Goal: Task Accomplishment & Management: Use online tool/utility

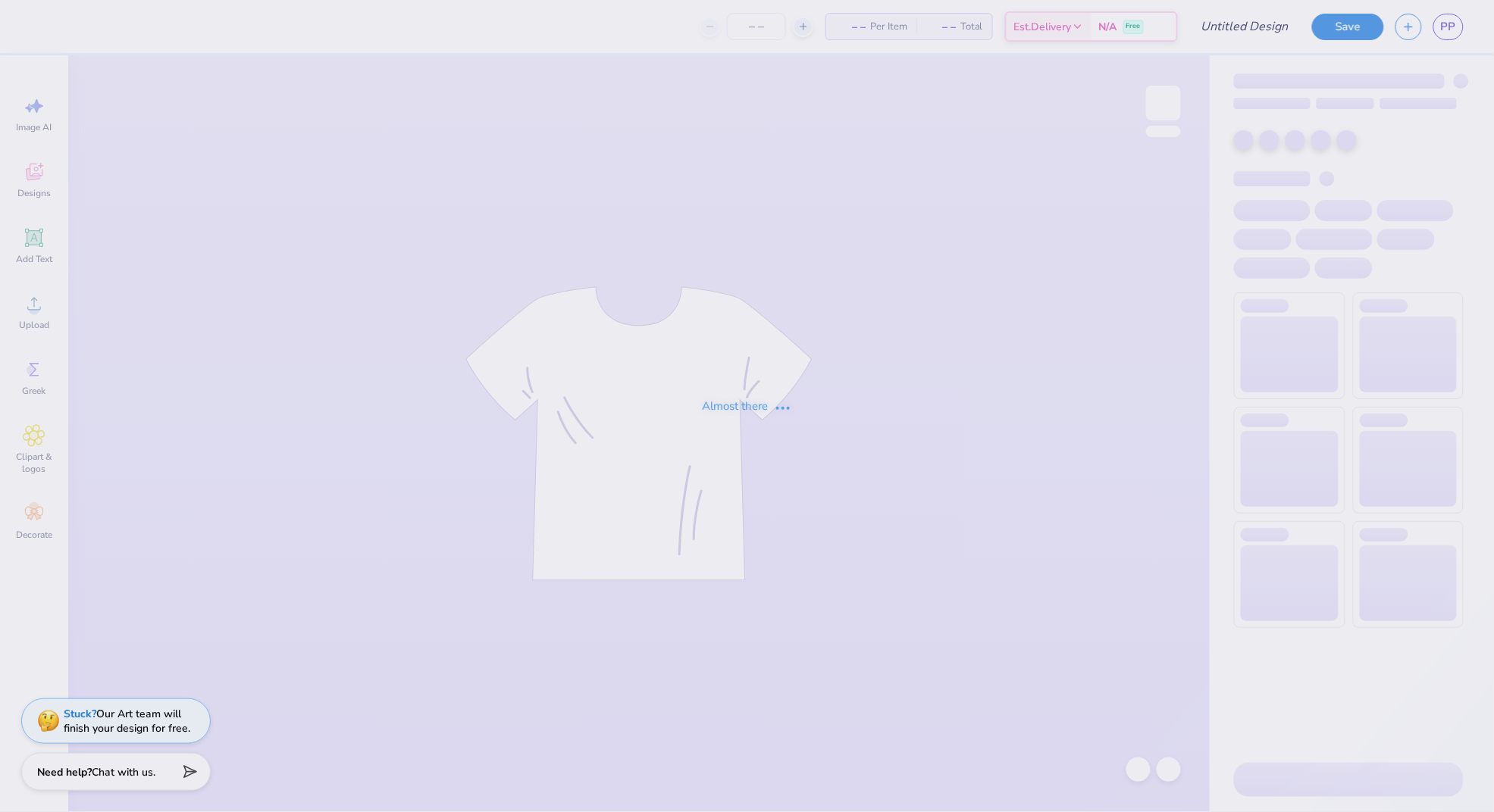
type input "parents weekend"
type input "49"
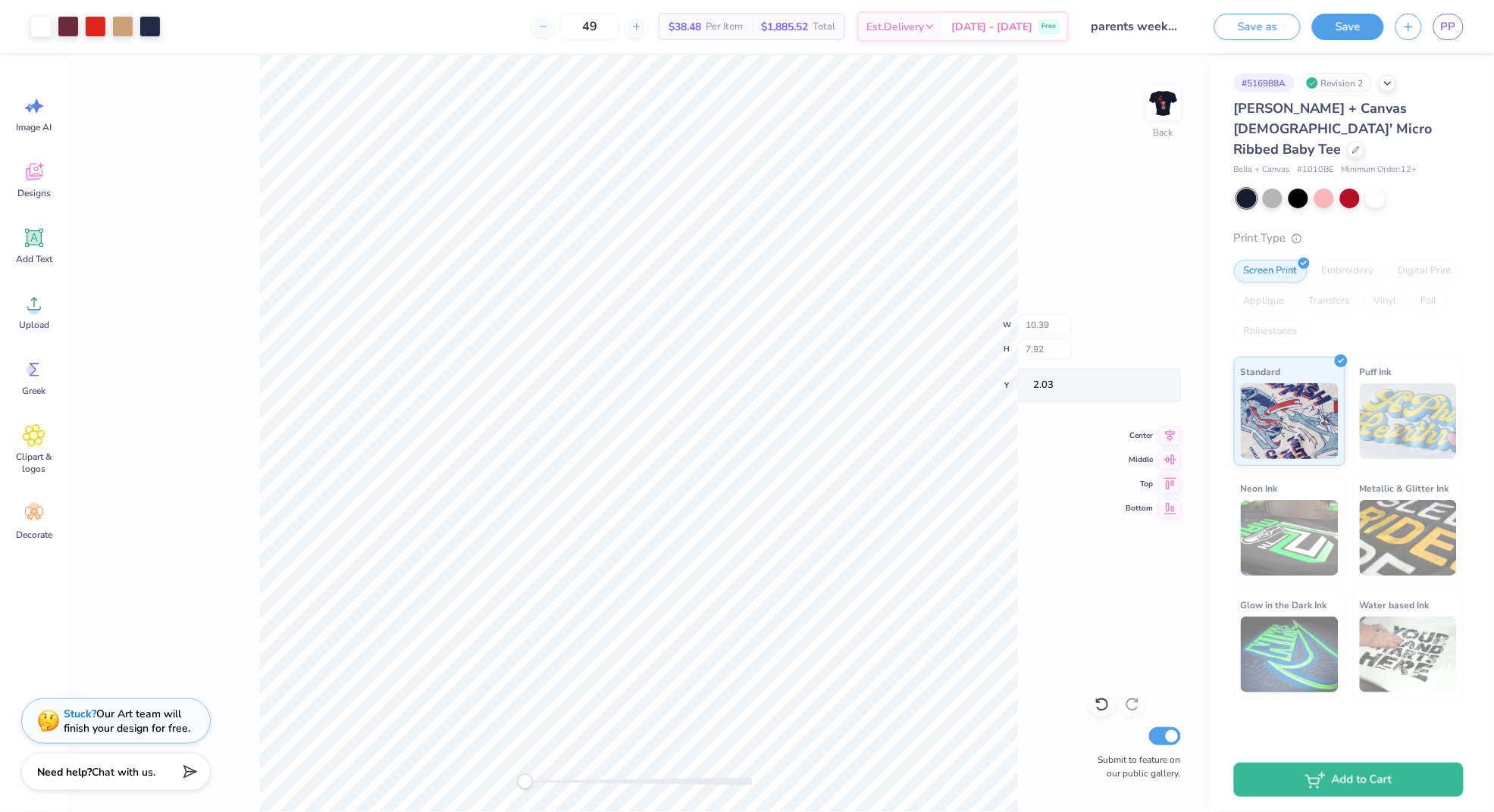
type input "5.62"
type input "1.66"
type input "7.79"
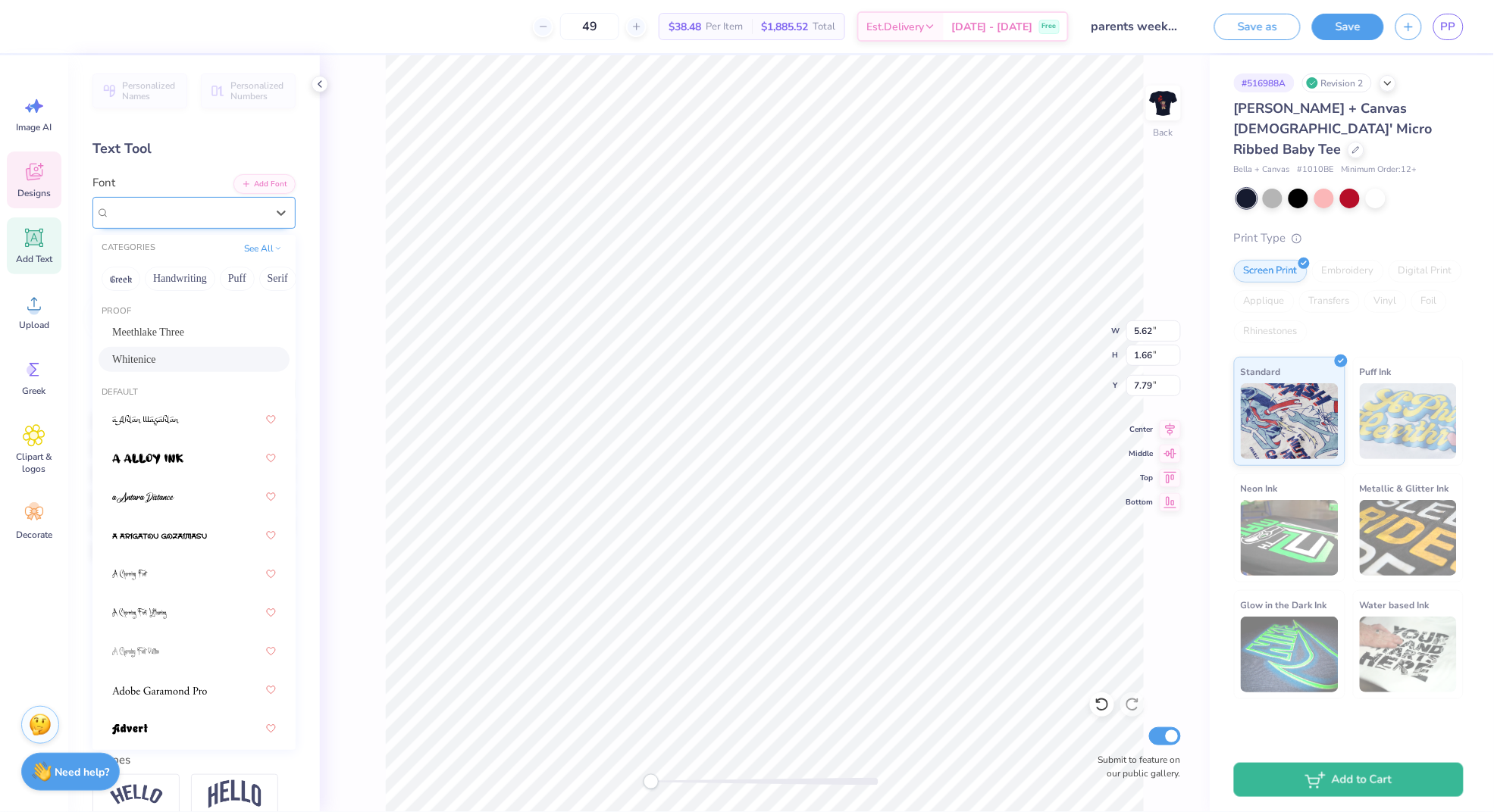
click at [209, 219] on div "Whitenice" at bounding box center [188, 213] width 159 height 24
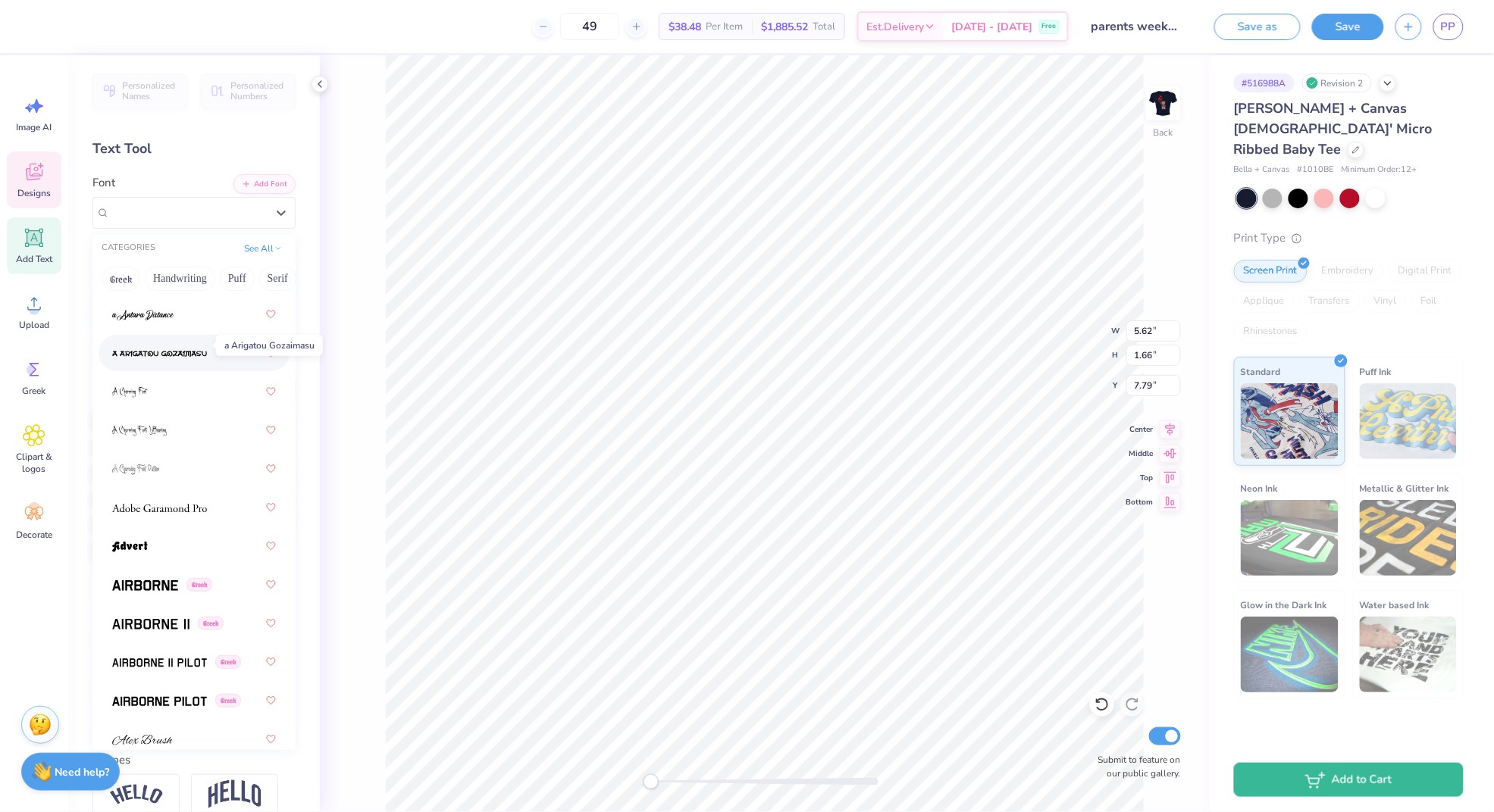
scroll to position [188, 0]
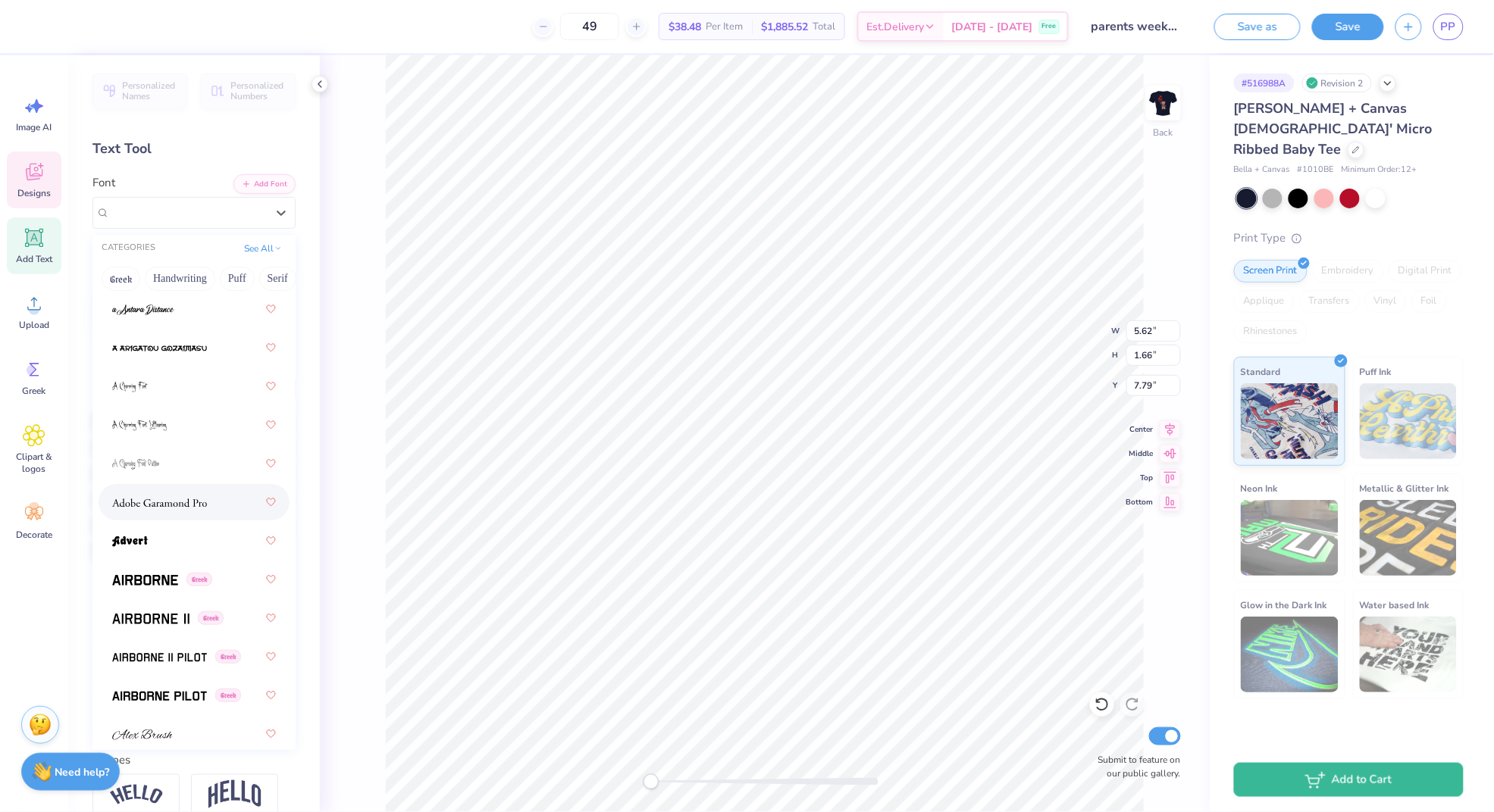
click at [195, 490] on div at bounding box center [194, 502] width 164 height 28
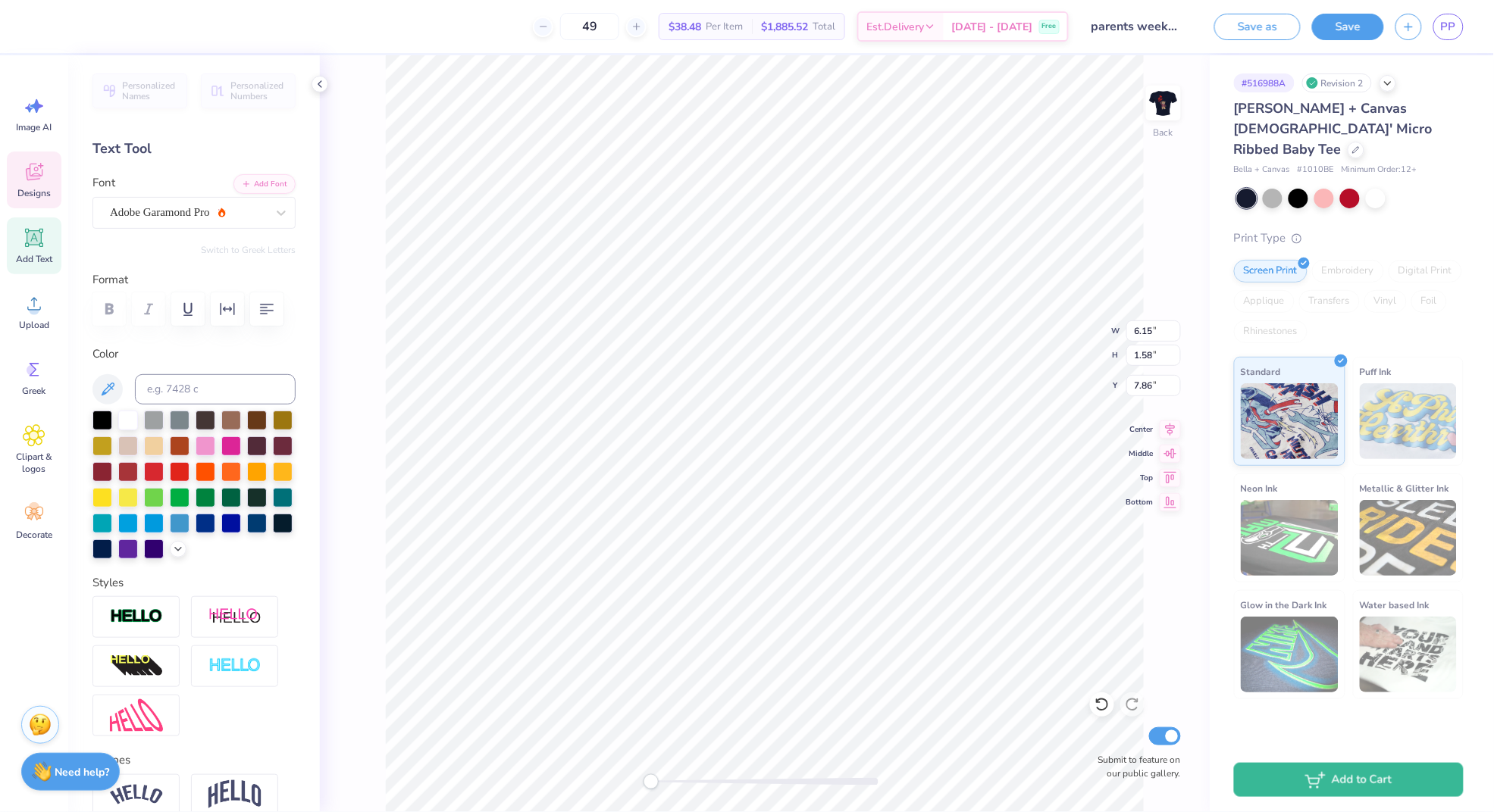
scroll to position [0, 1]
click at [207, 208] on div "Adobe Garamond Pro" at bounding box center [188, 213] width 159 height 24
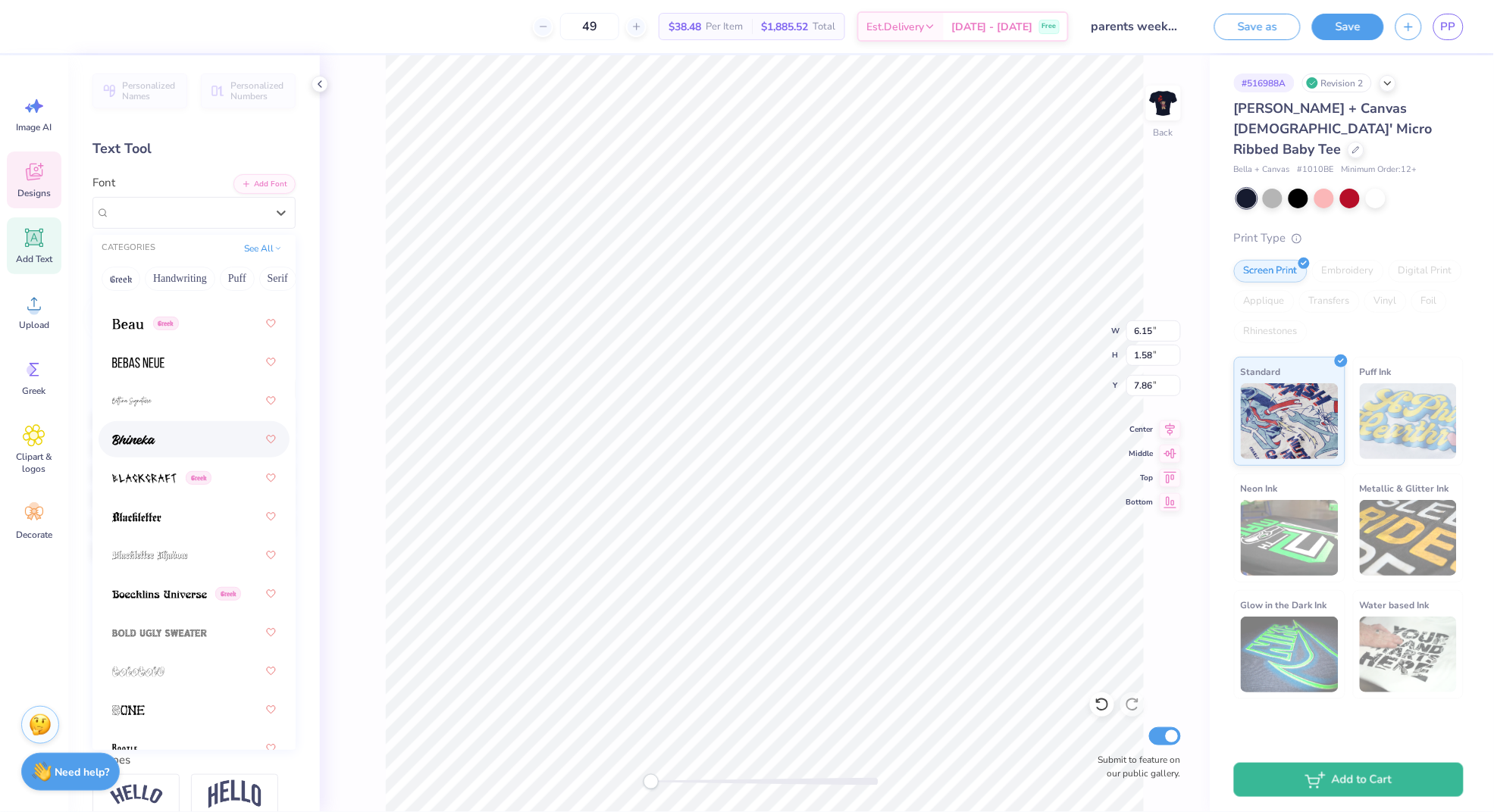
scroll to position [1068, 0]
click at [169, 433] on div at bounding box center [194, 434] width 164 height 28
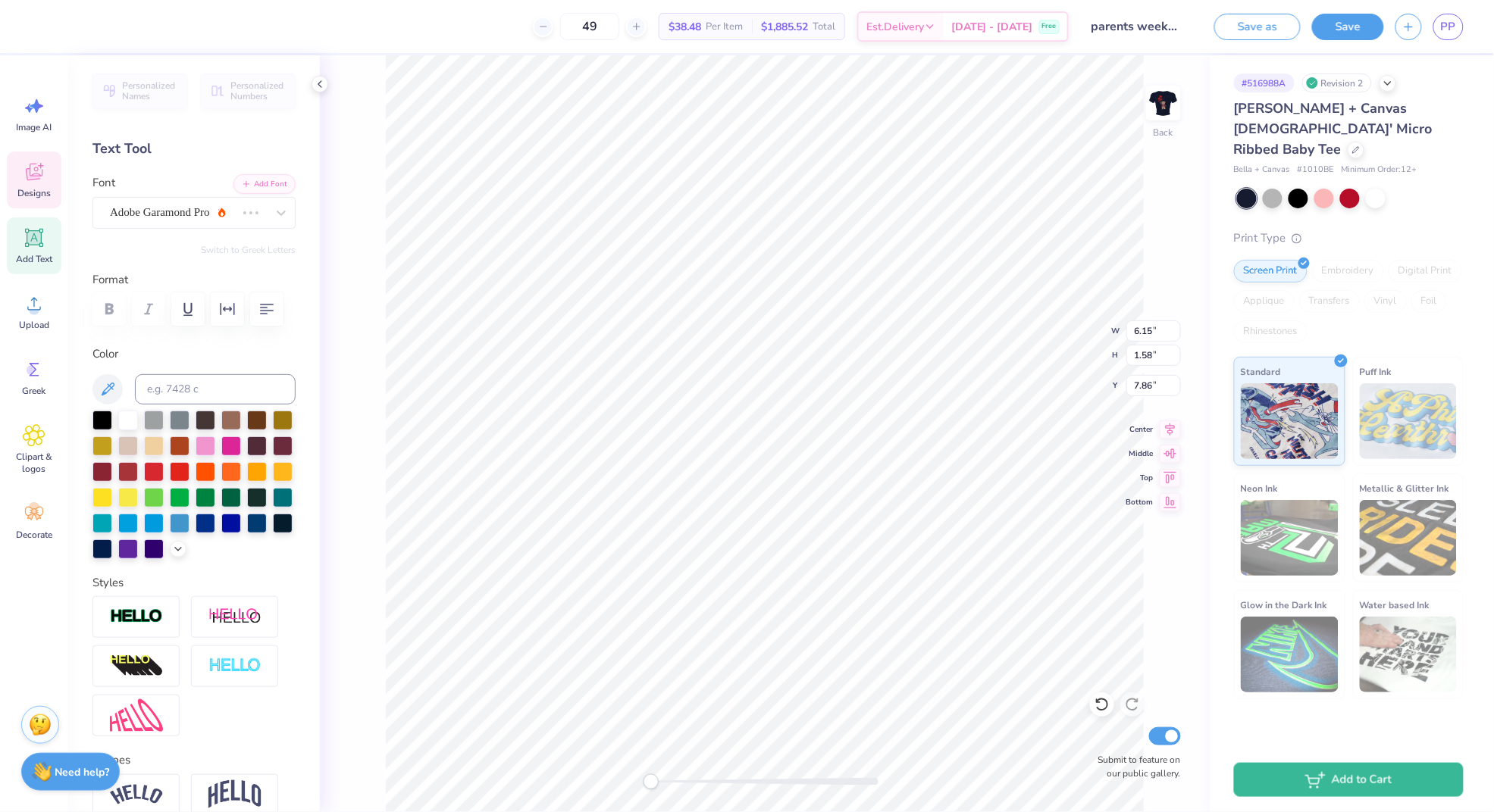
scroll to position [0, 2]
click at [172, 213] on div "Bhineka" at bounding box center [188, 213] width 159 height 24
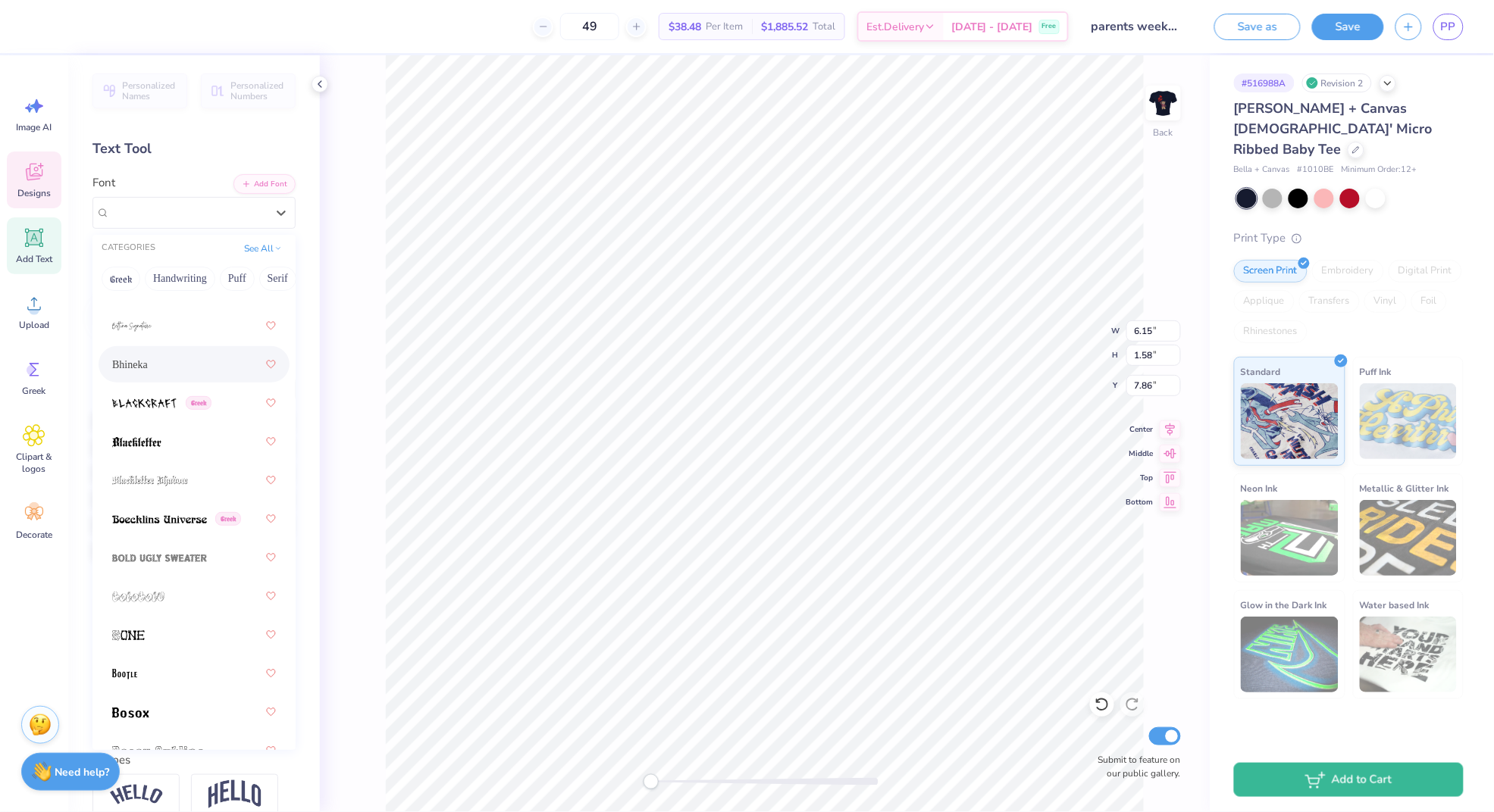
scroll to position [1177, 0]
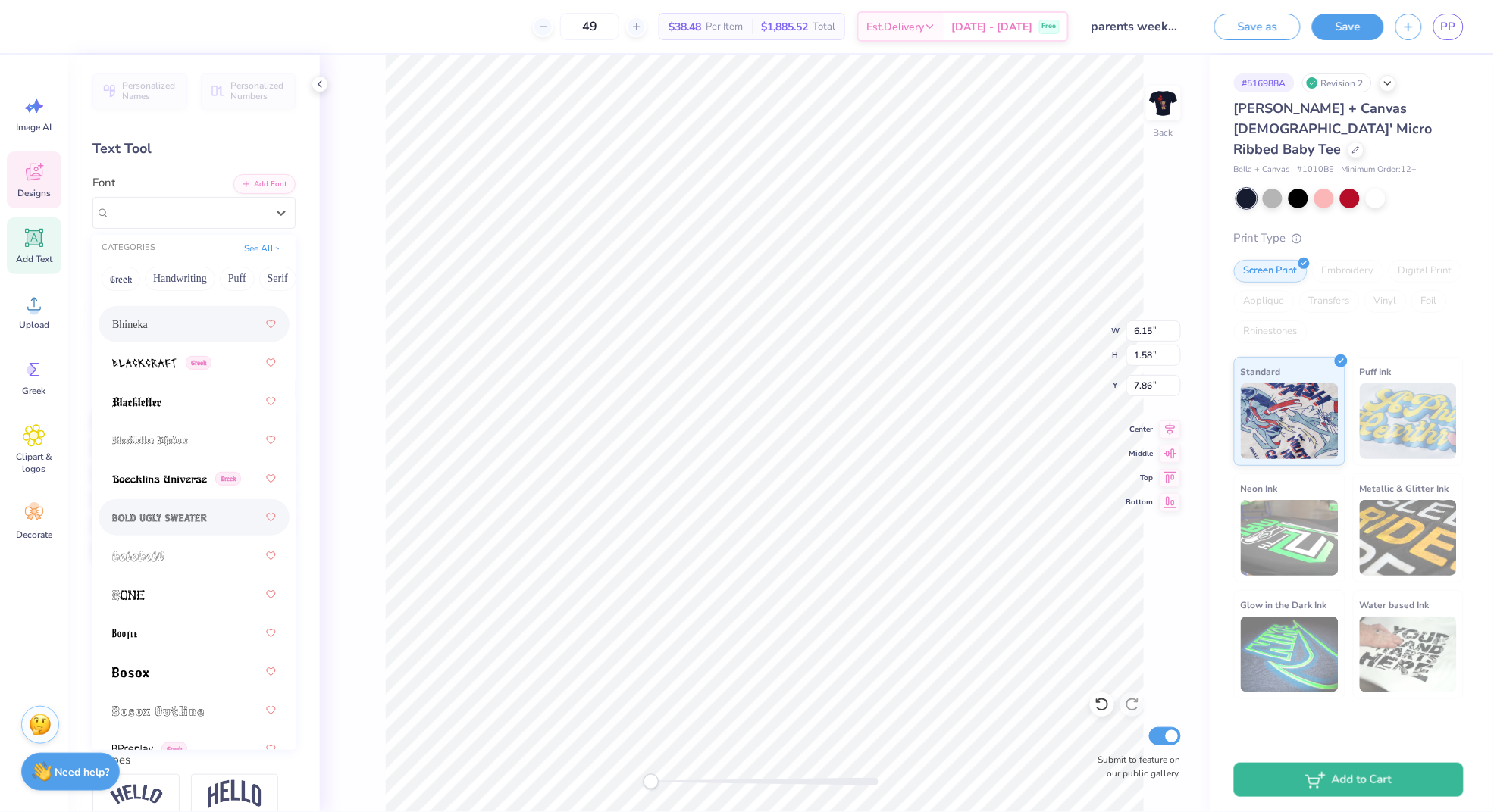
click at [166, 513] on img at bounding box center [160, 518] width 95 height 11
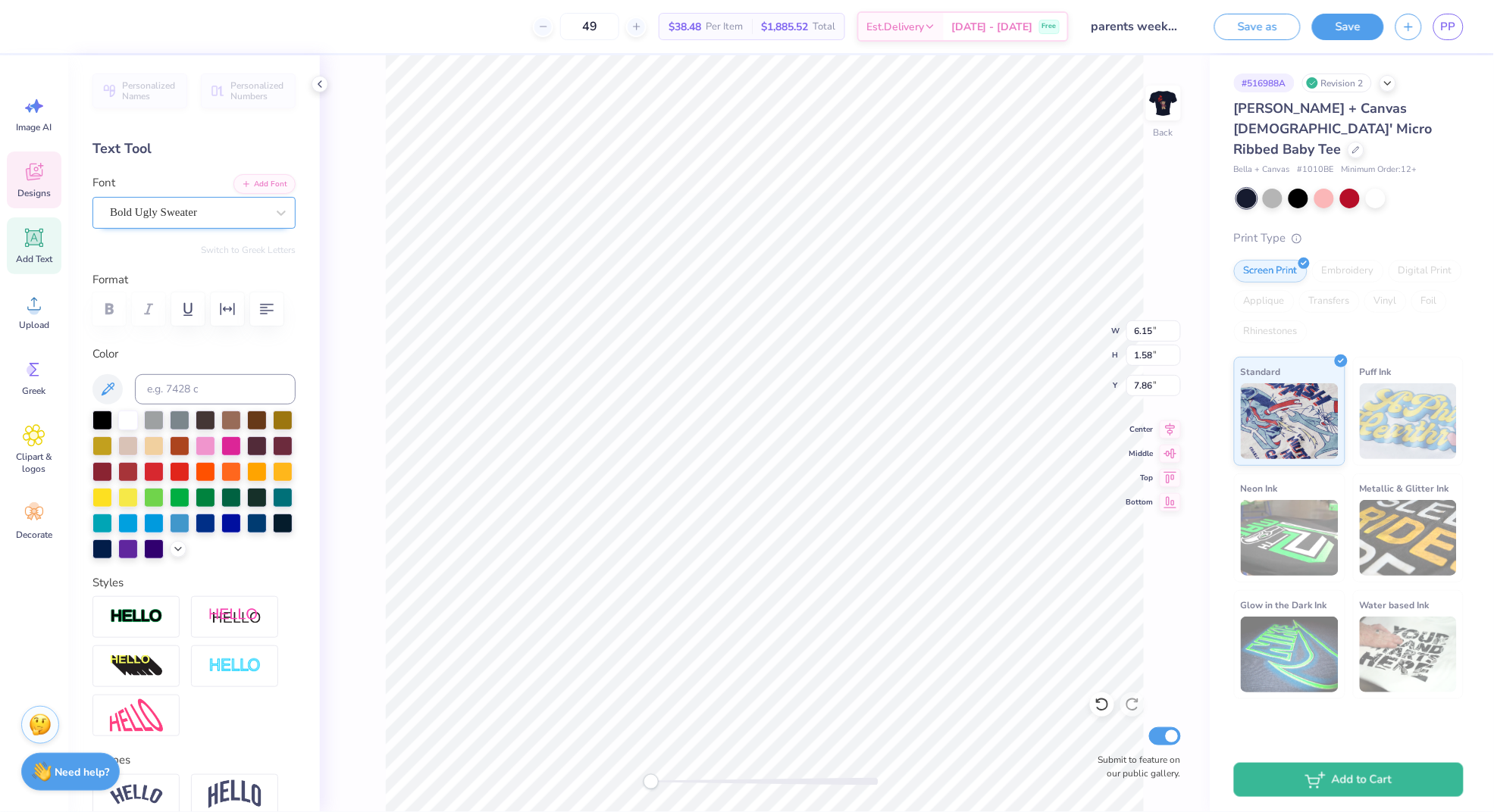
click at [197, 203] on span "Bold Ugly Sweater" at bounding box center [154, 212] width 87 height 18
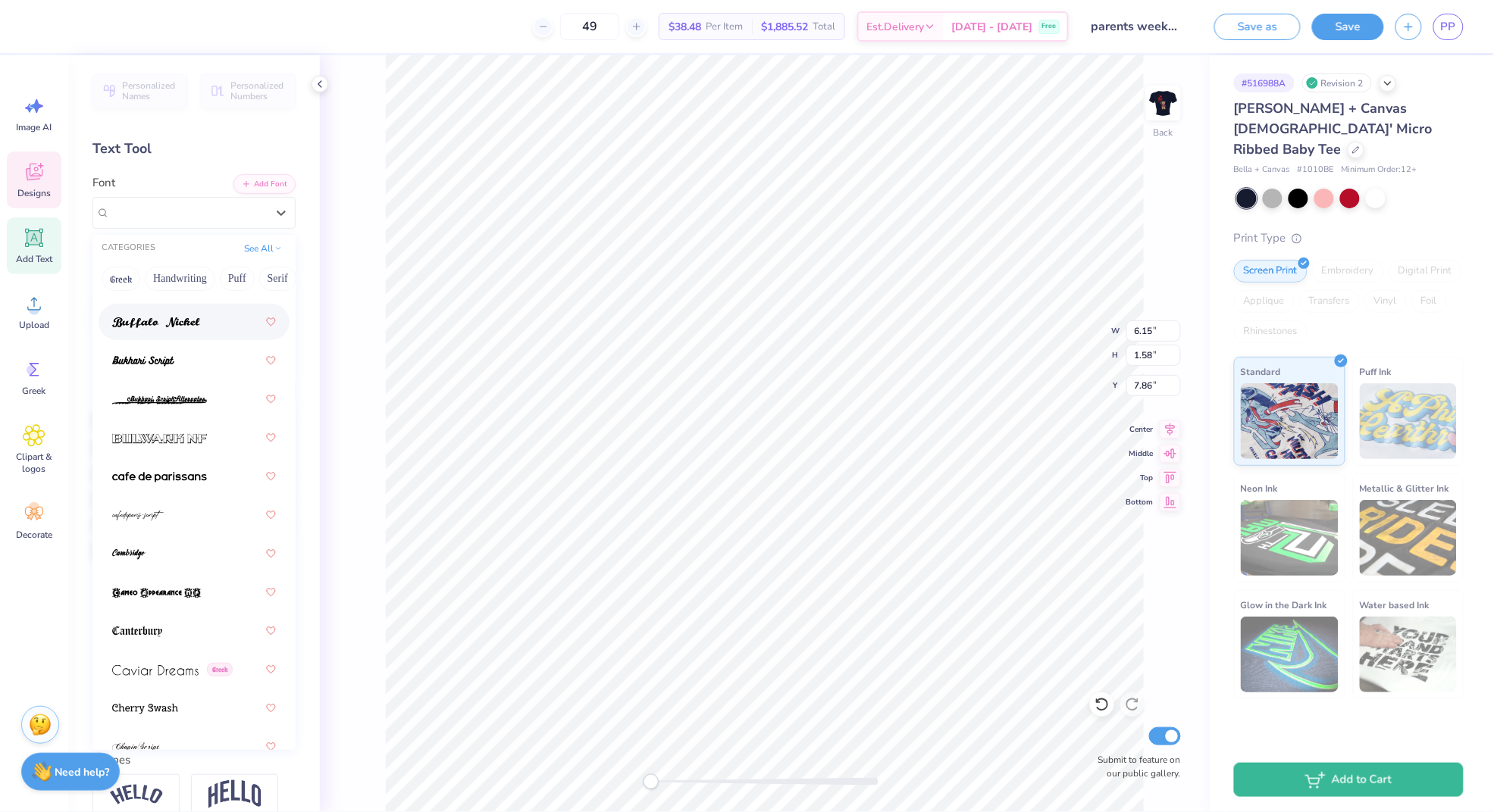
scroll to position [2429, 0]
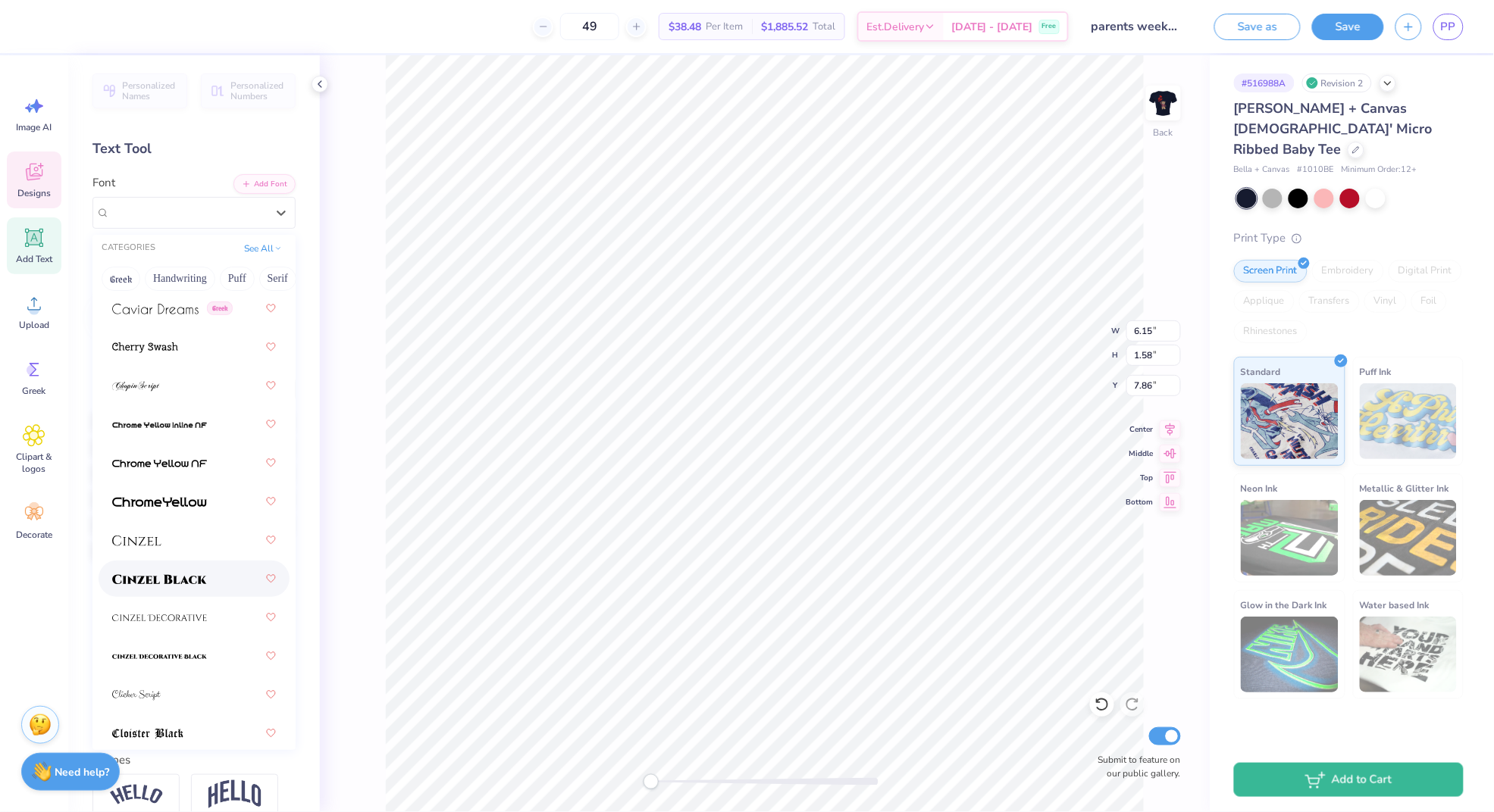
click at [200, 580] on img at bounding box center [160, 580] width 95 height 11
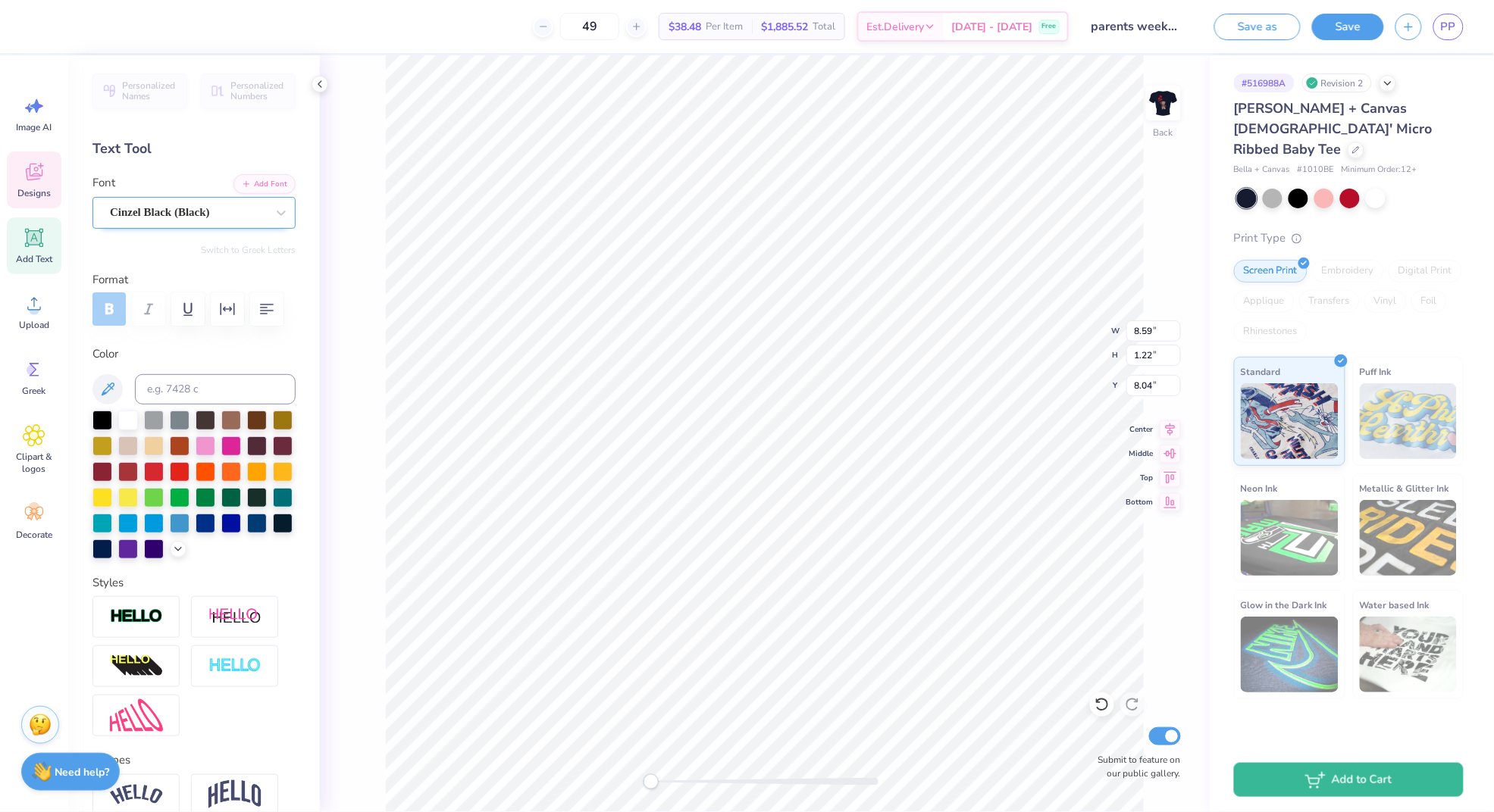
scroll to position [0, 0]
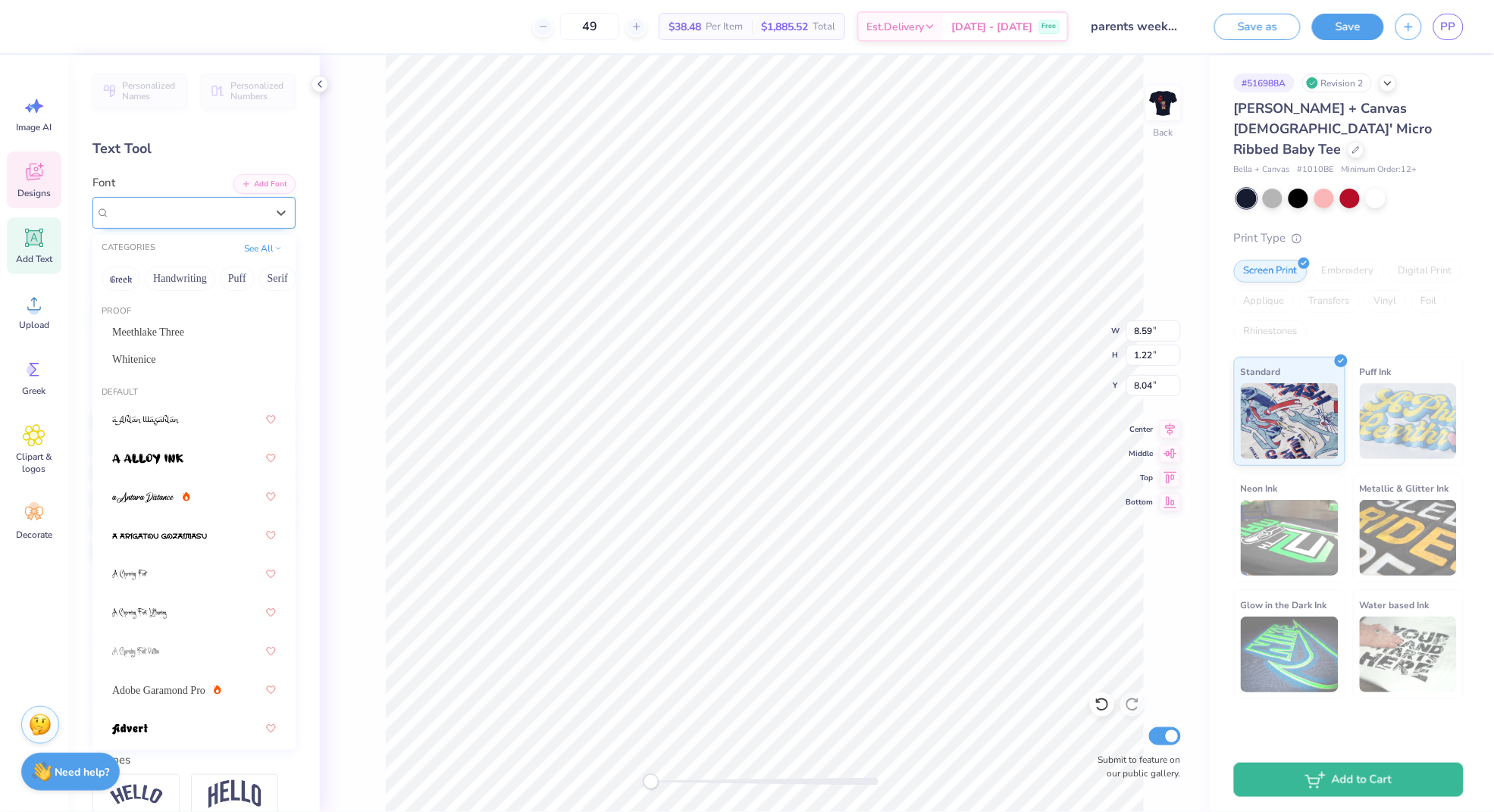
click at [181, 205] on span "Cinzel Black (Black)" at bounding box center [160, 212] width 100 height 18
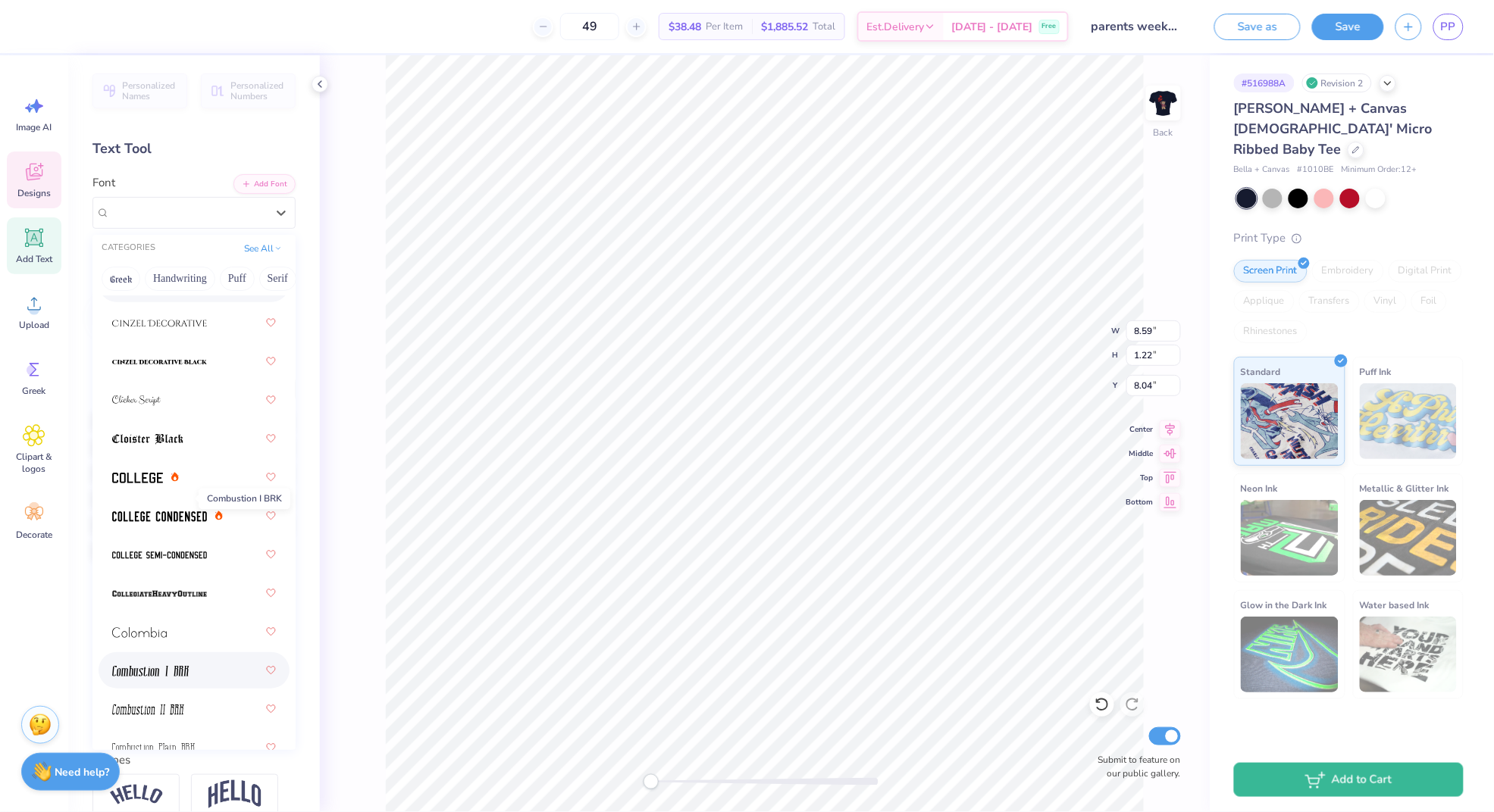
scroll to position [2710, 0]
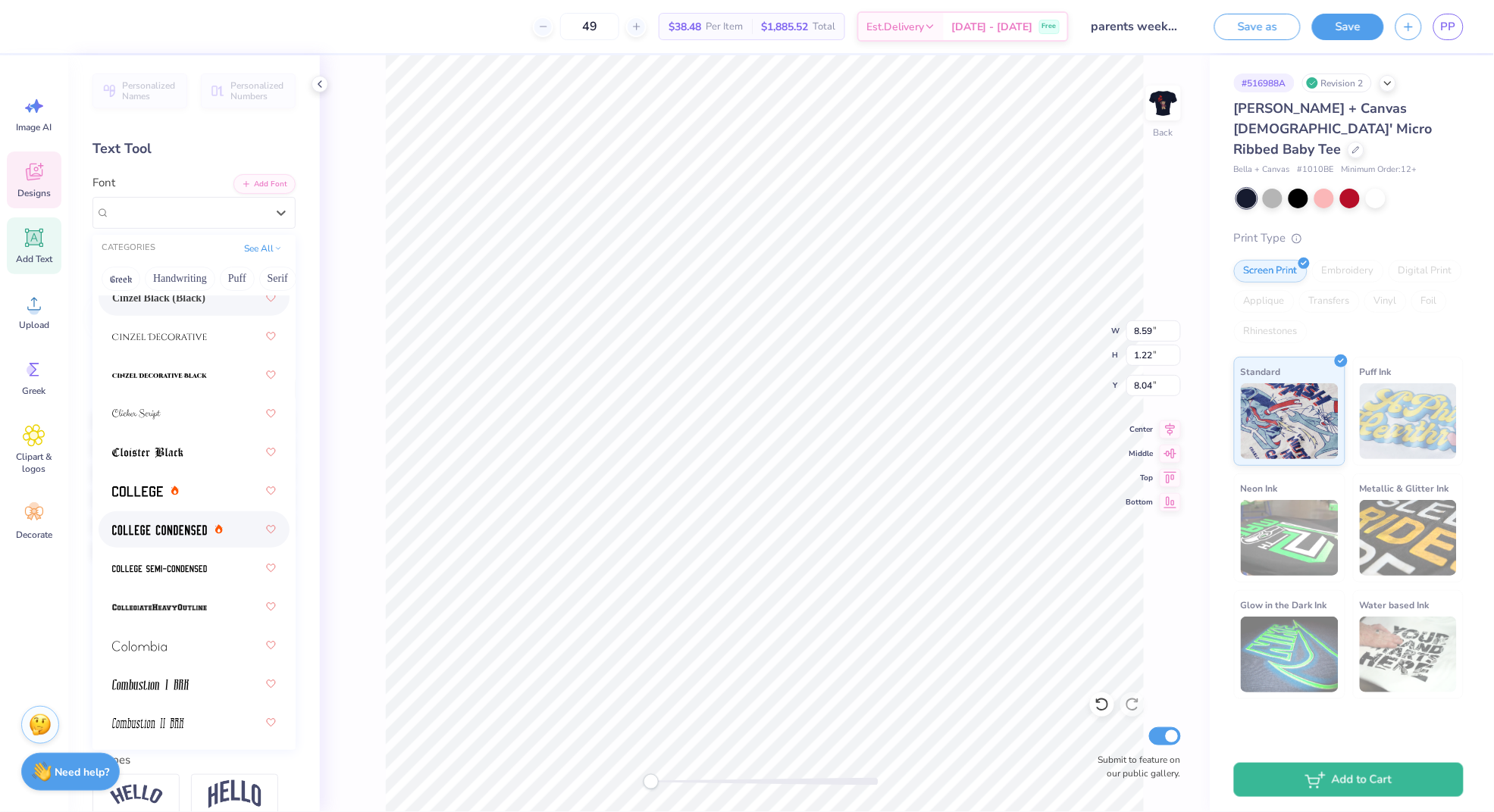
click at [164, 529] on img at bounding box center [160, 531] width 95 height 11
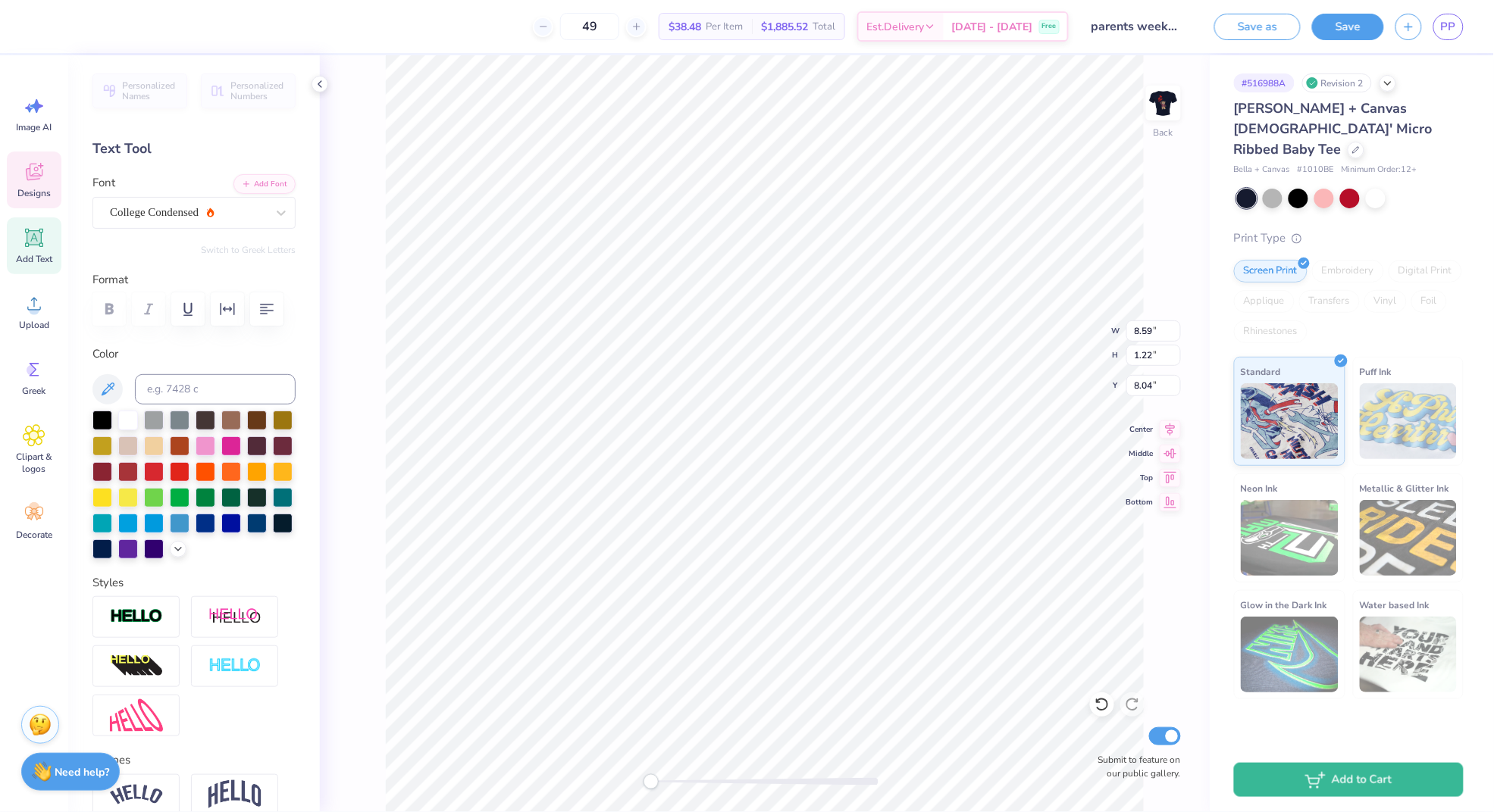
scroll to position [0, 2]
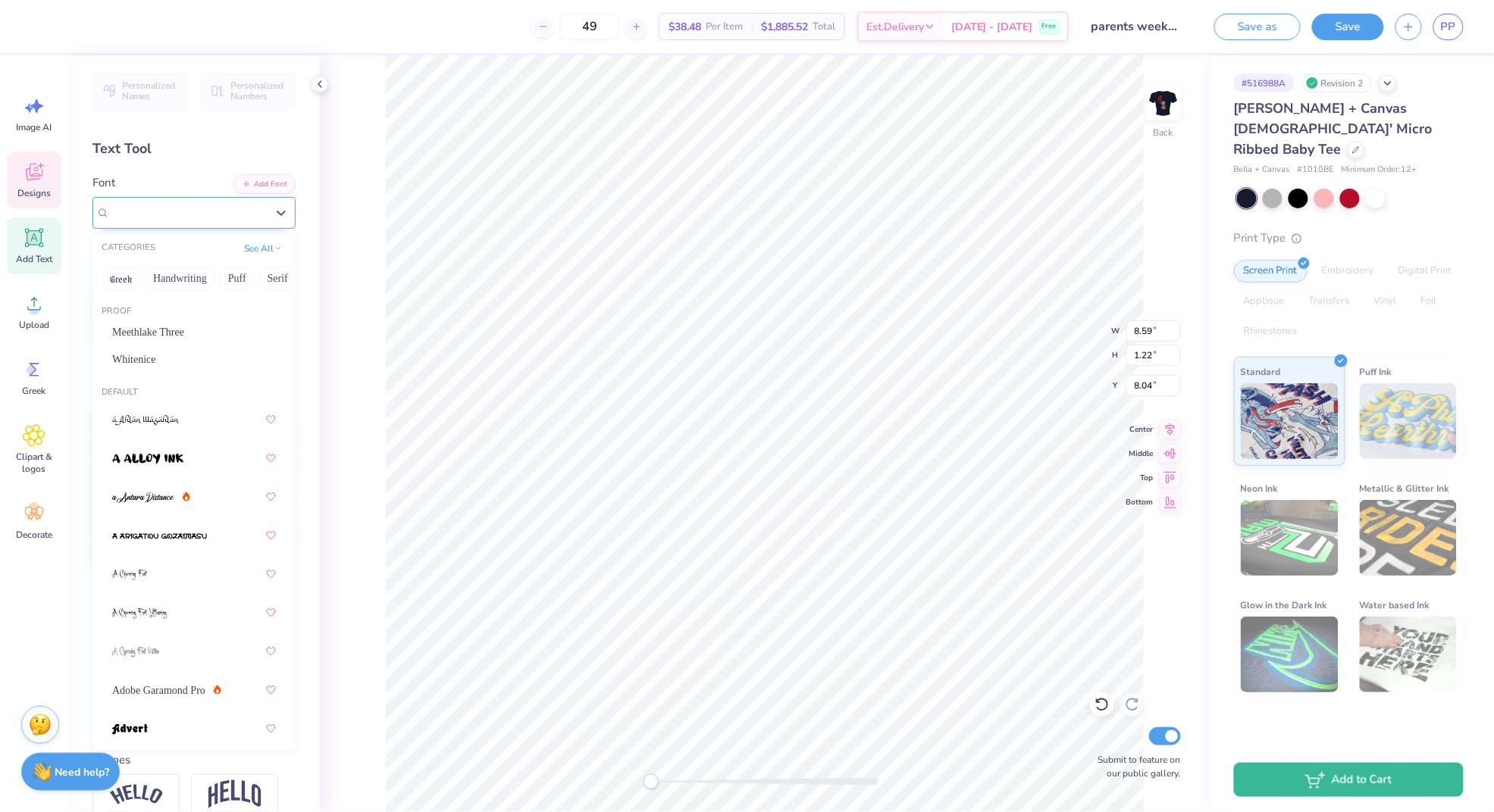
click at [224, 205] on div "College Condensed" at bounding box center [188, 213] width 159 height 24
click at [208, 281] on button "Serif" at bounding box center [207, 279] width 37 height 24
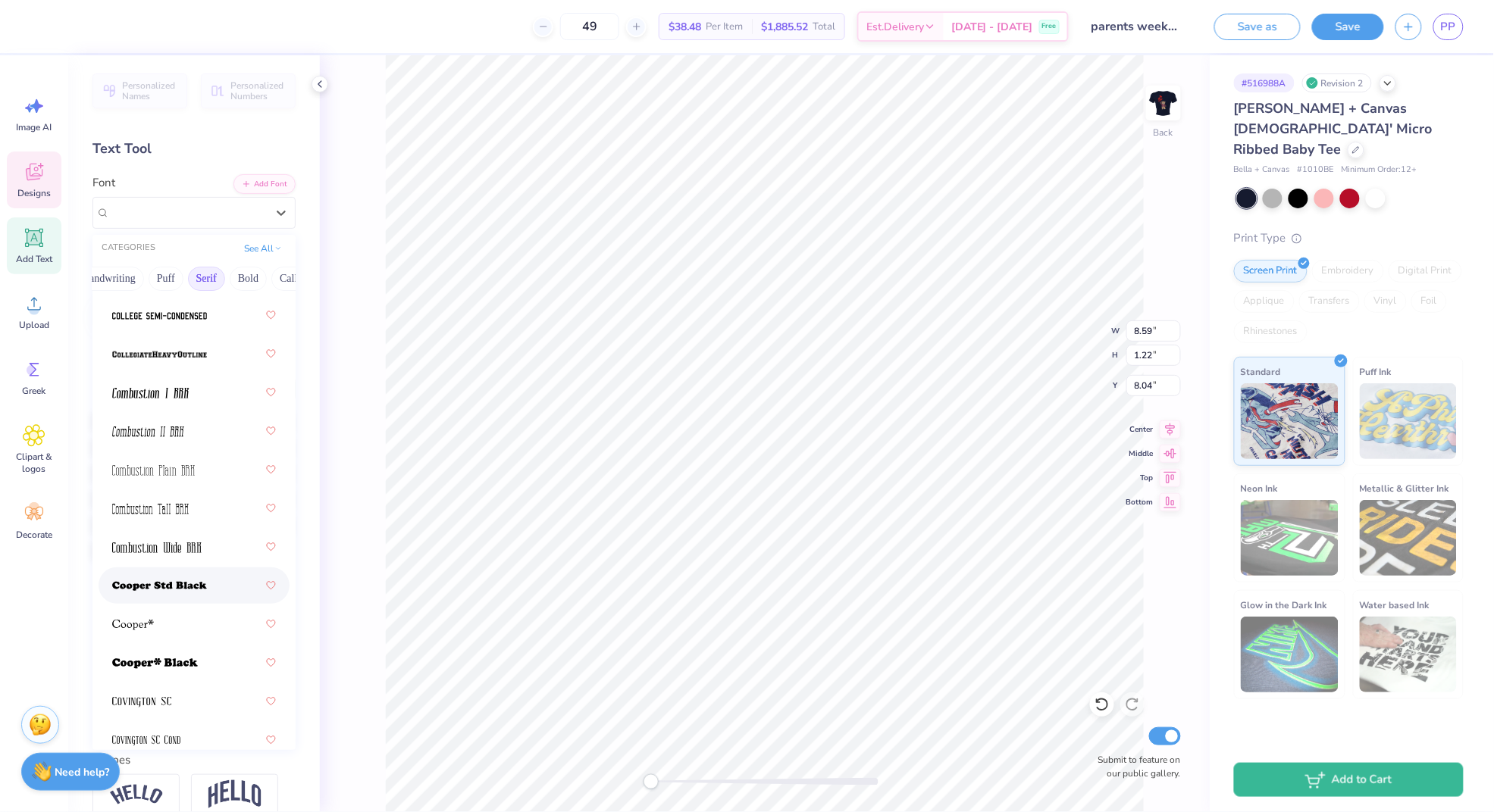
scroll to position [678, 0]
click at [199, 398] on div at bounding box center [194, 394] width 164 height 28
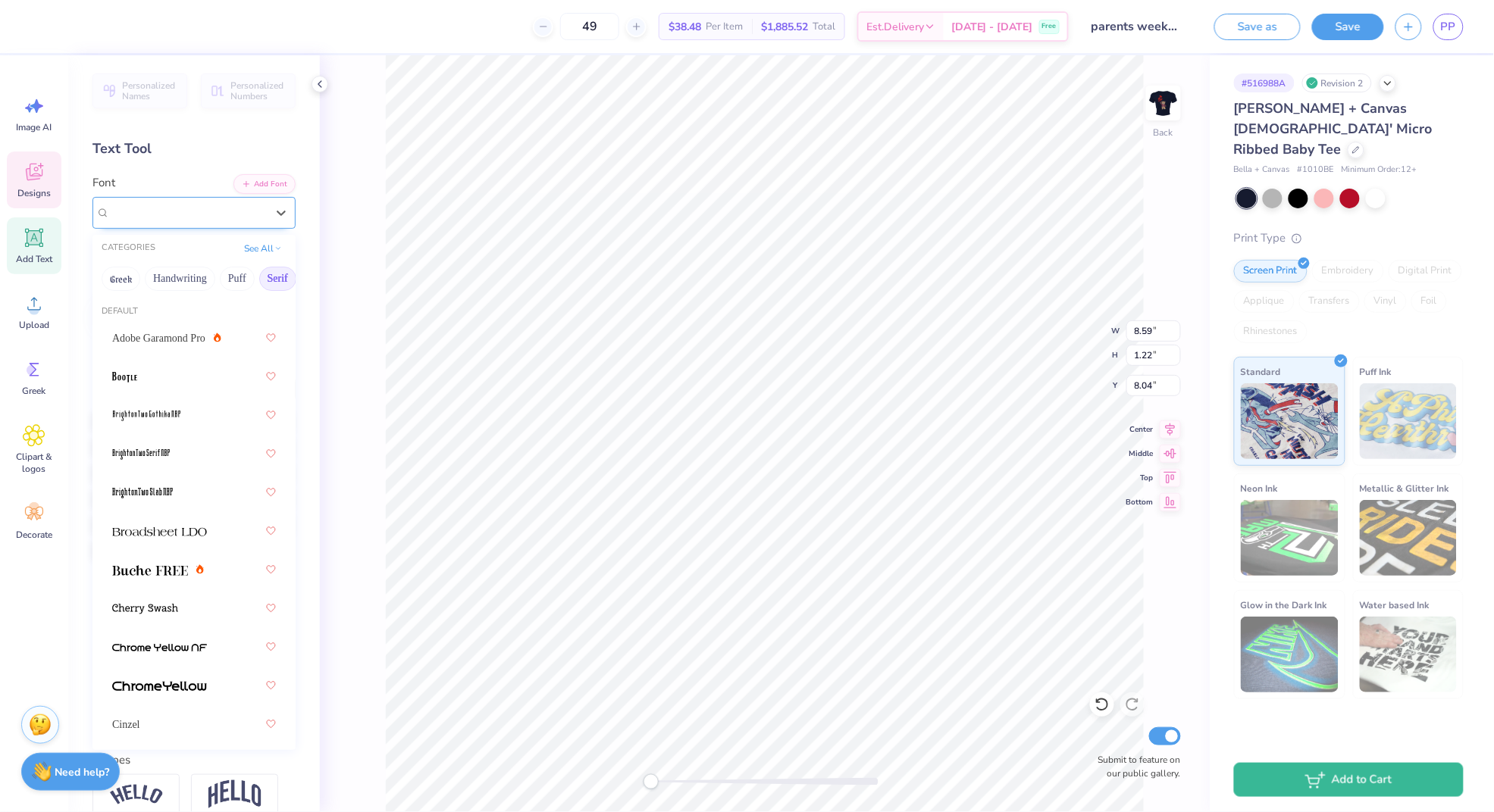
click at [229, 203] on div "Combustion I BRK" at bounding box center [188, 213] width 159 height 24
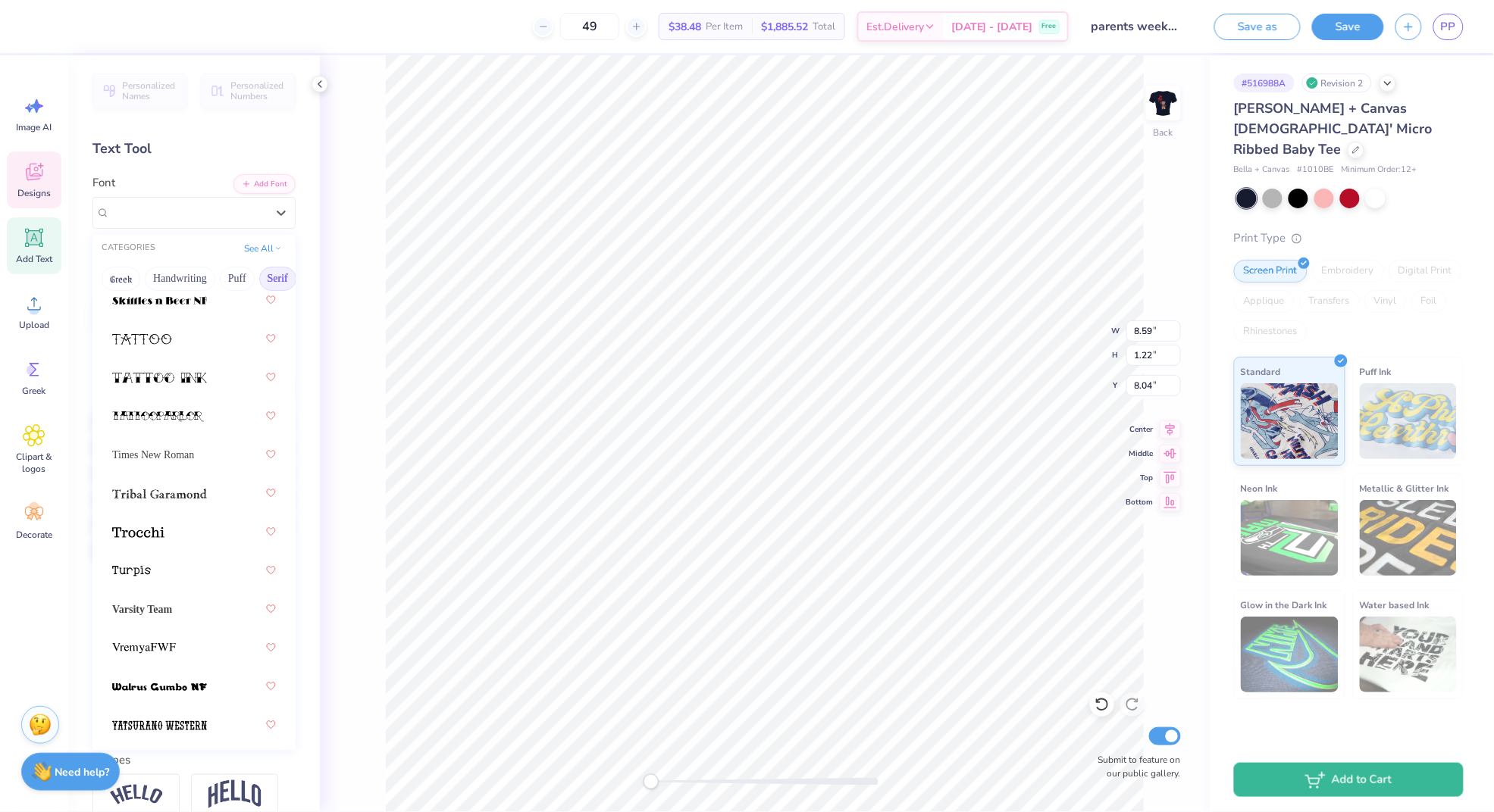
scroll to position [2613, 0]
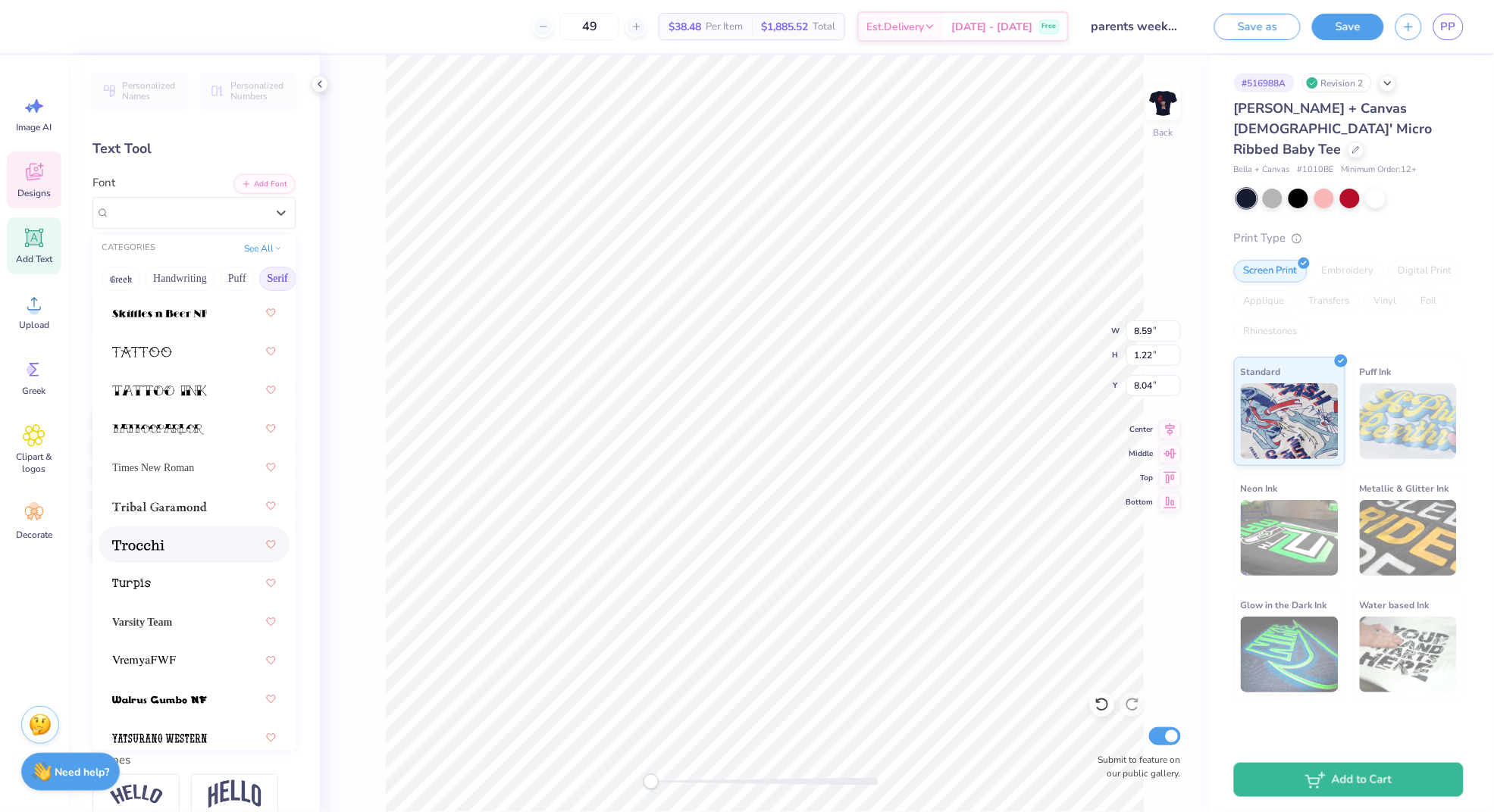
click at [195, 547] on div at bounding box center [194, 544] width 164 height 28
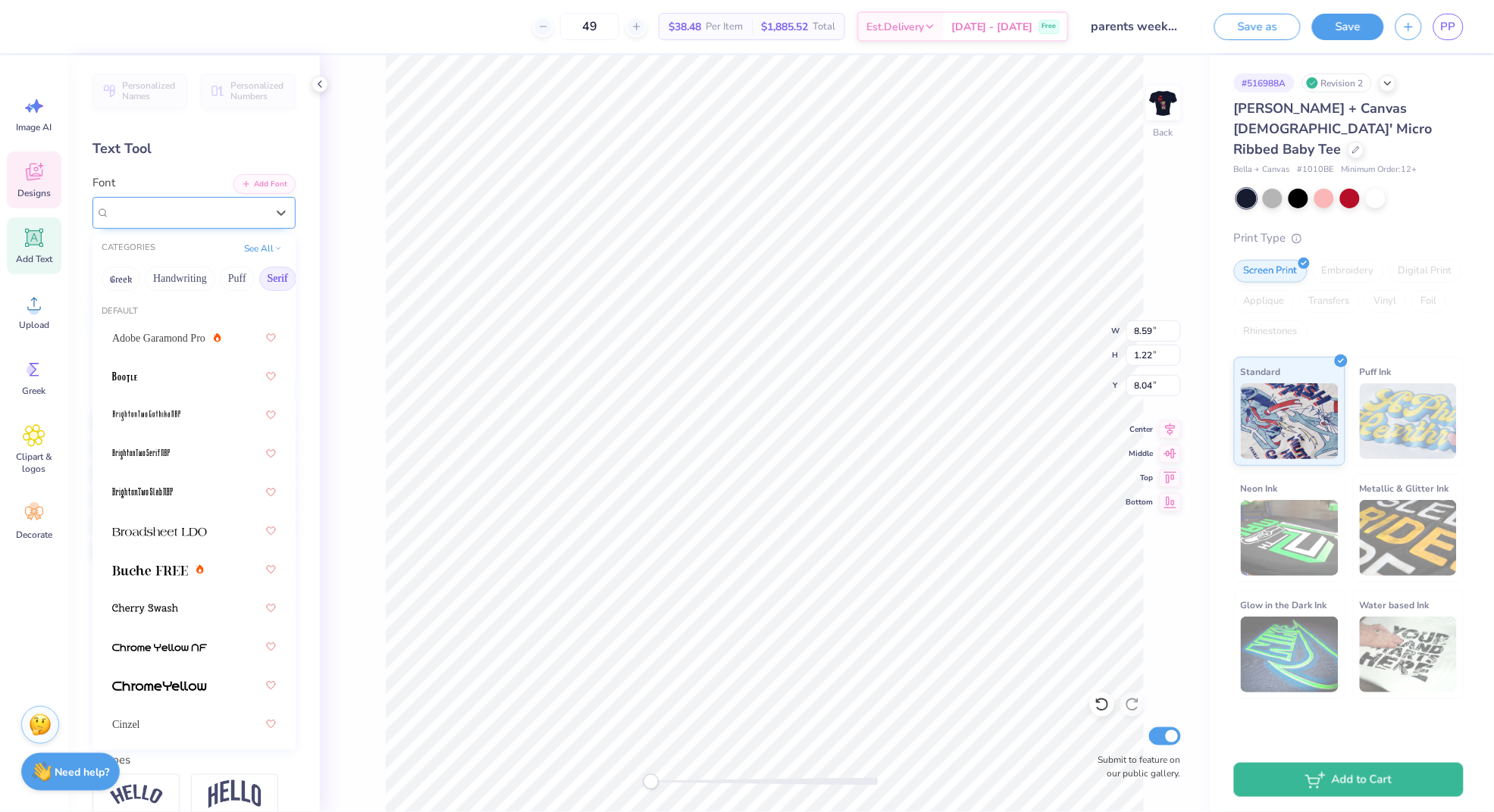
click at [233, 216] on div "Trocchi" at bounding box center [188, 213] width 159 height 24
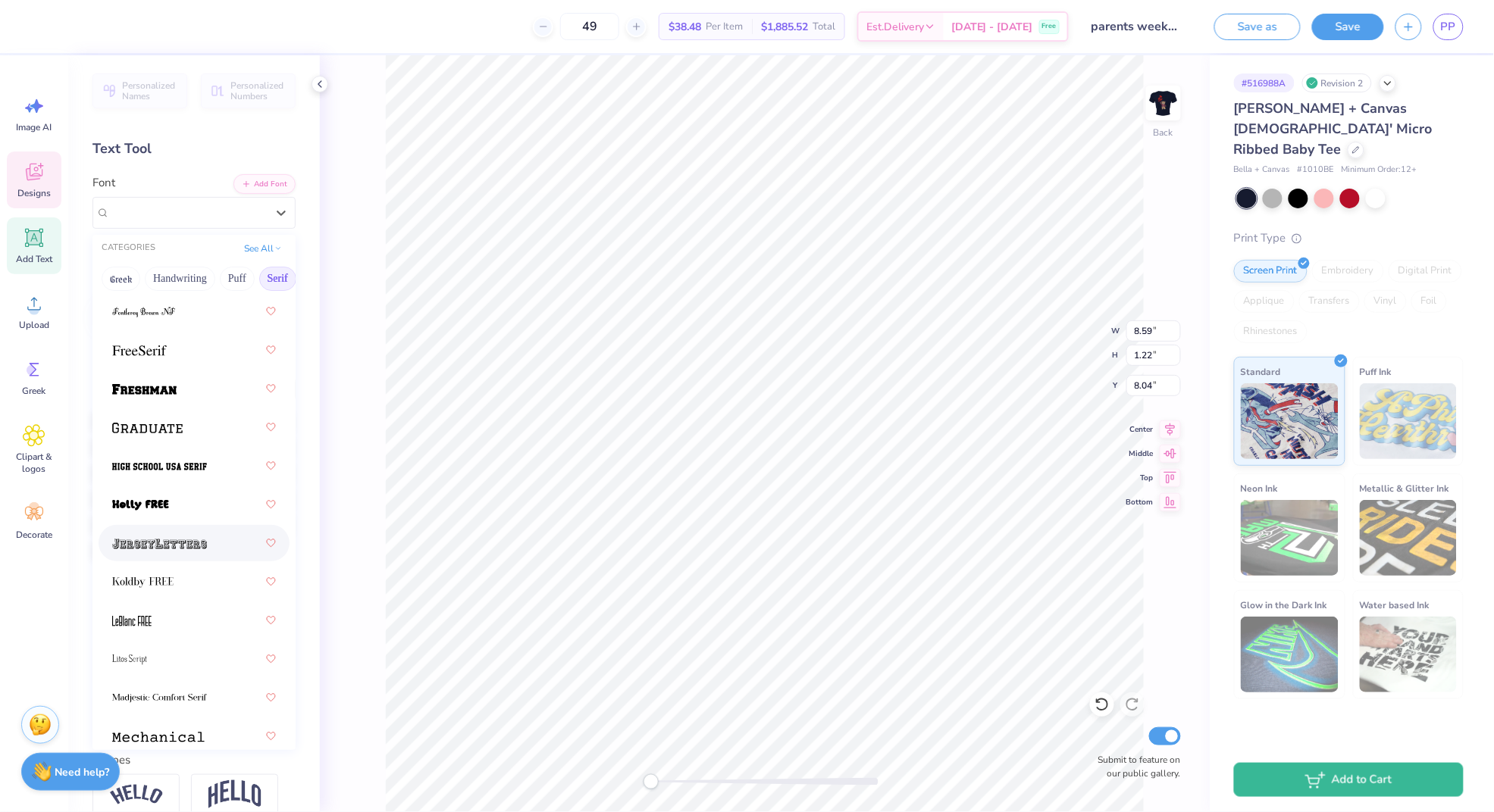
scroll to position [1801, 0]
click at [172, 463] on img at bounding box center [160, 469] width 95 height 11
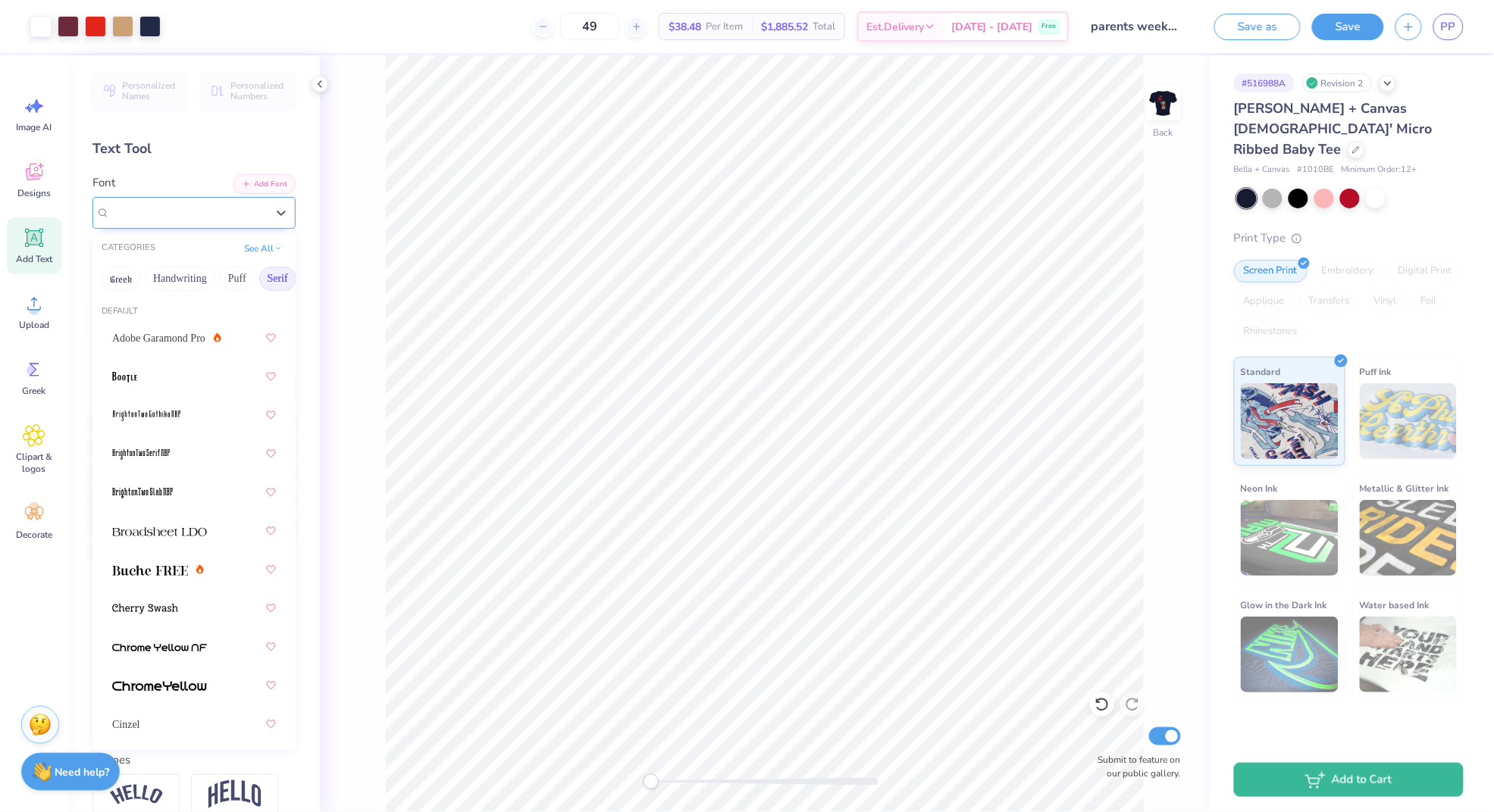
click at [216, 203] on span "High School USA Serif" at bounding box center [164, 212] width 107 height 18
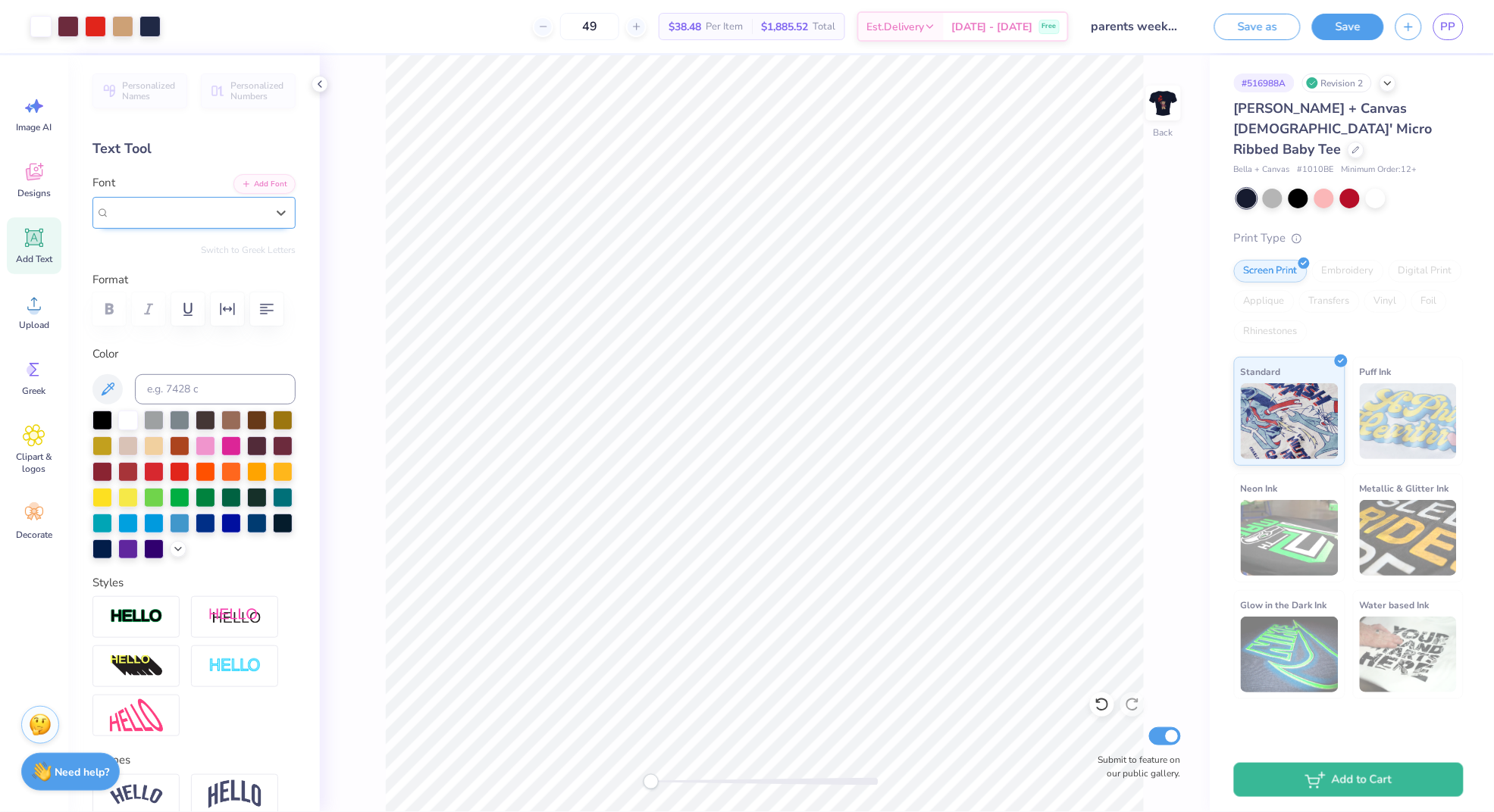
click at [216, 203] on span "High School USA Serif" at bounding box center [164, 212] width 107 height 18
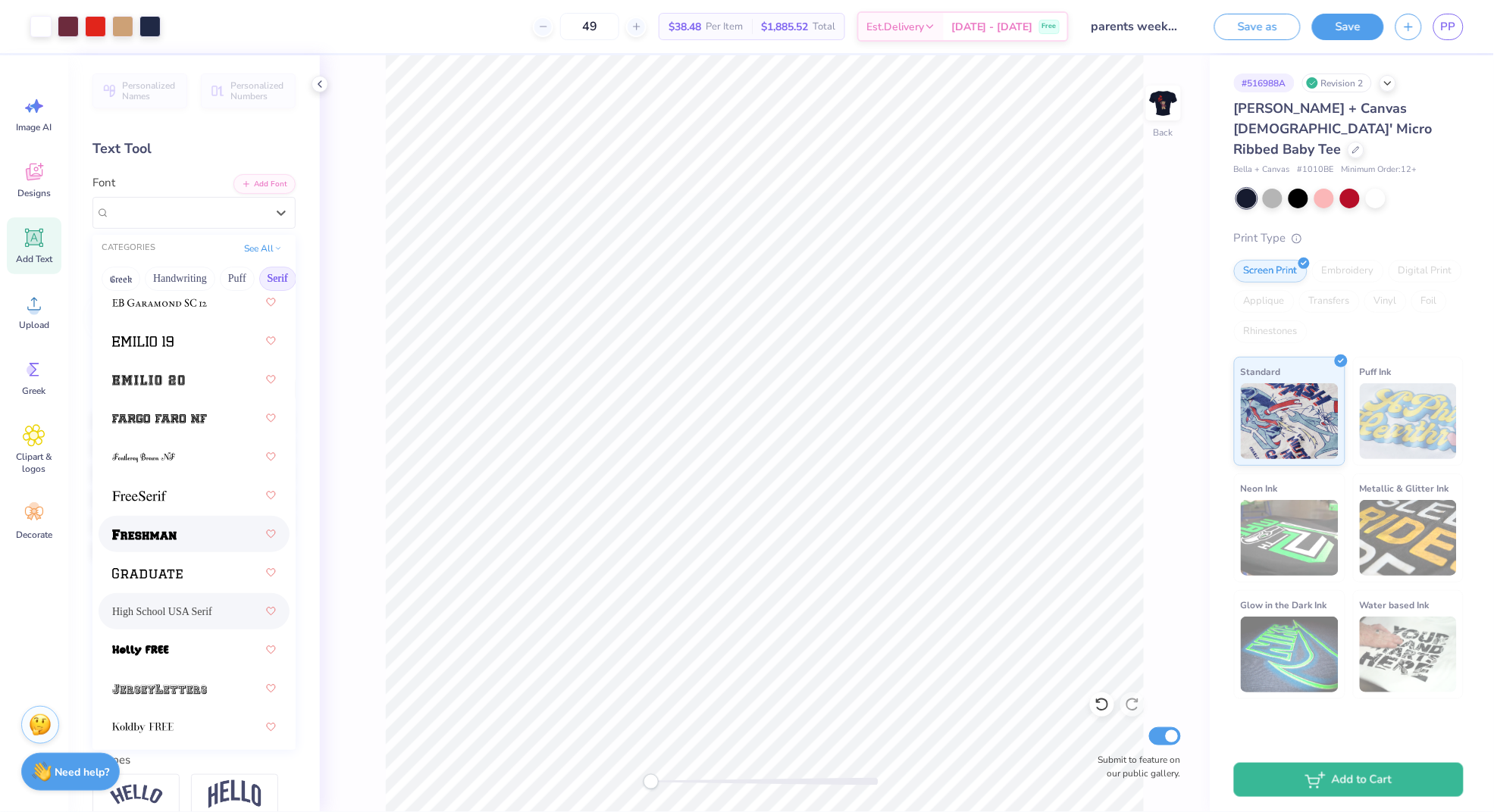
scroll to position [1655, 0]
click at [190, 343] on div at bounding box center [194, 344] width 164 height 28
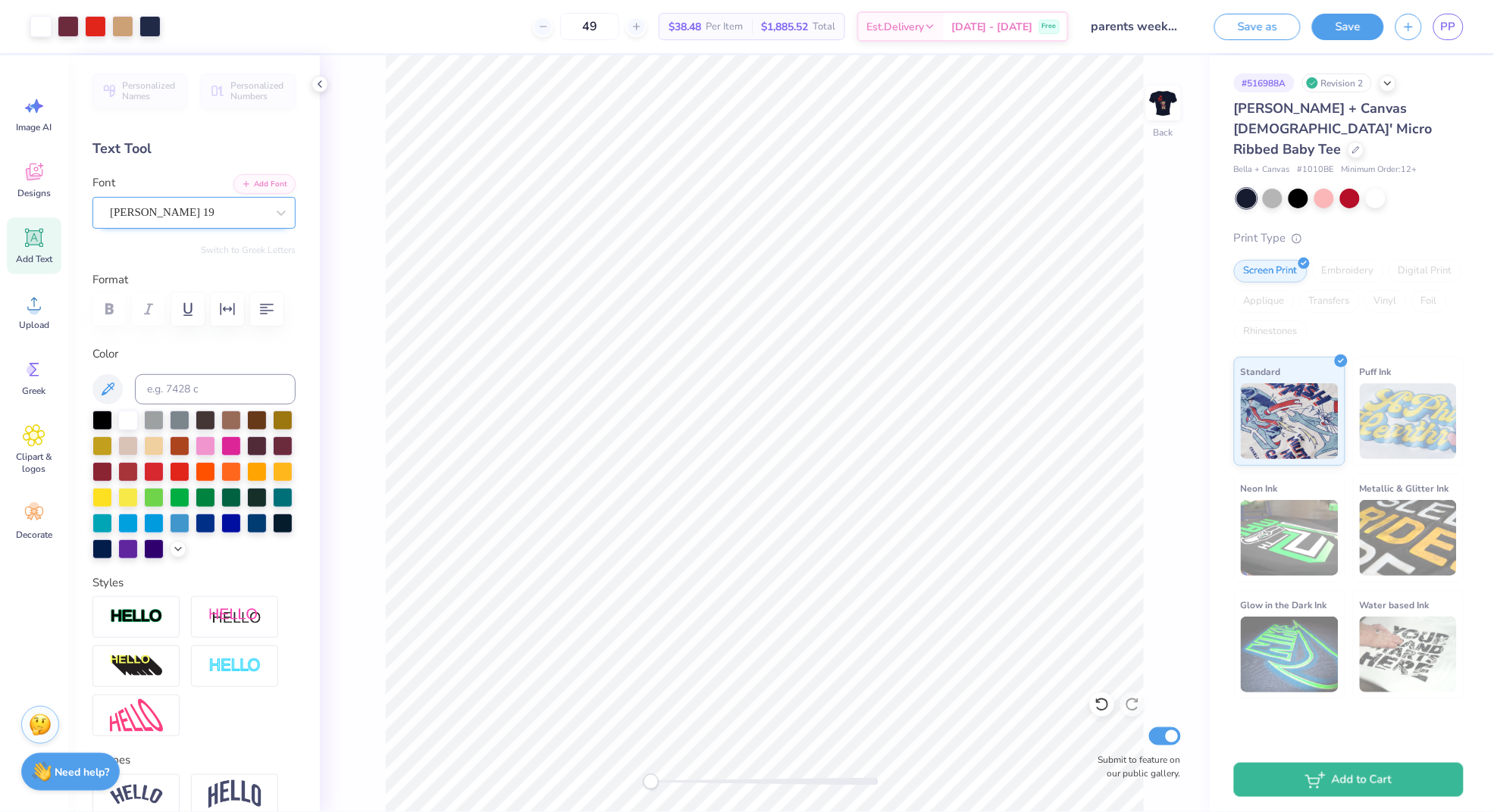
click at [220, 209] on div "[PERSON_NAME] 19" at bounding box center [188, 213] width 159 height 24
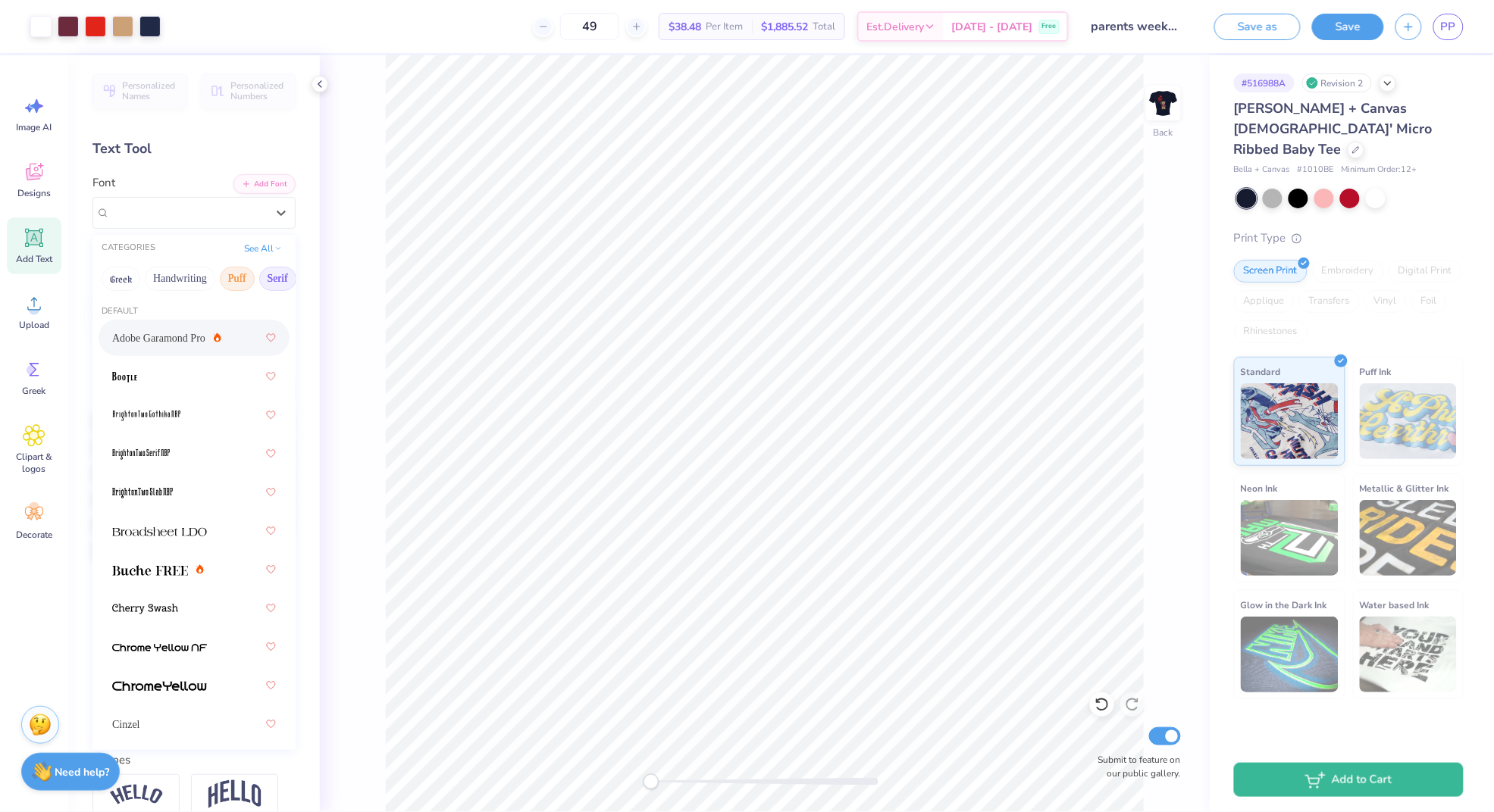
scroll to position [0, 2]
click at [181, 284] on button "Handwriting" at bounding box center [177, 279] width 70 height 24
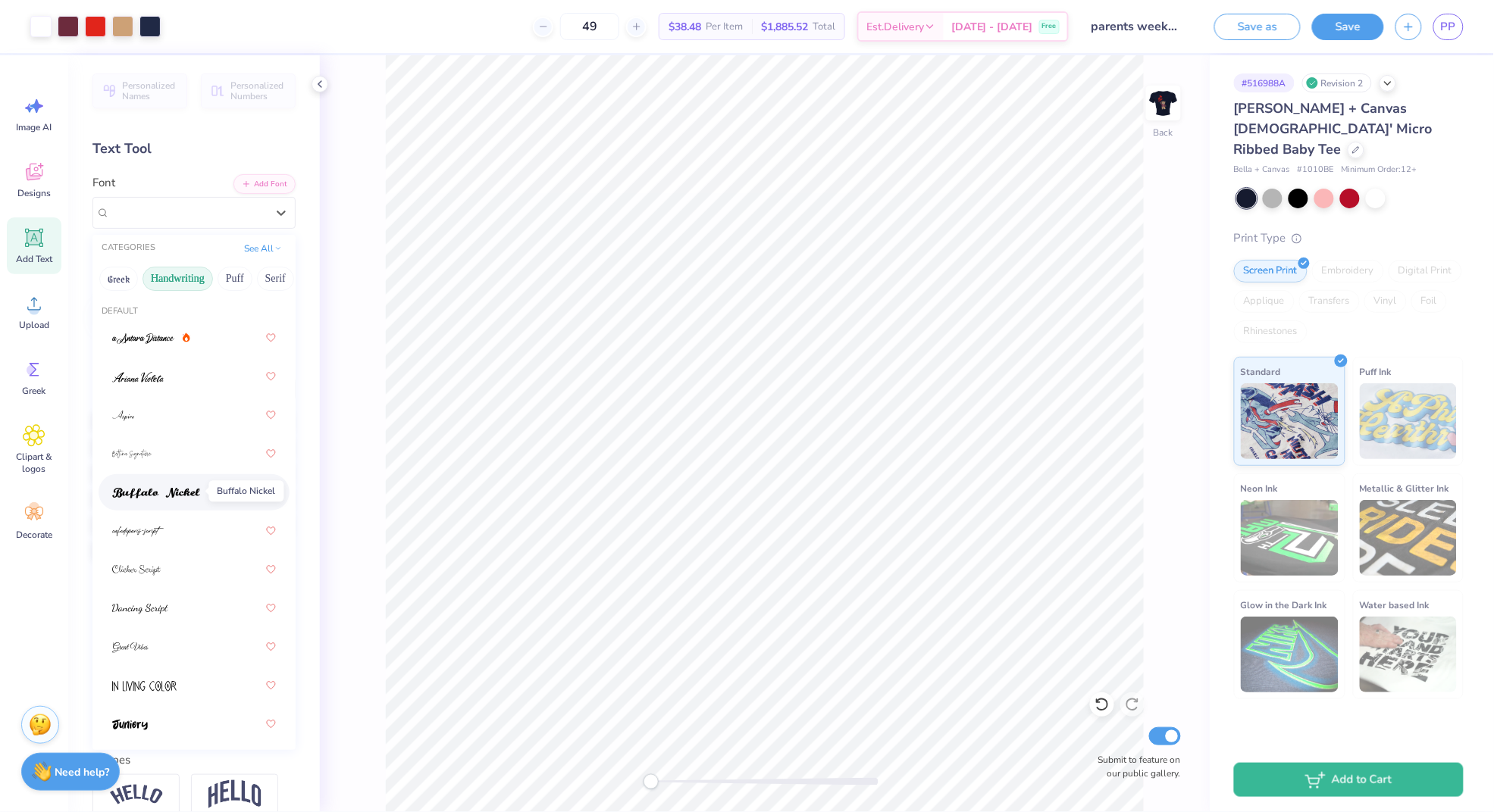
scroll to position [154, 0]
click at [171, 604] on div at bounding box center [194, 609] width 164 height 28
click at [219, 208] on div "Khalila" at bounding box center [188, 213] width 159 height 24
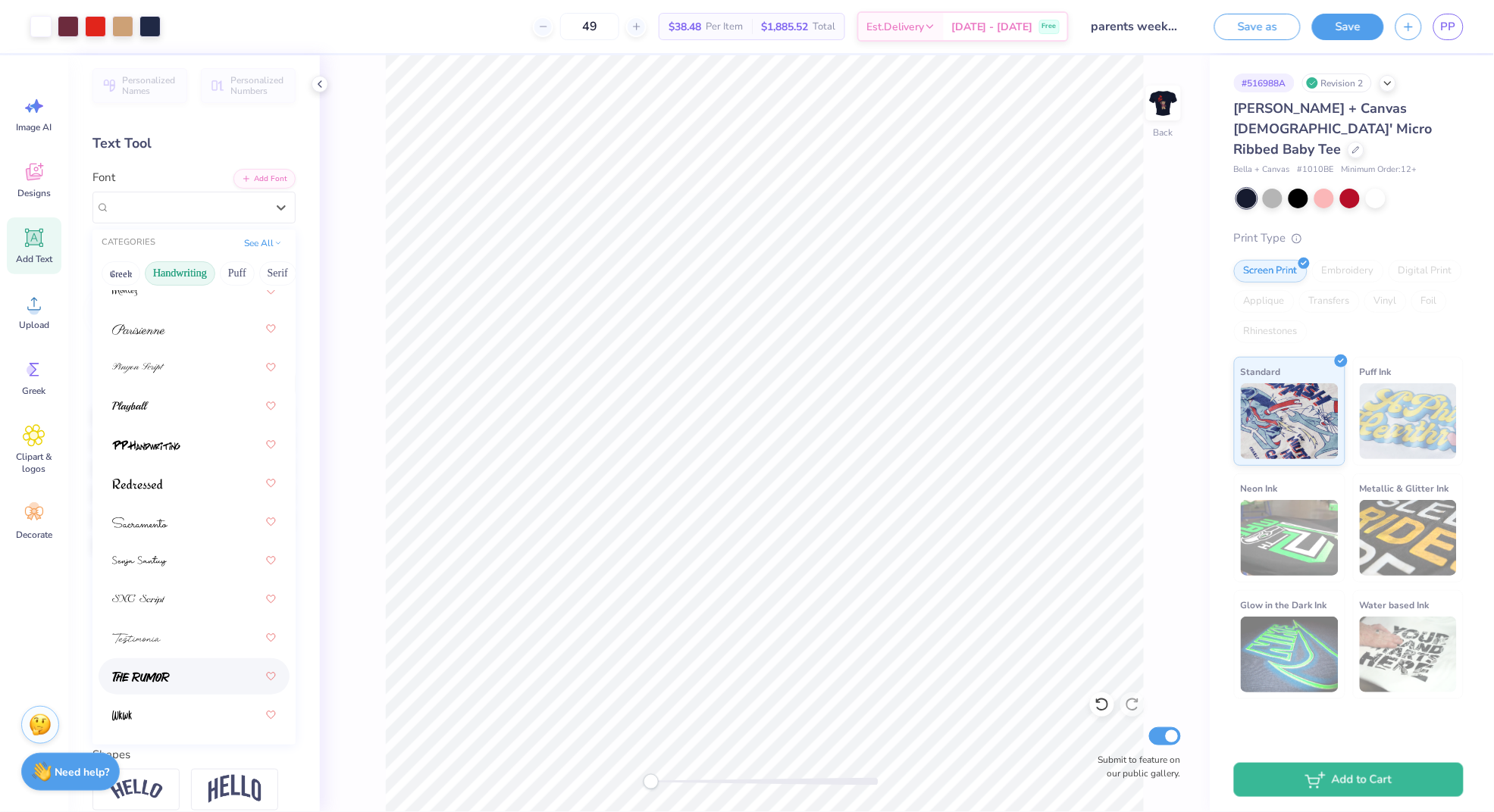
click at [154, 673] on img at bounding box center [141, 677] width 57 height 11
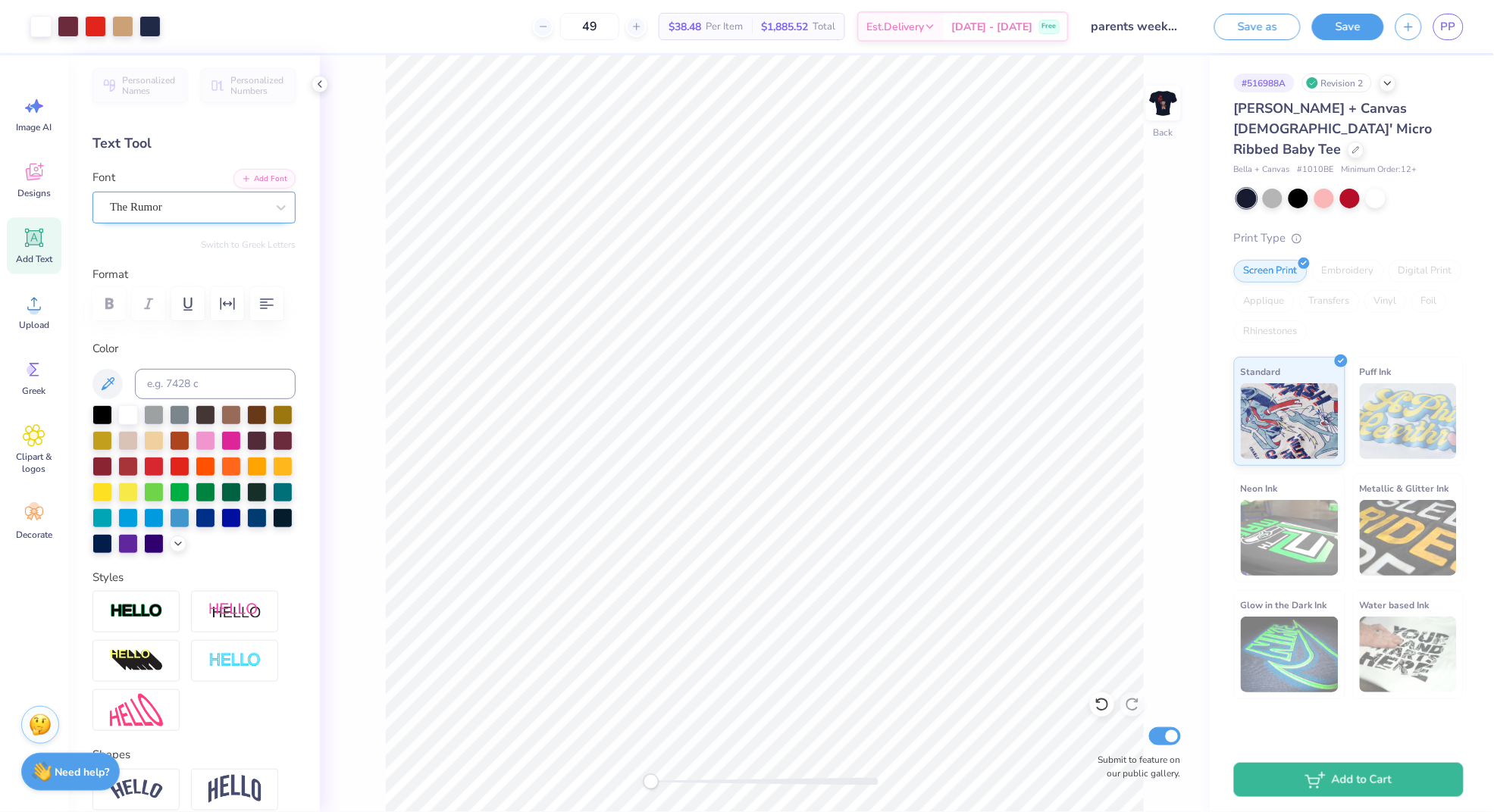
click at [193, 206] on div "The Rumor" at bounding box center [188, 207] width 159 height 24
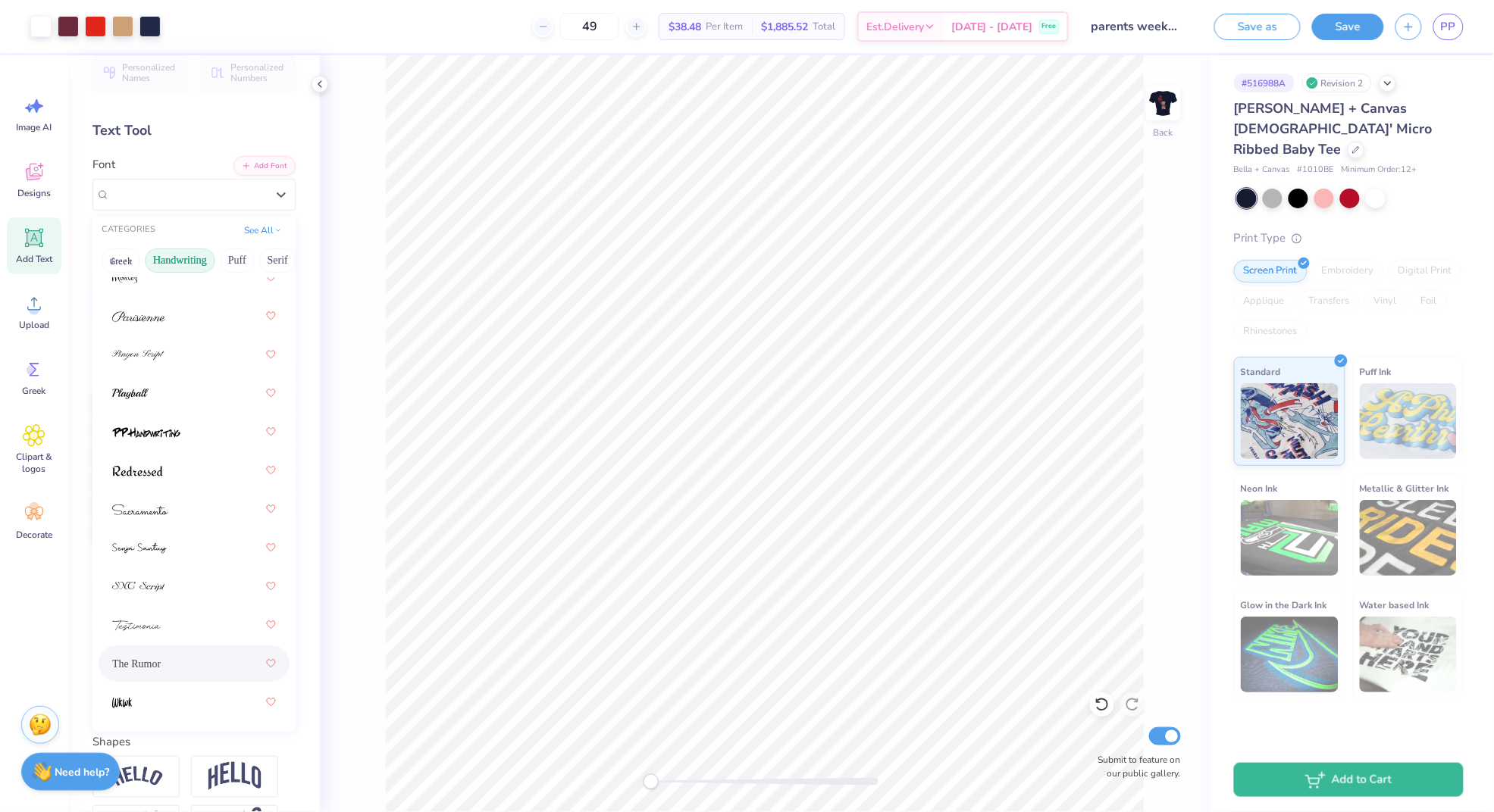
scroll to position [21, 0]
click at [171, 579] on div at bounding box center [194, 583] width 164 height 28
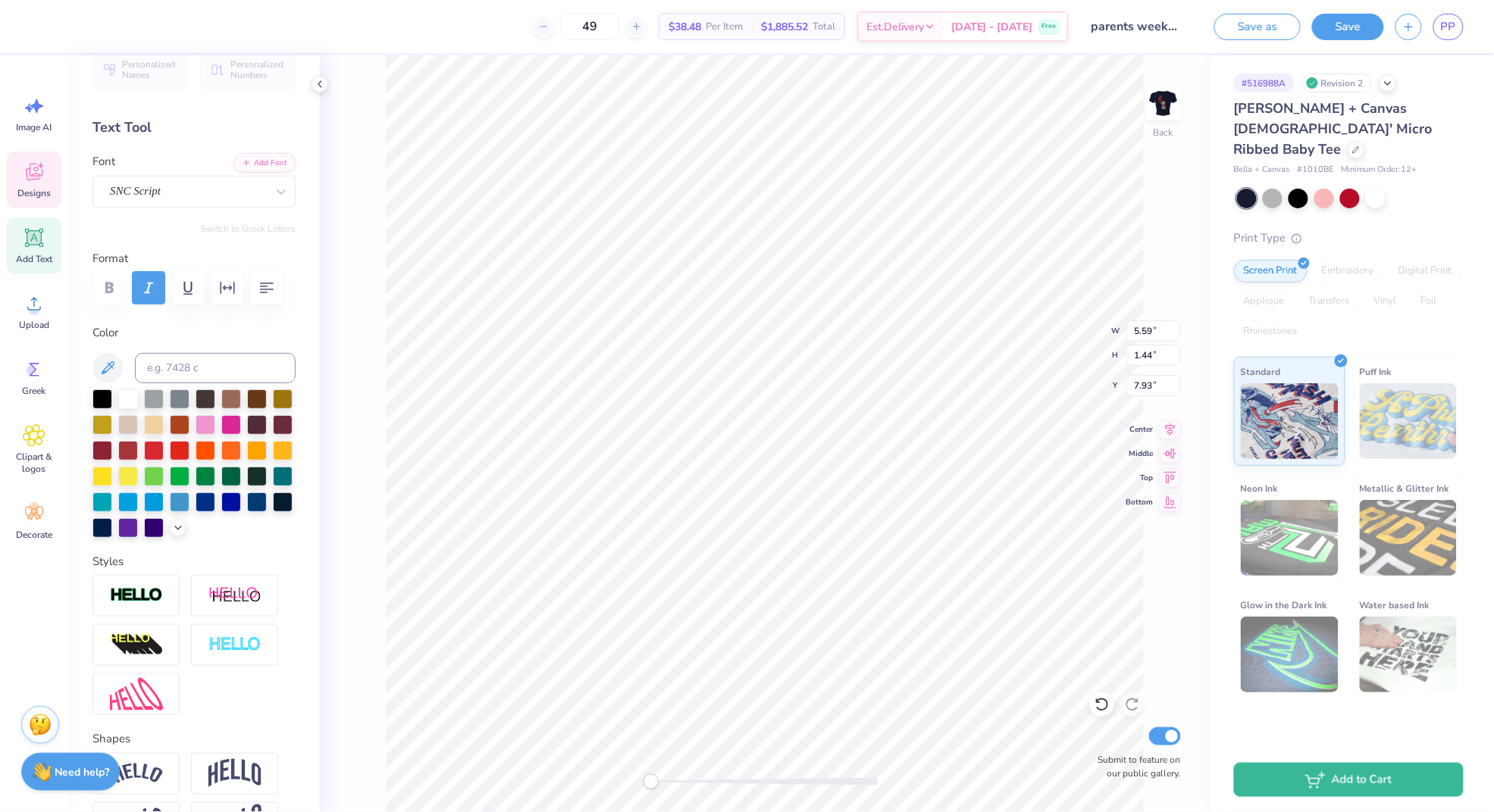
scroll to position [0, 1]
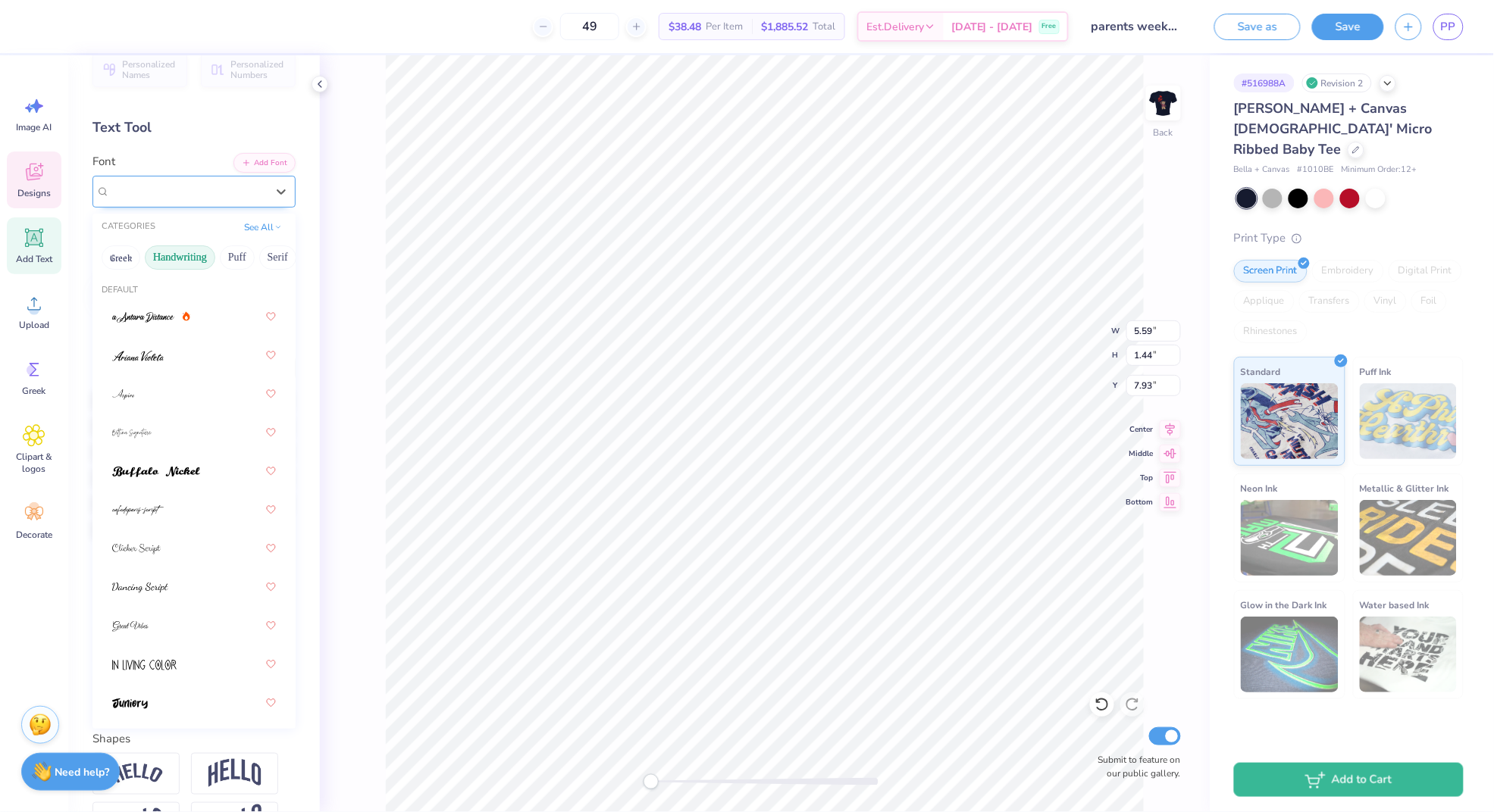
click at [238, 184] on div "SNC Script" at bounding box center [188, 191] width 159 height 24
click at [174, 506] on div at bounding box center [194, 506] width 164 height 28
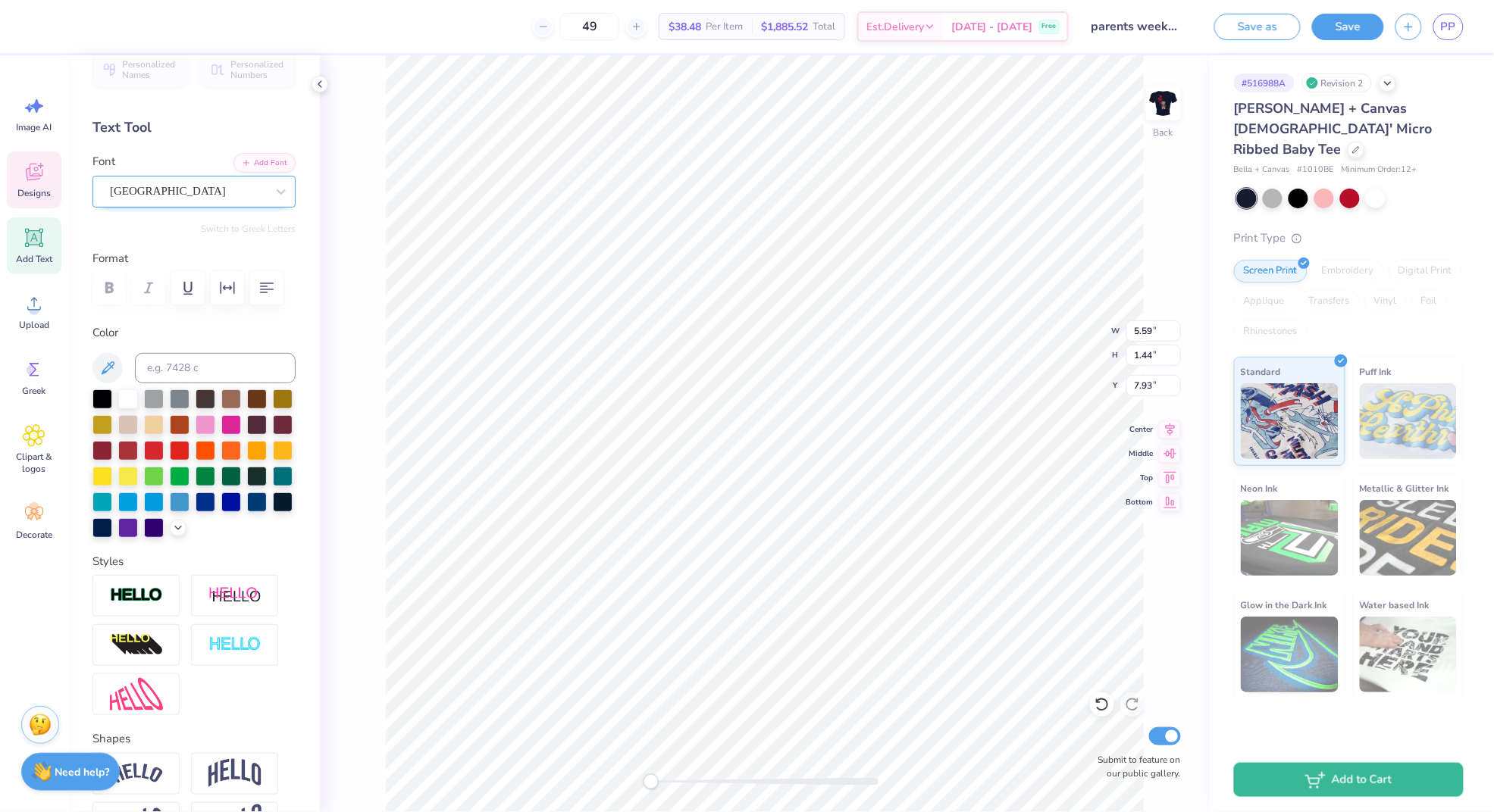
click at [239, 176] on div "[GEOGRAPHIC_DATA]" at bounding box center [194, 192] width 203 height 32
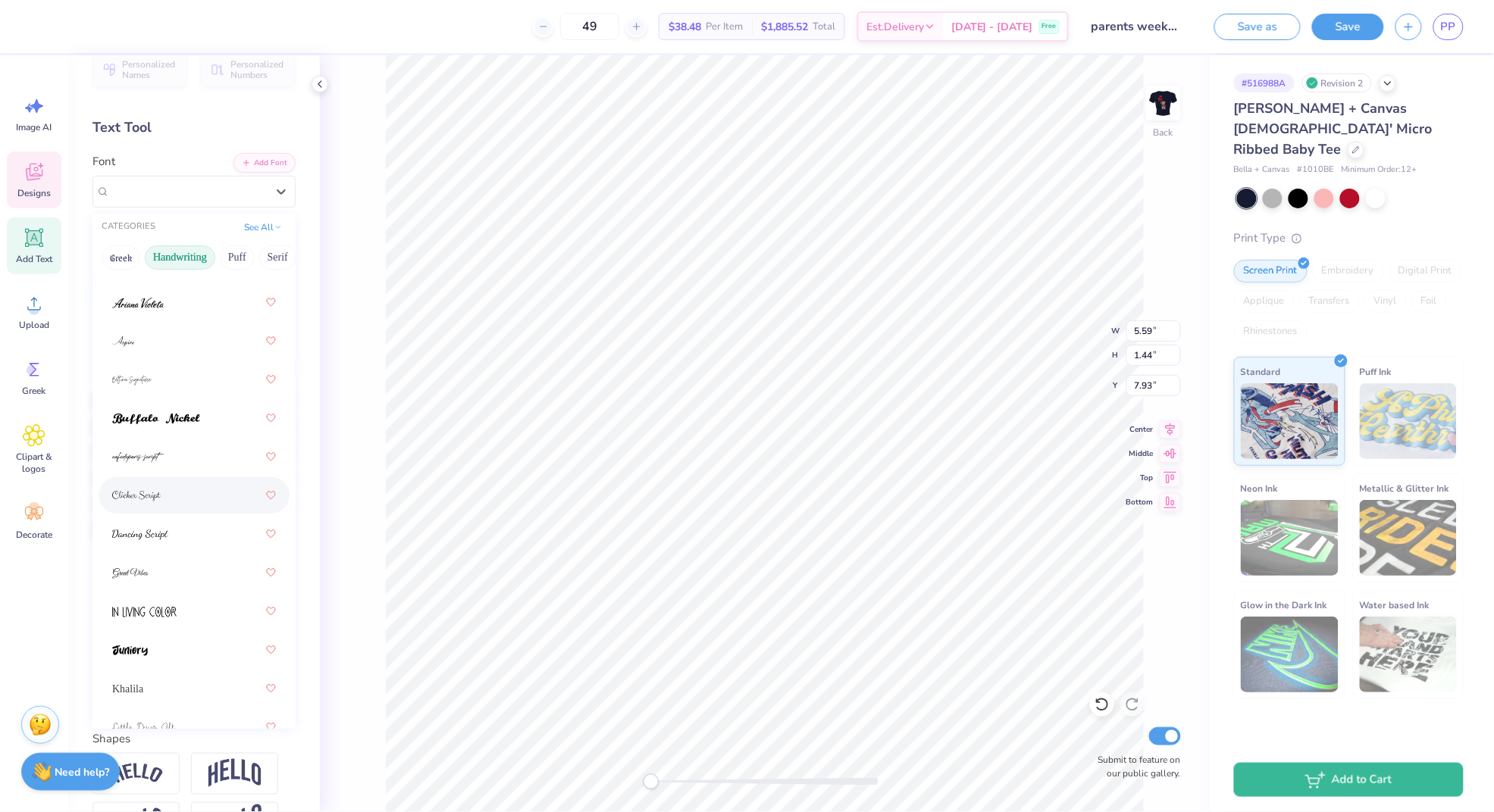
scroll to position [88, 0]
click at [165, 502] on img at bounding box center [140, 500] width 56 height 11
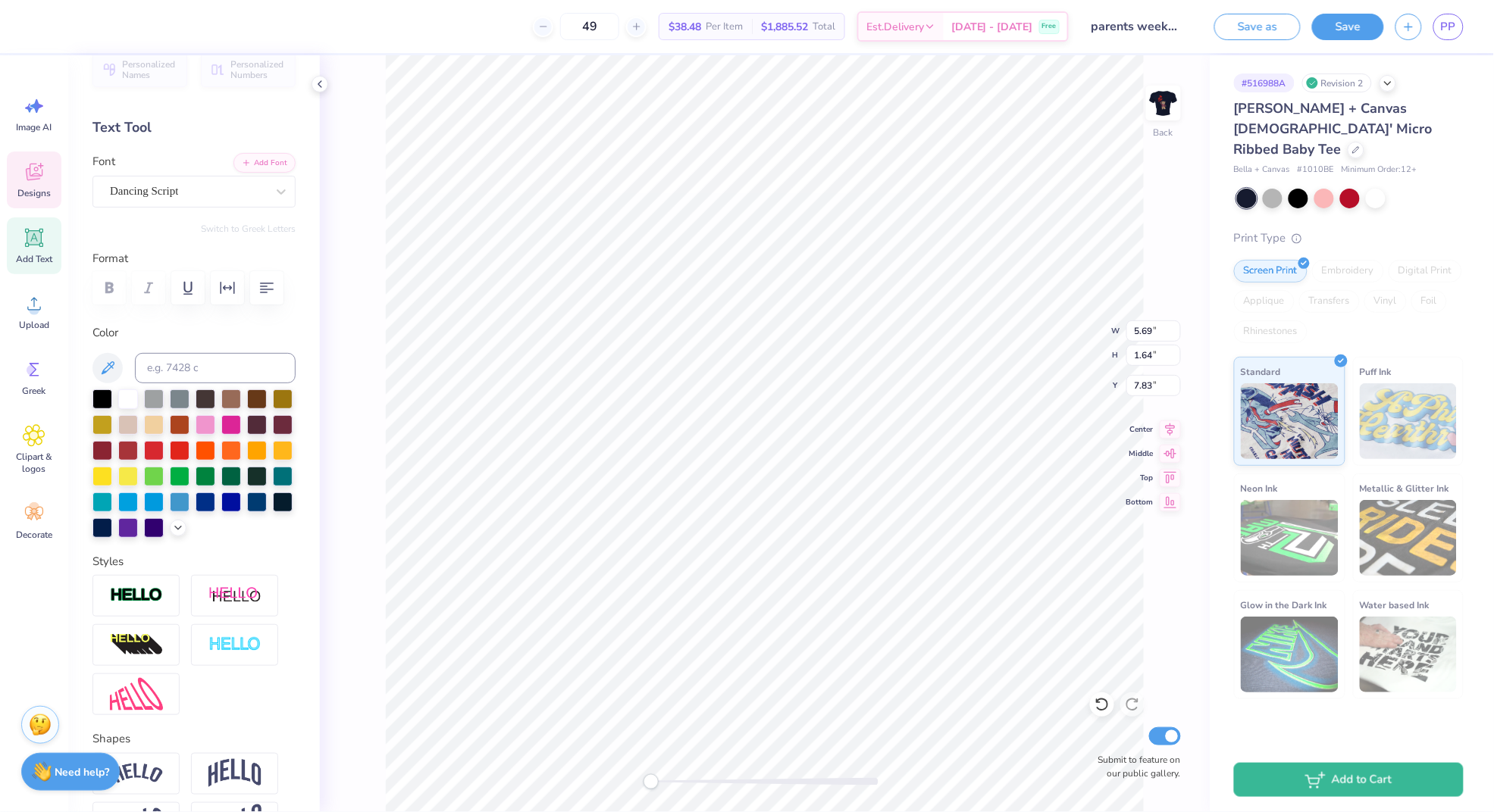
scroll to position [0, 2]
click at [1173, 326] on input "5.7" at bounding box center [1153, 331] width 54 height 21
click at [1173, 326] on input "5.71" at bounding box center [1153, 331] width 54 height 21
click at [1173, 326] on input "5.72" at bounding box center [1153, 331] width 54 height 21
click at [1173, 326] on input "5.73" at bounding box center [1153, 331] width 54 height 21
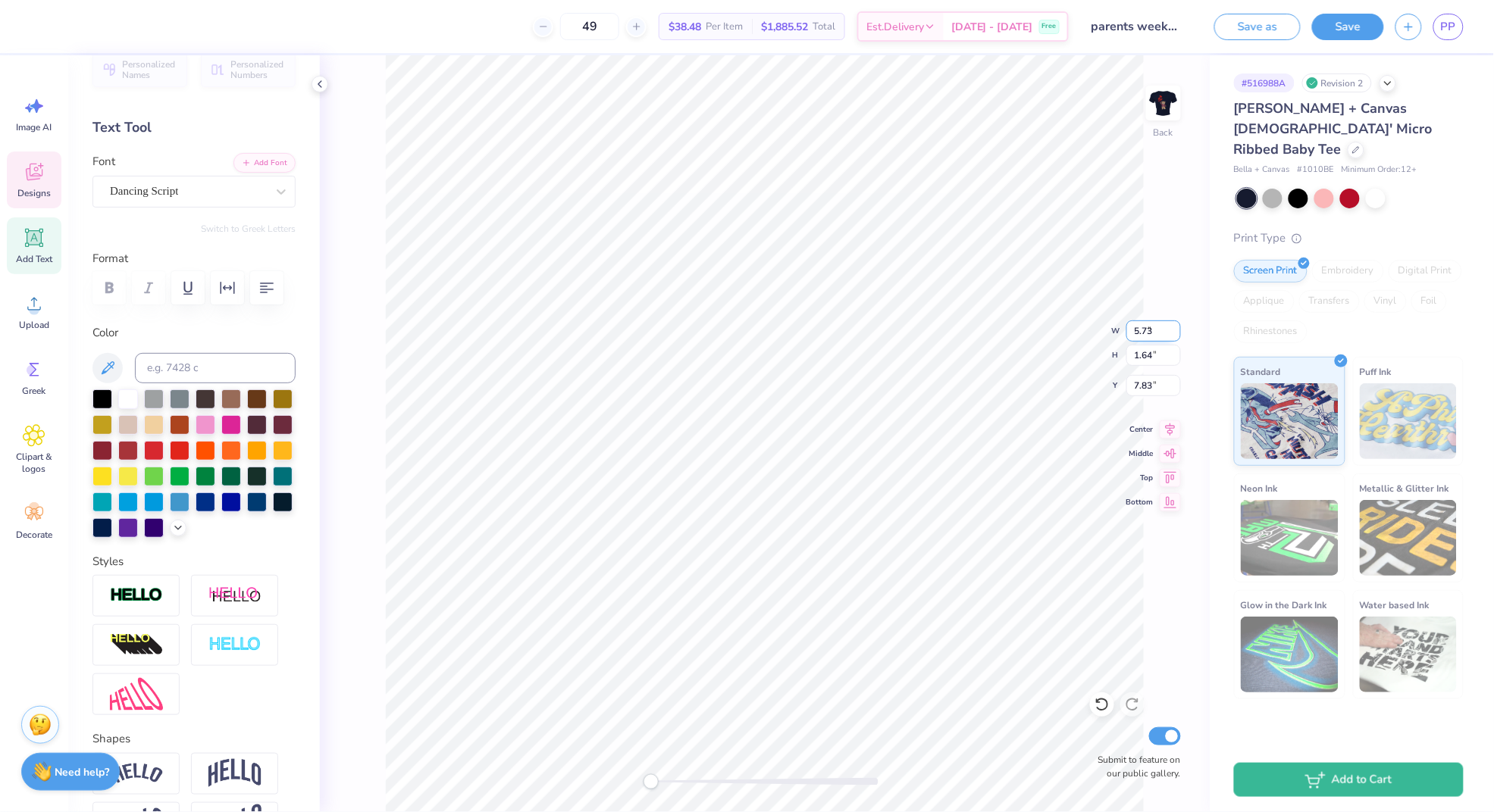
click at [1173, 325] on input "5.73" at bounding box center [1153, 331] width 54 height 21
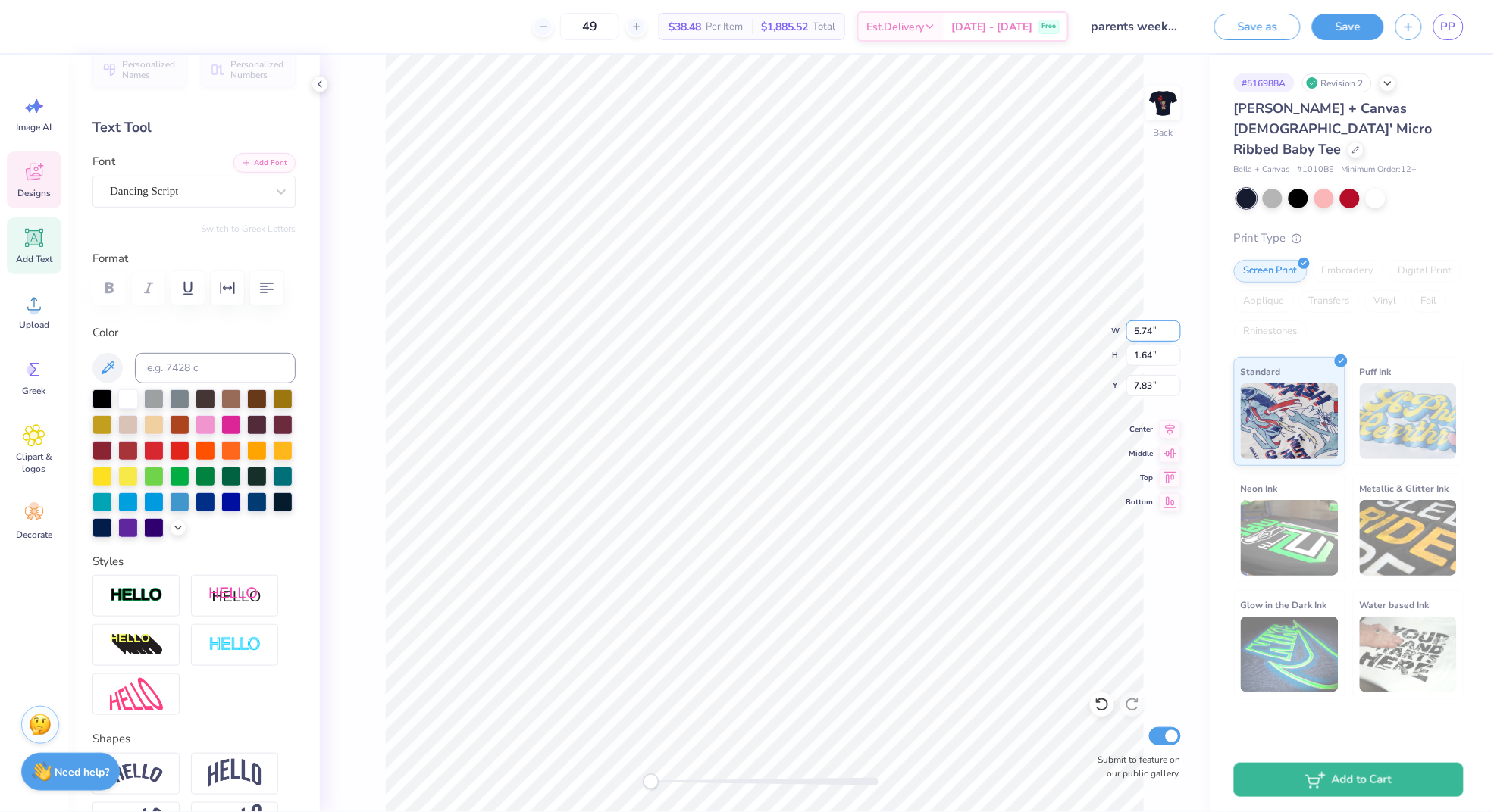
click at [1173, 329] on input "5.74" at bounding box center [1153, 331] width 54 height 21
type input "5.75"
click at [1173, 329] on input "5.75" at bounding box center [1153, 331] width 54 height 21
click at [1174, 324] on input "5.75" at bounding box center [1153, 331] width 54 height 21
type input "1.66"
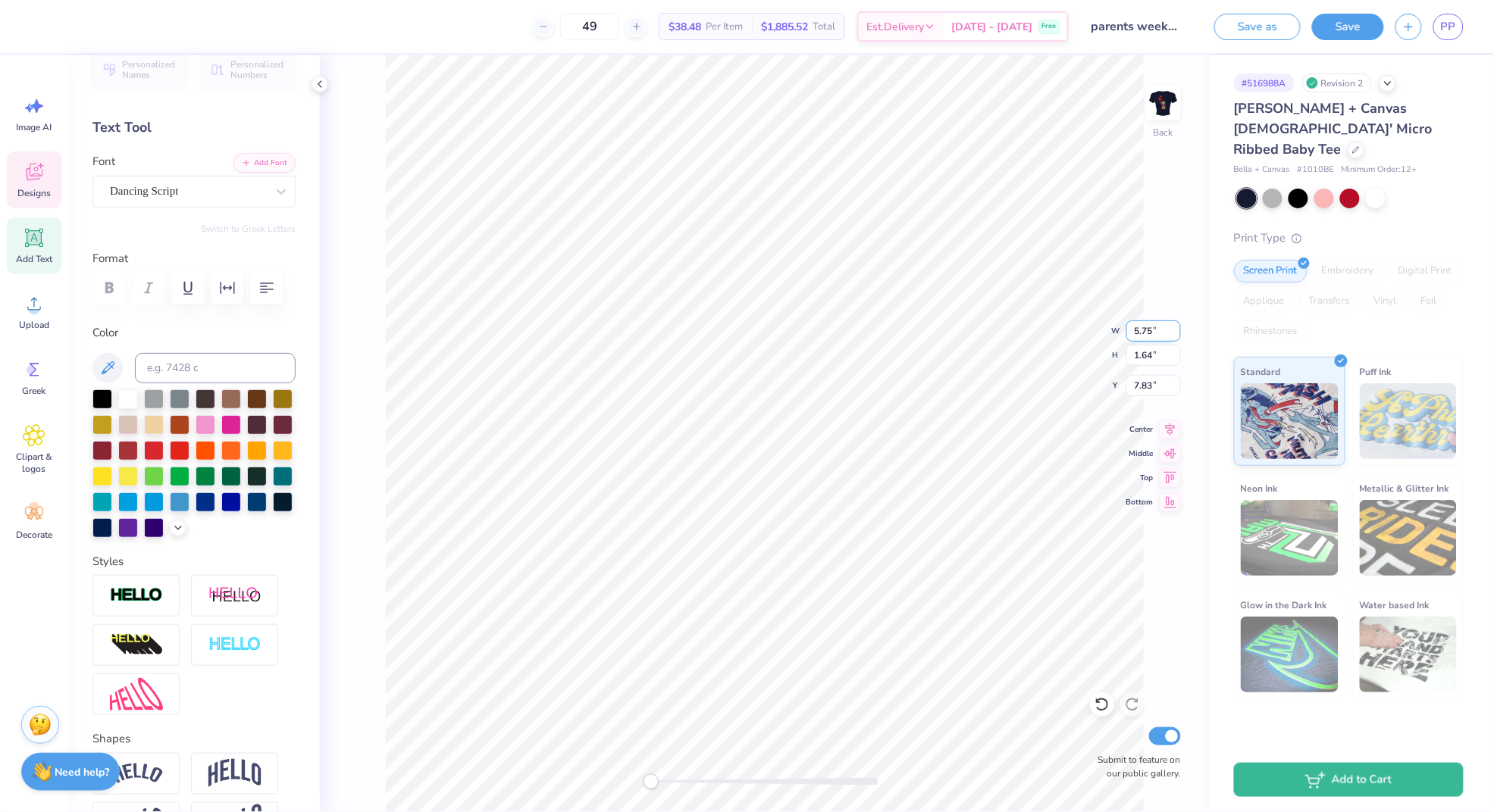
type input "7.82"
click at [1174, 324] on input "5.75" at bounding box center [1153, 331] width 54 height 21
click at [1174, 326] on input "5.76" at bounding box center [1153, 331] width 54 height 21
click at [1174, 326] on input "5.77" at bounding box center [1153, 331] width 54 height 21
type input "5.78"
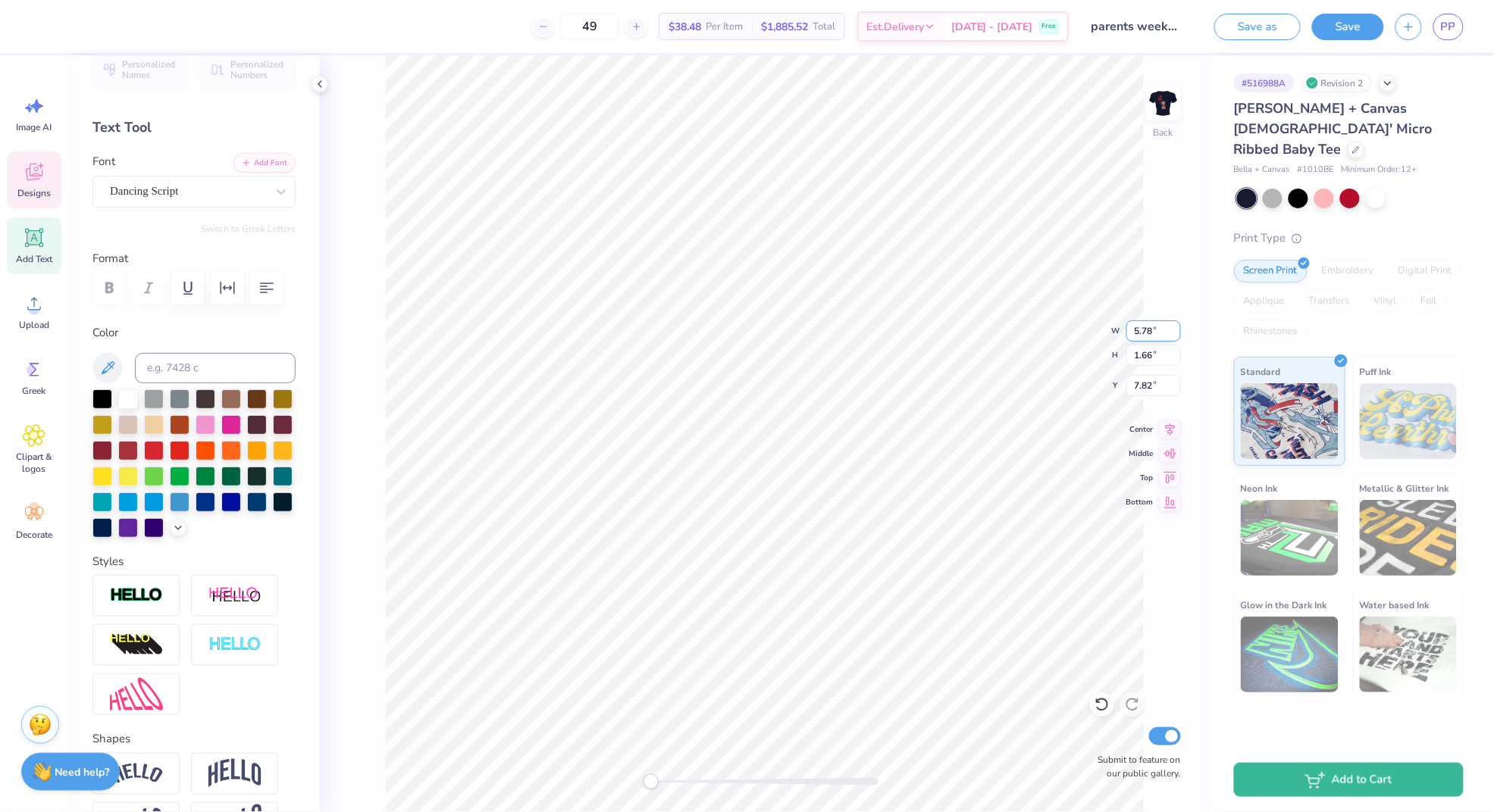
click at [1174, 326] on input "5.78" at bounding box center [1153, 331] width 54 height 21
type input "5.75"
type input "1.66"
type input "7.82"
type input "5.75"
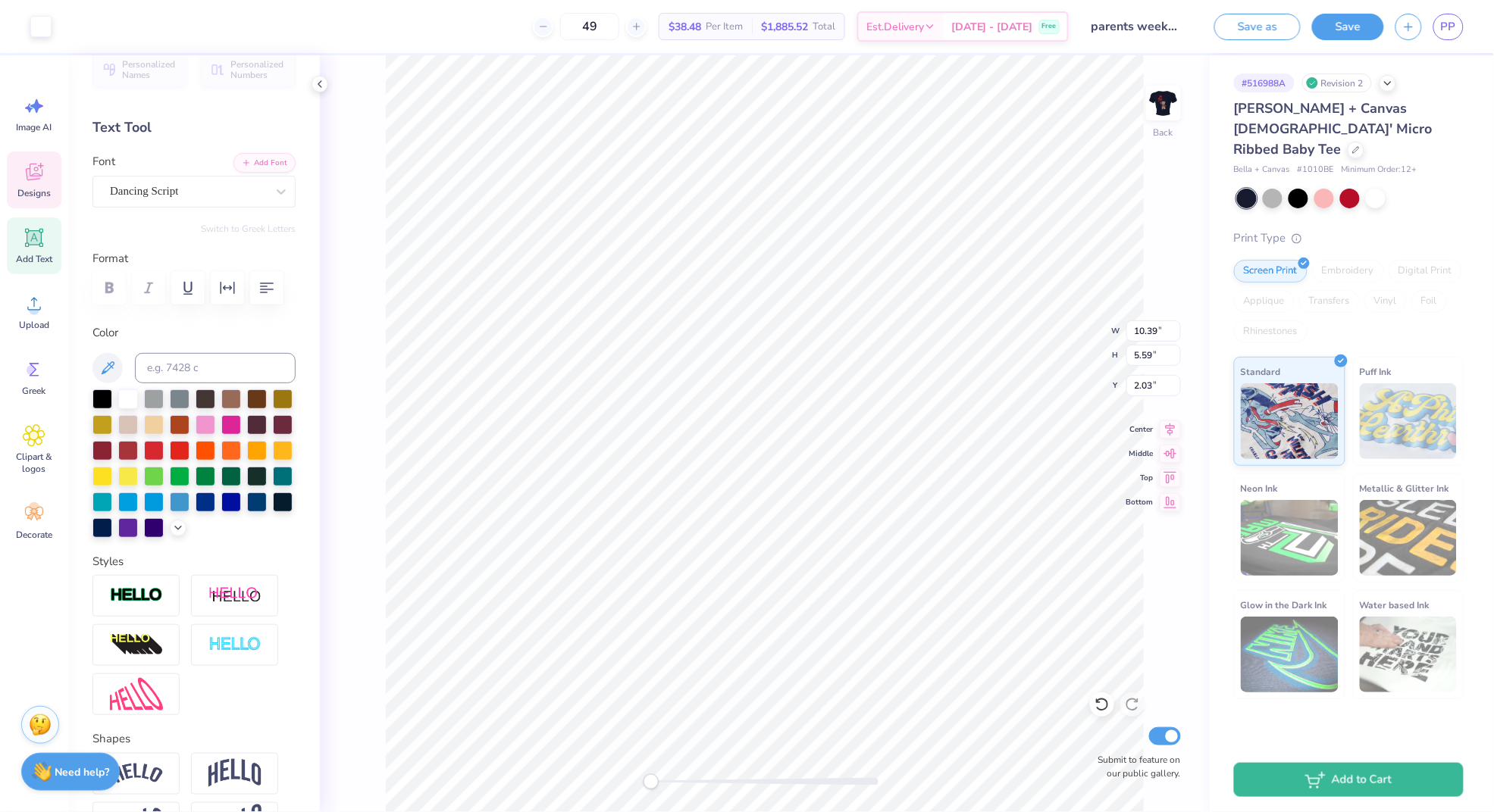
type input "1.66"
type input "8.03"
type input "3.92"
type input "5.75"
type input "1.66"
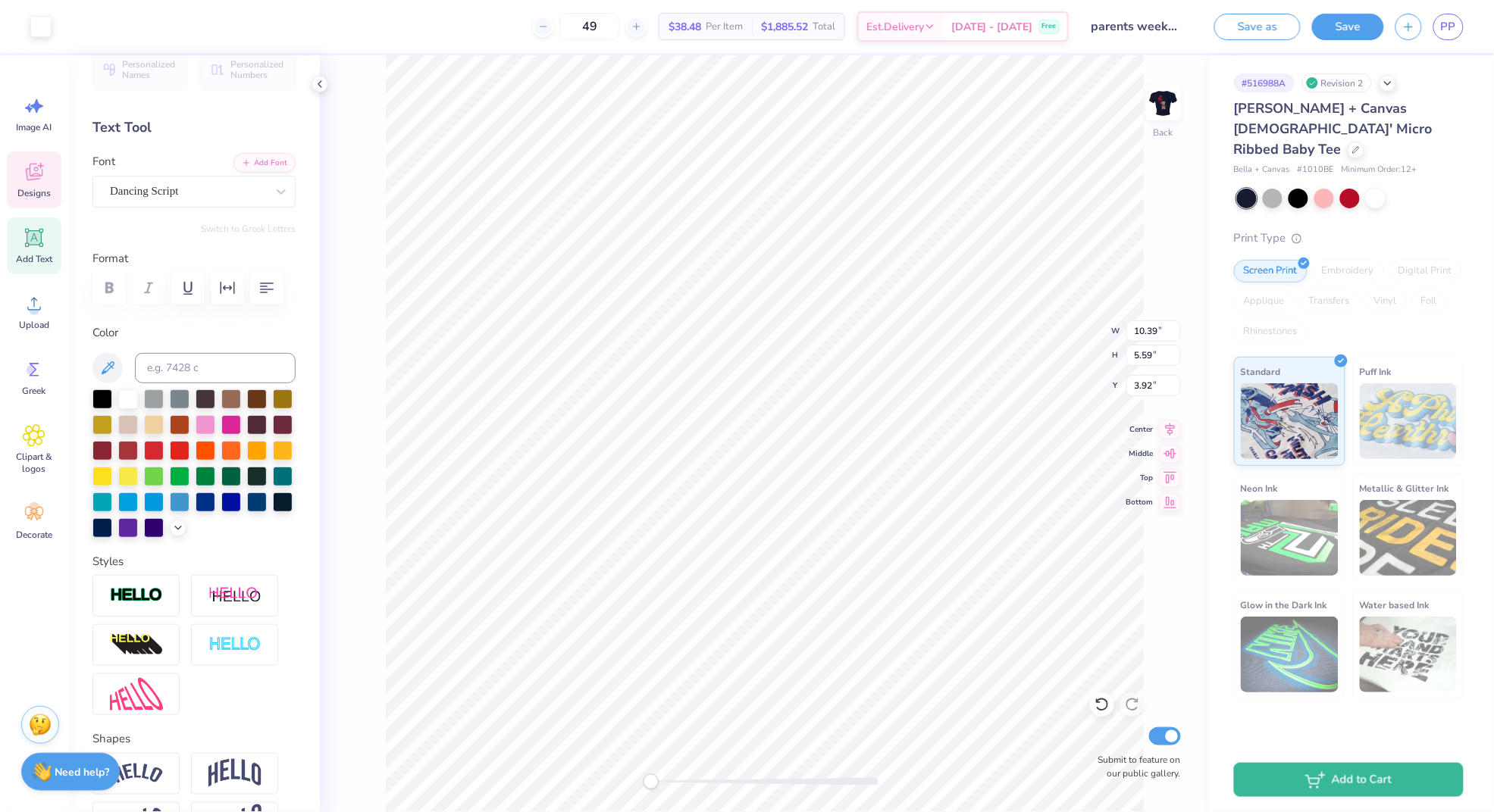
type input "11.37"
click at [1145, 592] on div "Back W 5.75 5.75 " H 1.66 1.66 " Y 11.37 11.37 " Center Middle Top Bottom Submi…" at bounding box center [764, 434] width 890 height 757
click at [201, 176] on div "Dancing Script" at bounding box center [194, 192] width 203 height 32
click at [201, 181] on div at bounding box center [188, 191] width 156 height 21
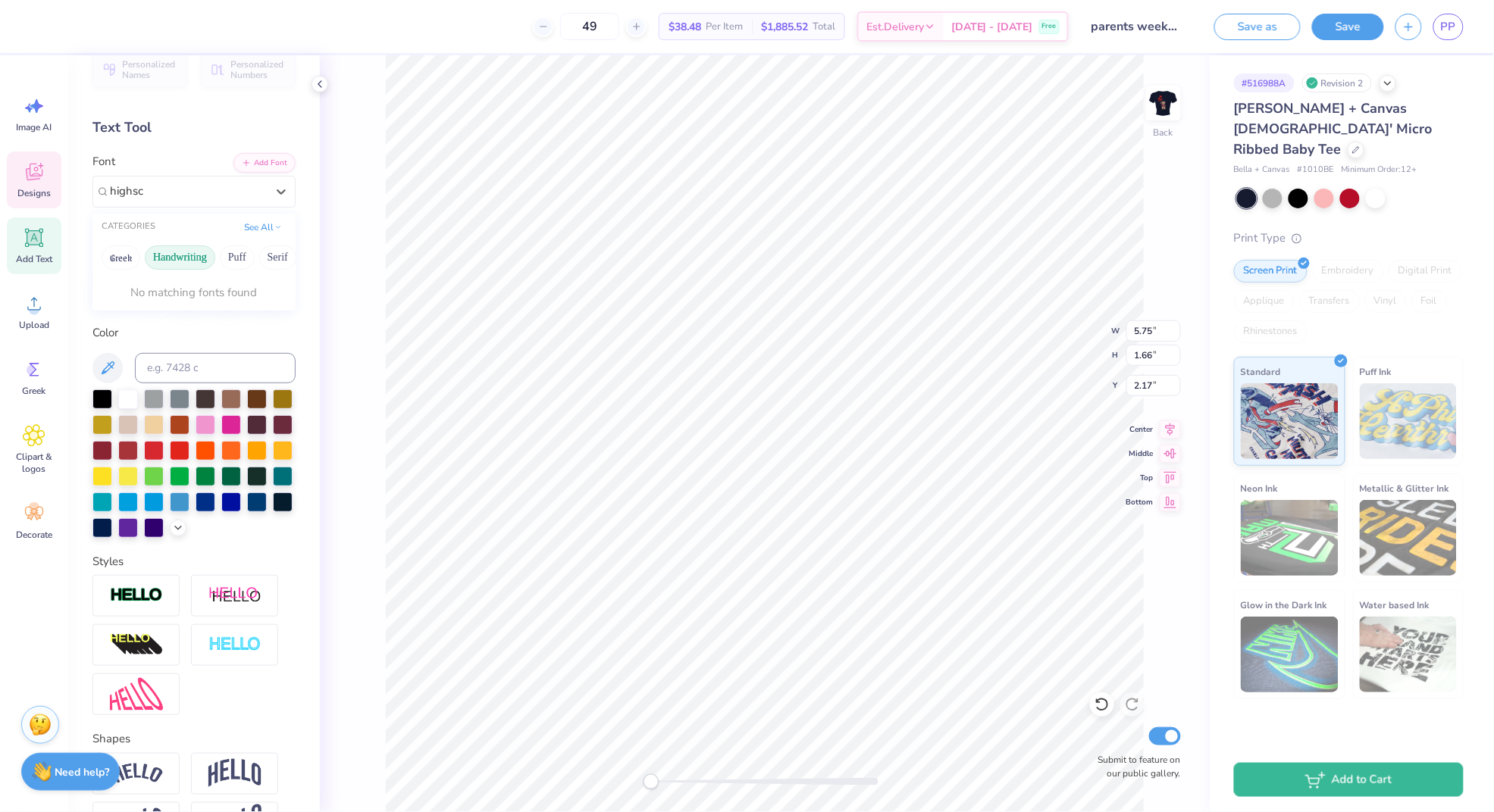
type input "highsch"
click at [179, 265] on button "Handwriting" at bounding box center [180, 258] width 70 height 24
click at [177, 183] on div at bounding box center [188, 191] width 159 height 24
click at [209, 322] on div at bounding box center [194, 317] width 164 height 28
type input "high"
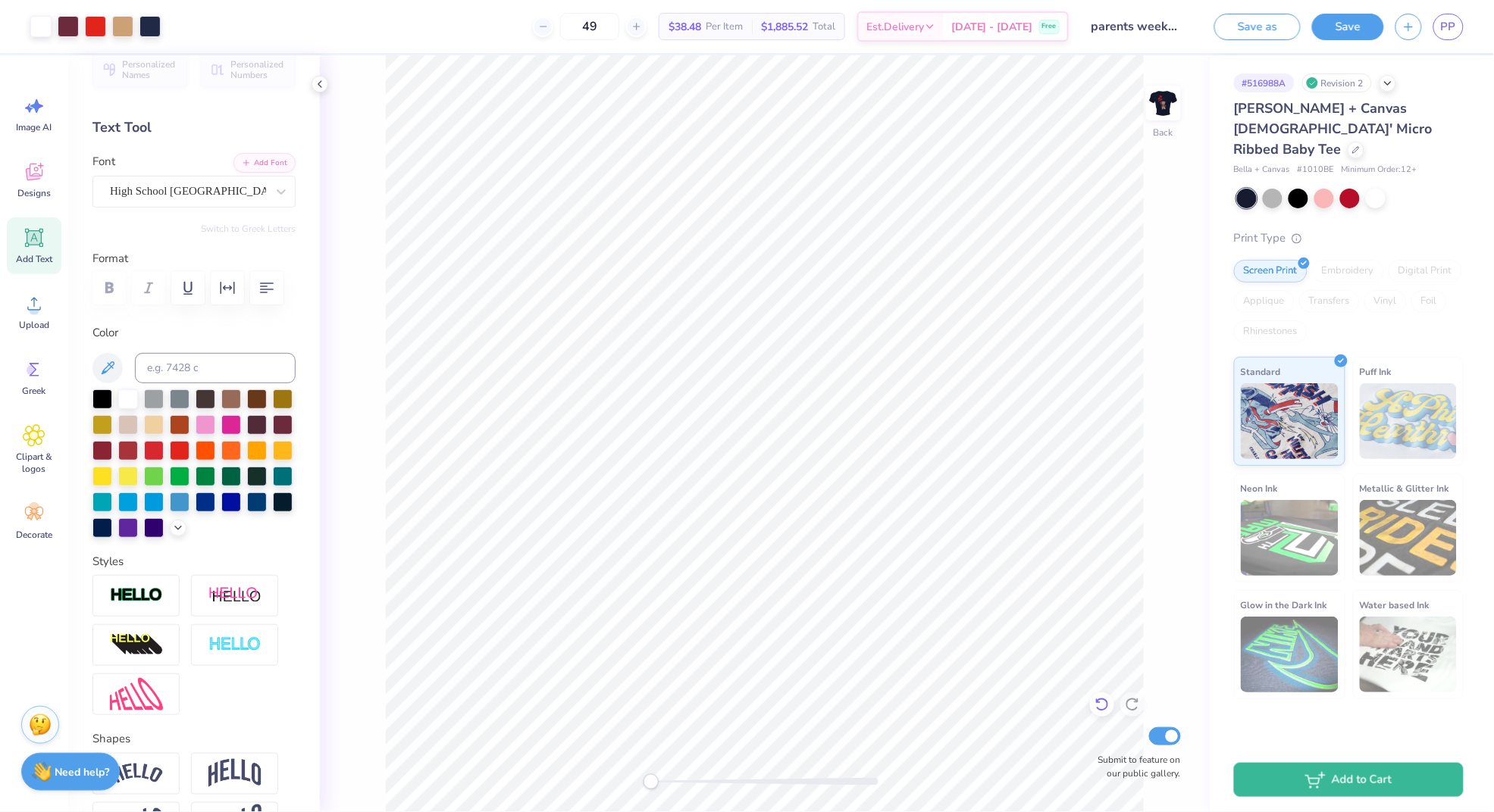
click at [1105, 700] on icon at bounding box center [1101, 705] width 13 height 14
click at [1345, 18] on button "Save" at bounding box center [1348, 24] width 72 height 27
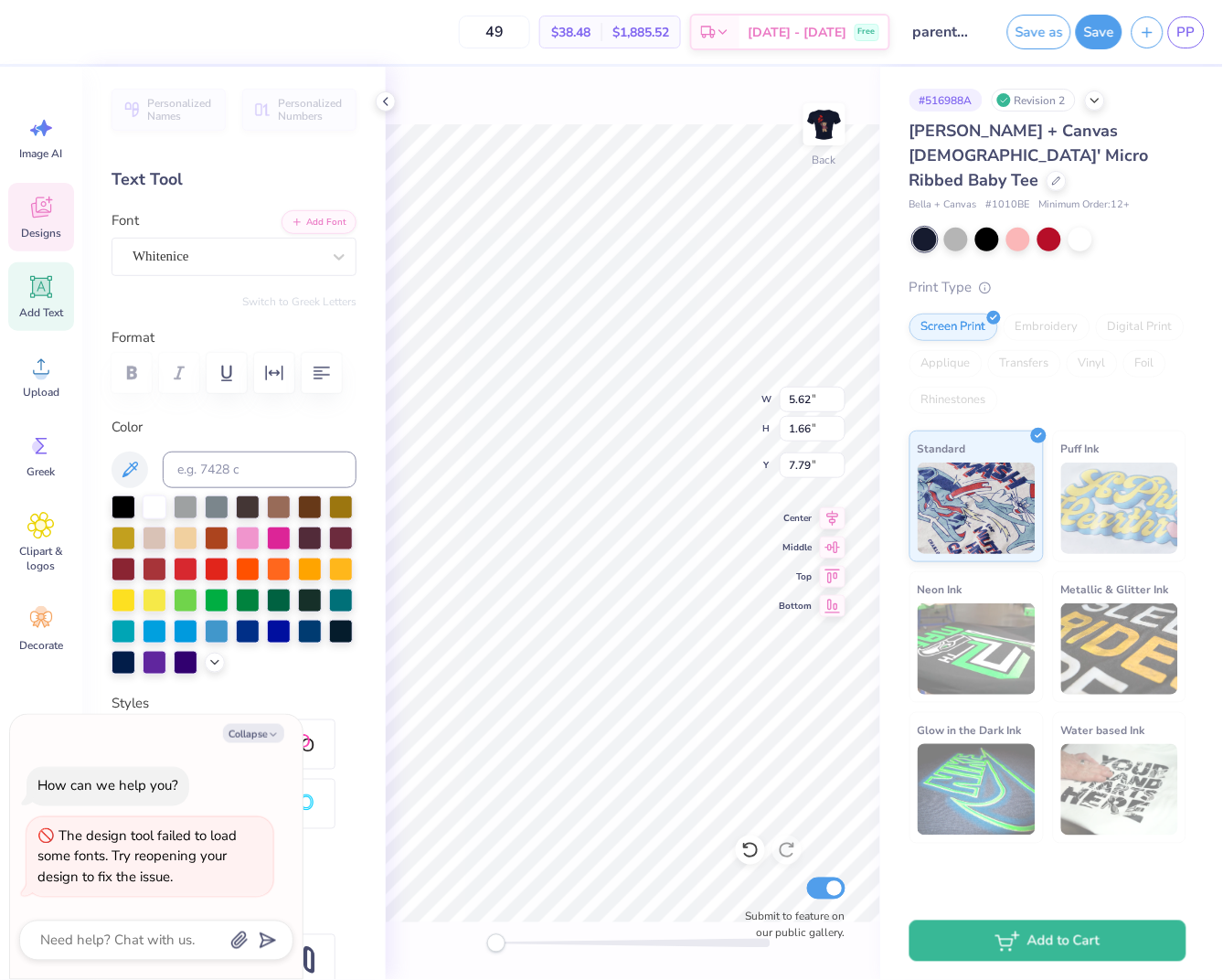
scroll to position [0, 2]
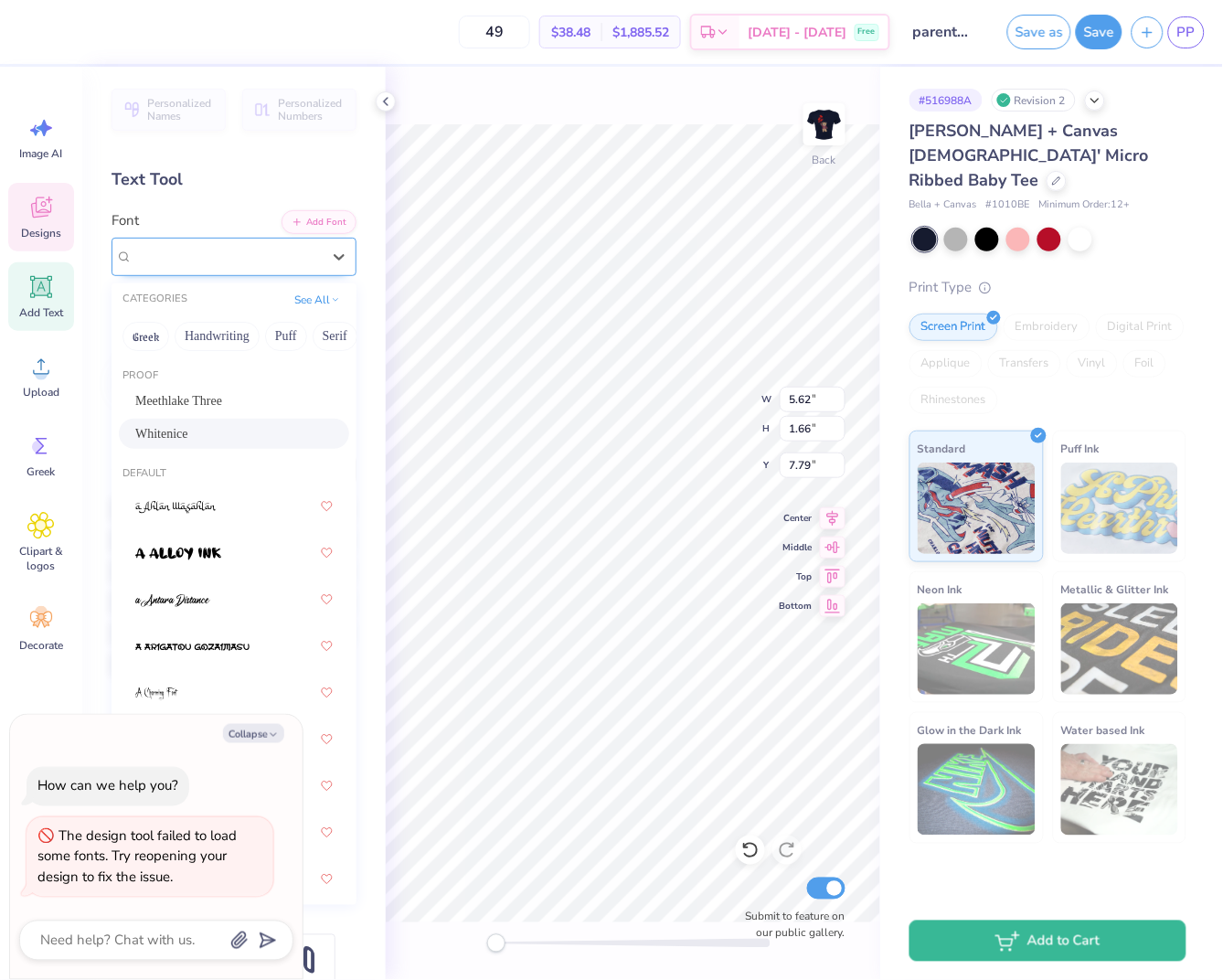
click at [200, 260] on div "Whitenice" at bounding box center [227, 257] width 192 height 29
type textarea "x"
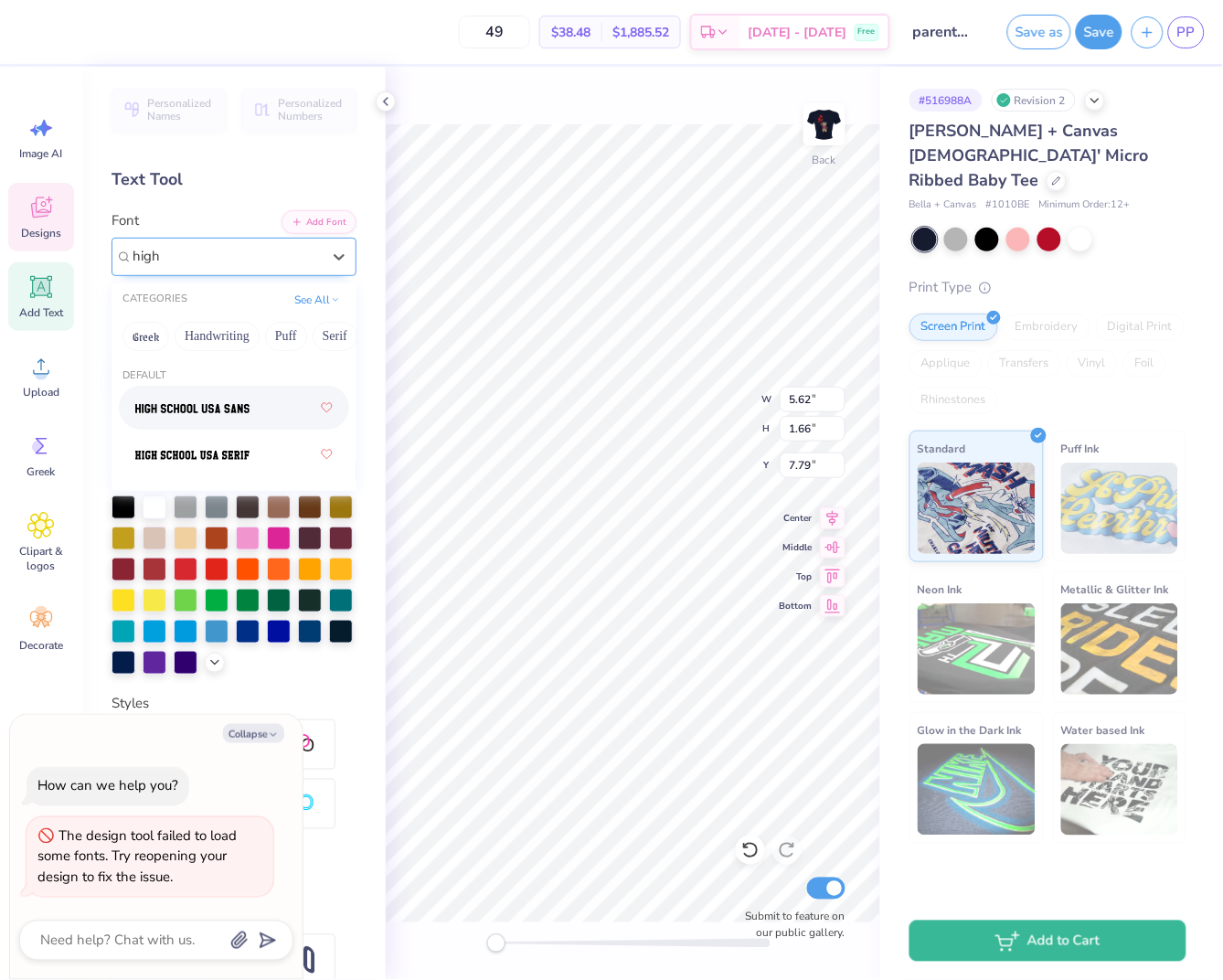
click at [231, 407] on img at bounding box center [193, 409] width 114 height 13
type input "high"
type textarea "x"
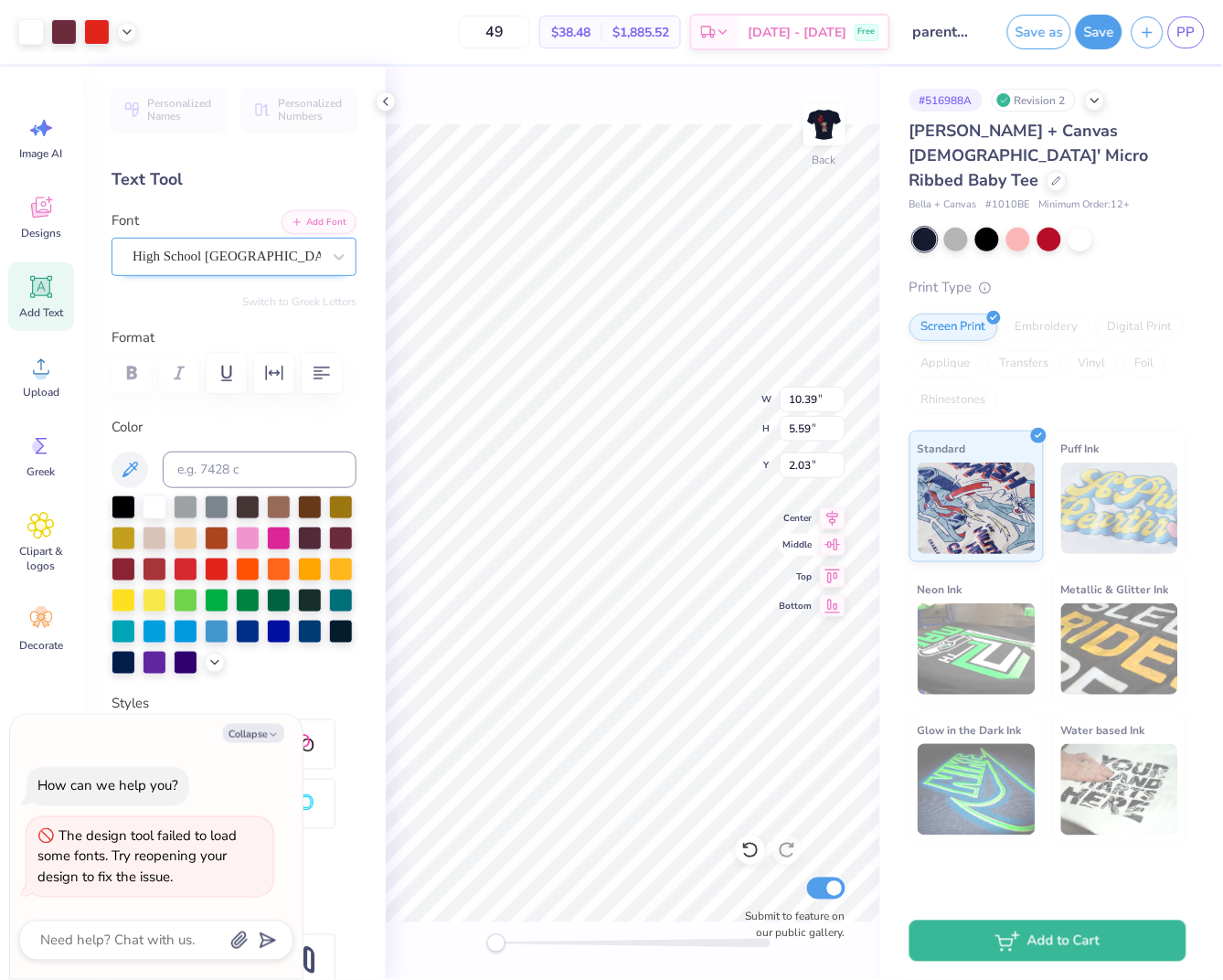
type textarea "x"
type input "3.60"
type textarea "x"
type input "6.64"
type input "1.30"
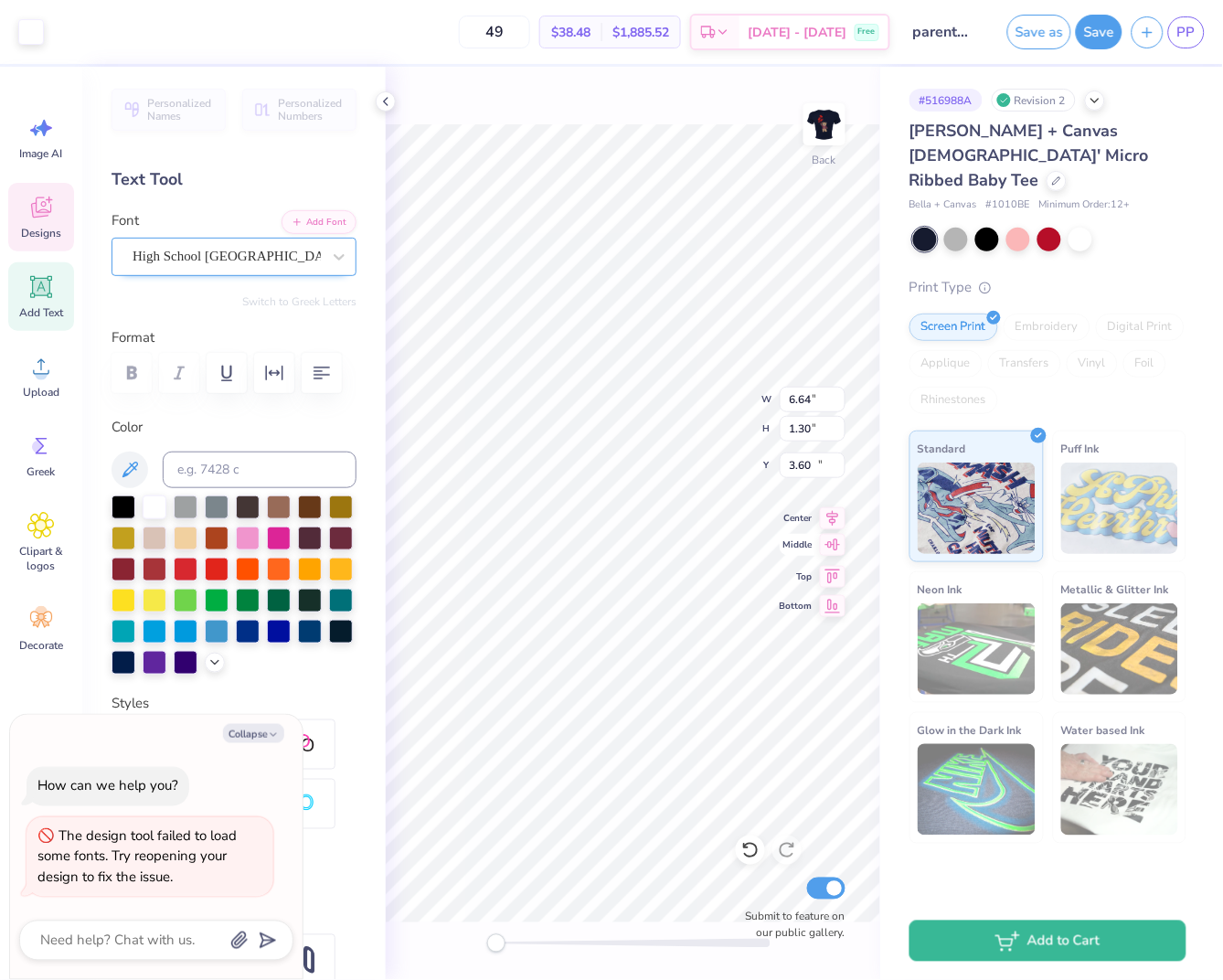
type input "14.35"
click at [380, 102] on icon at bounding box center [386, 102] width 15 height 15
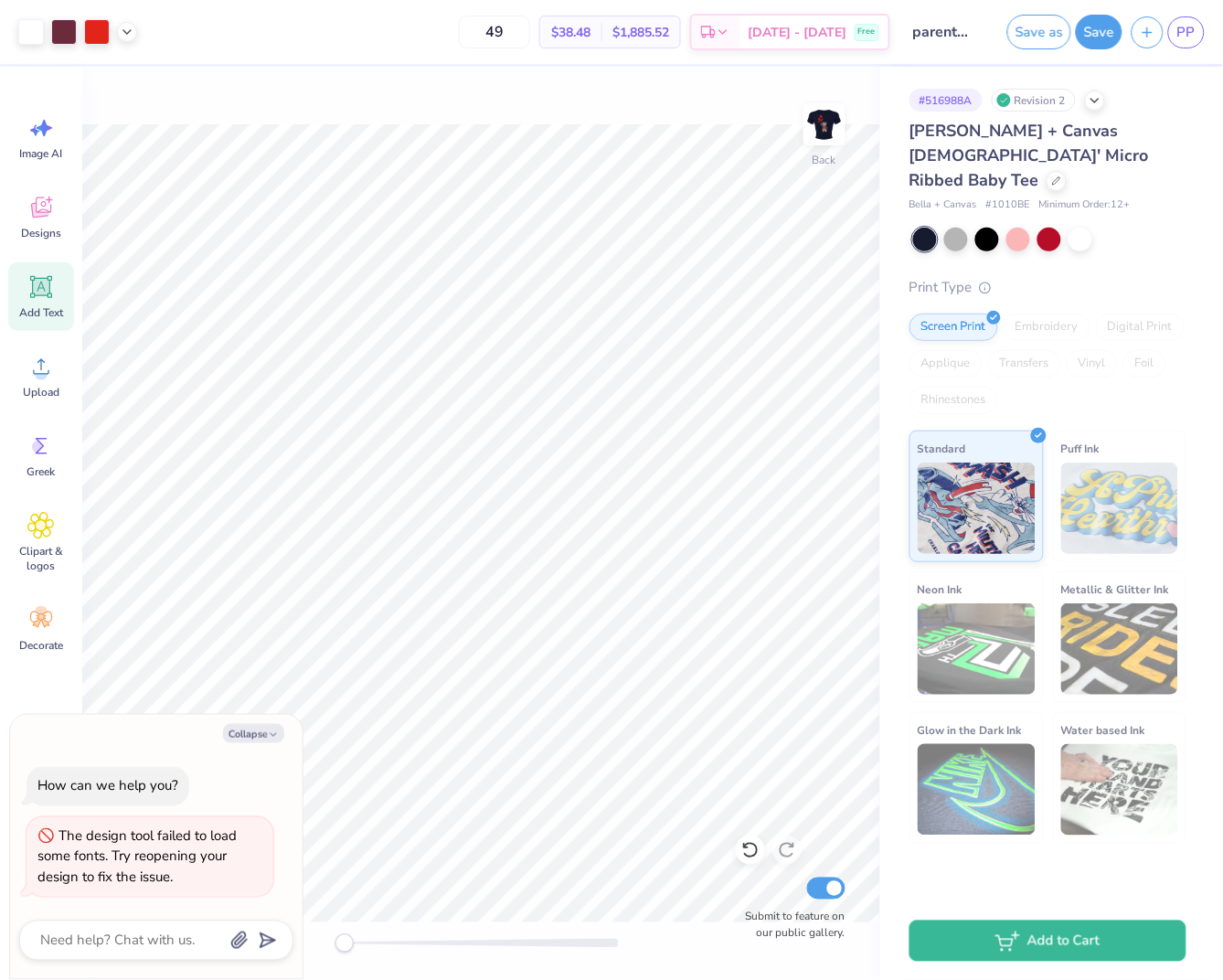
click at [644, 3] on div "49 $38.48 Per Item $1,885.52 Total Est. Delivery Sep 21 - 24 Free" at bounding box center [519, 31] width 744 height 64
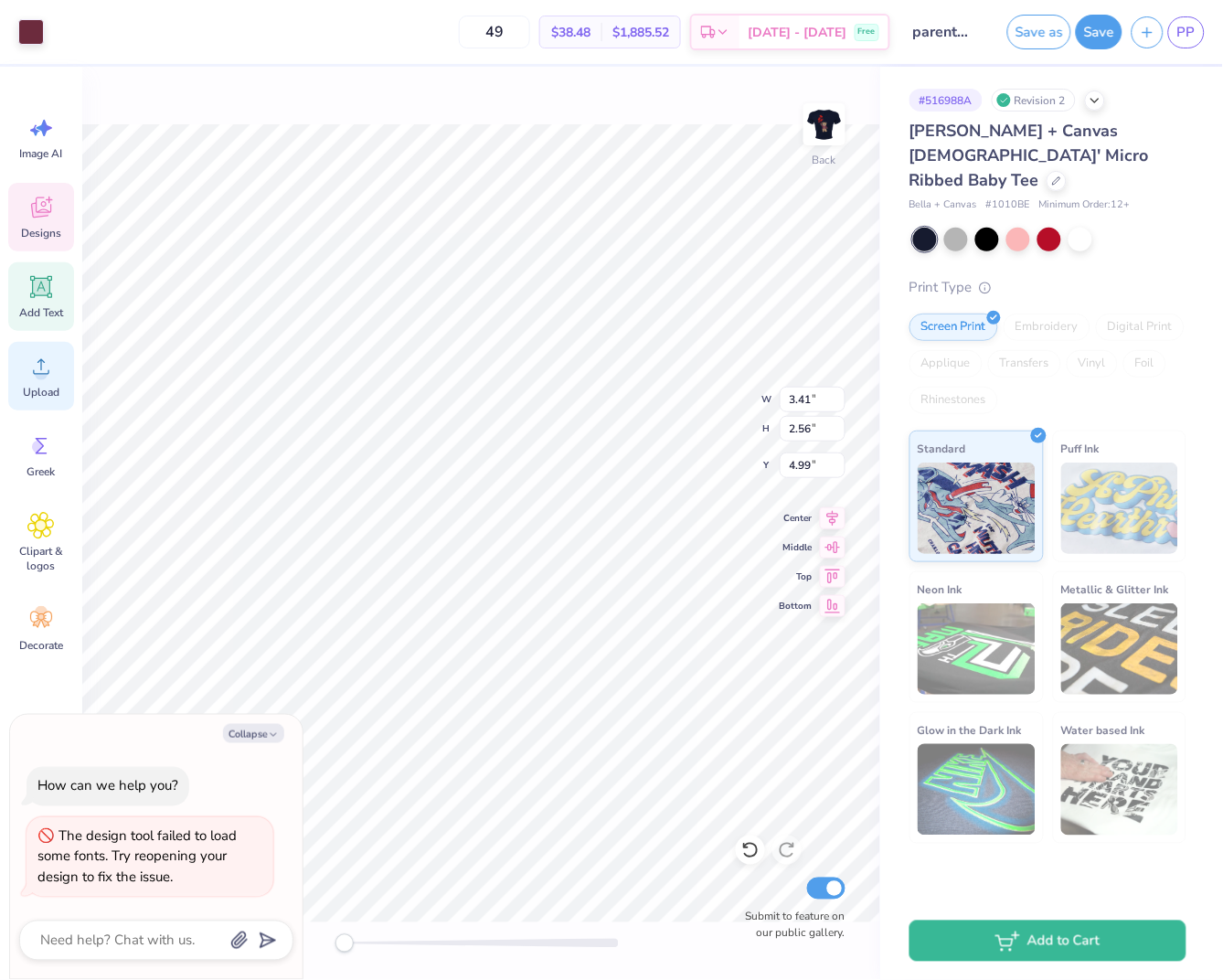
click at [38, 365] on icon at bounding box center [42, 366] width 28 height 28
click at [43, 528] on icon at bounding box center [42, 526] width 26 height 26
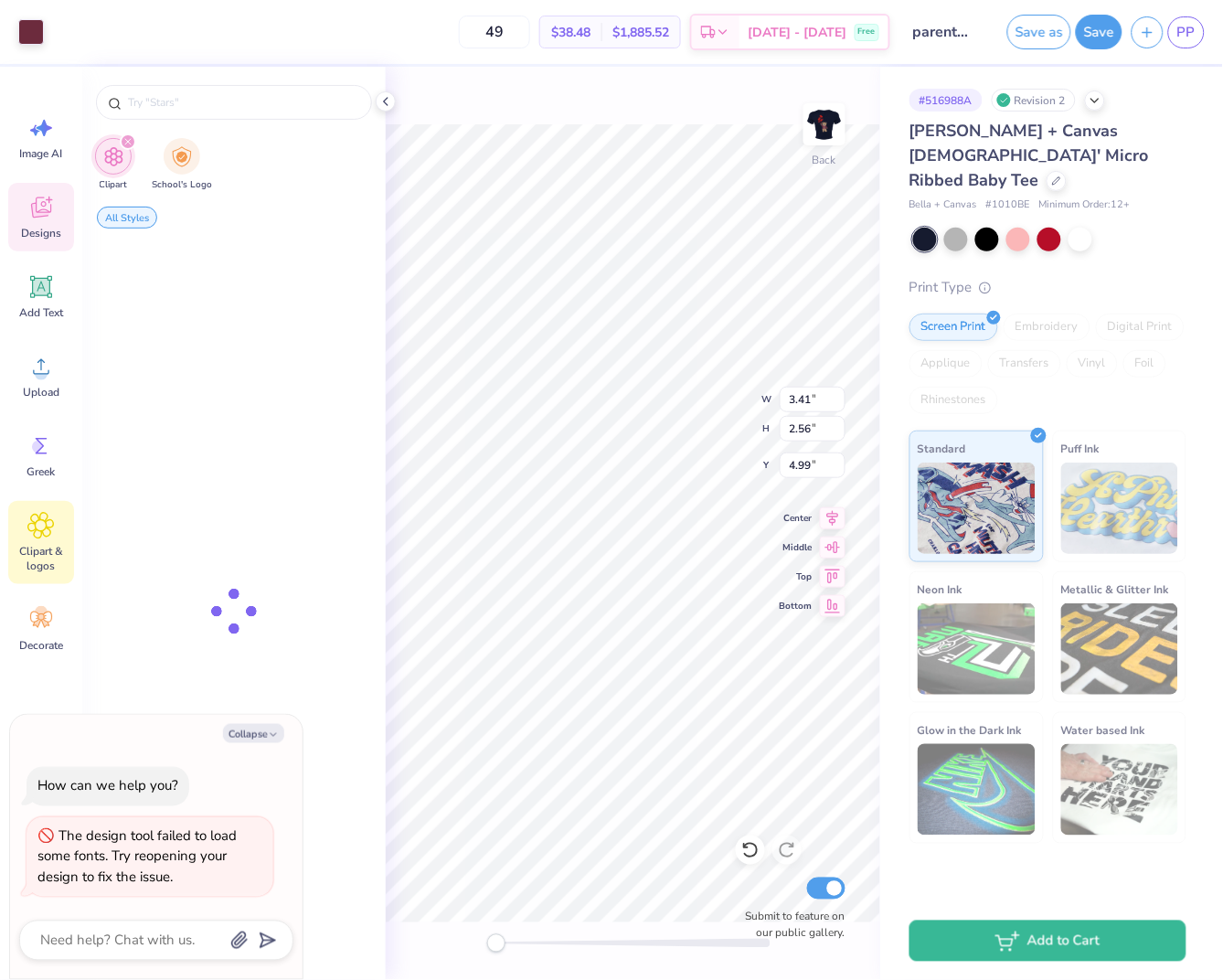
scroll to position [0, 32]
type textarea "x"
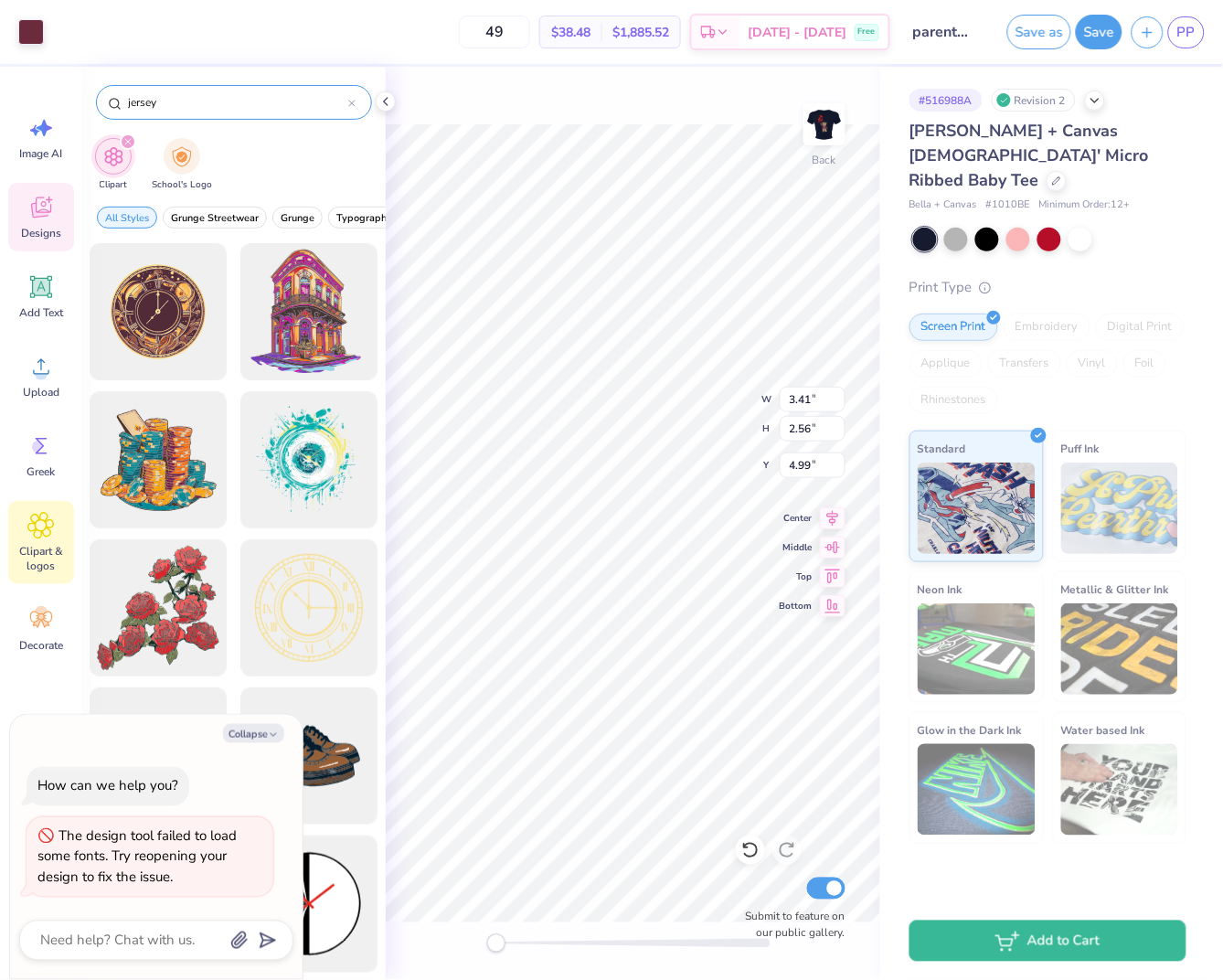
type input "jersey"
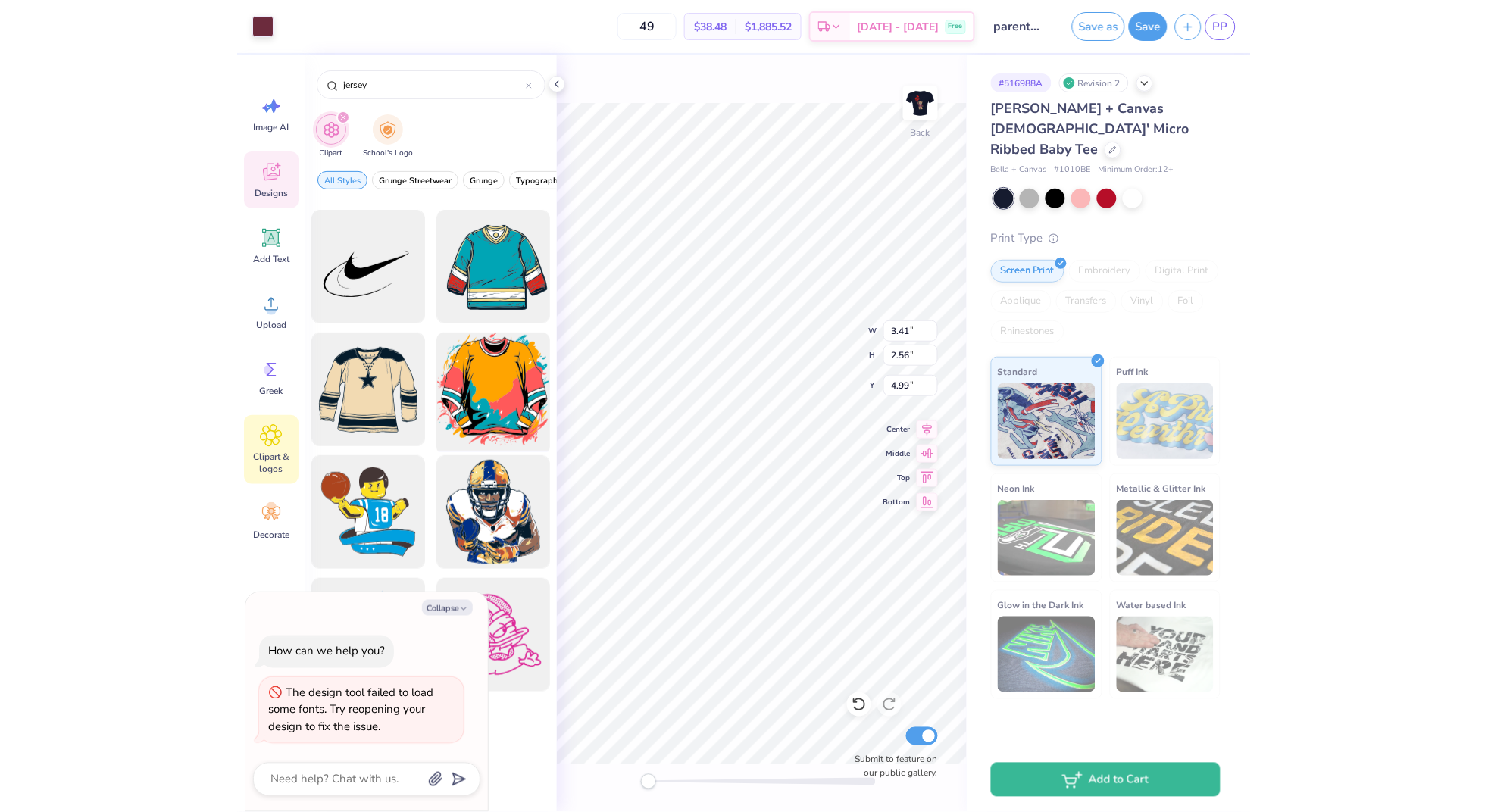
scroll to position [123, 0]
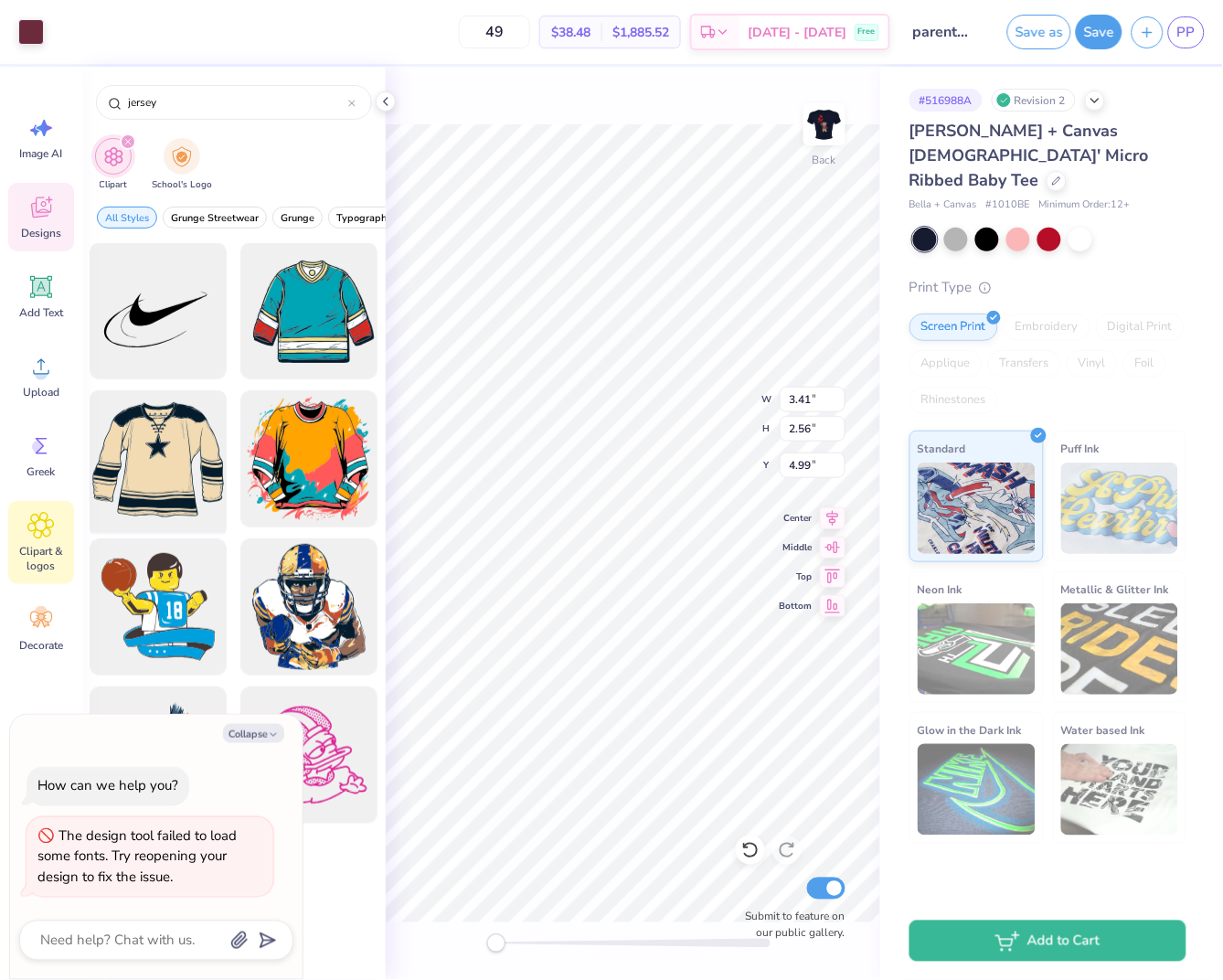
click at [130, 466] on div at bounding box center [158, 459] width 150 height 150
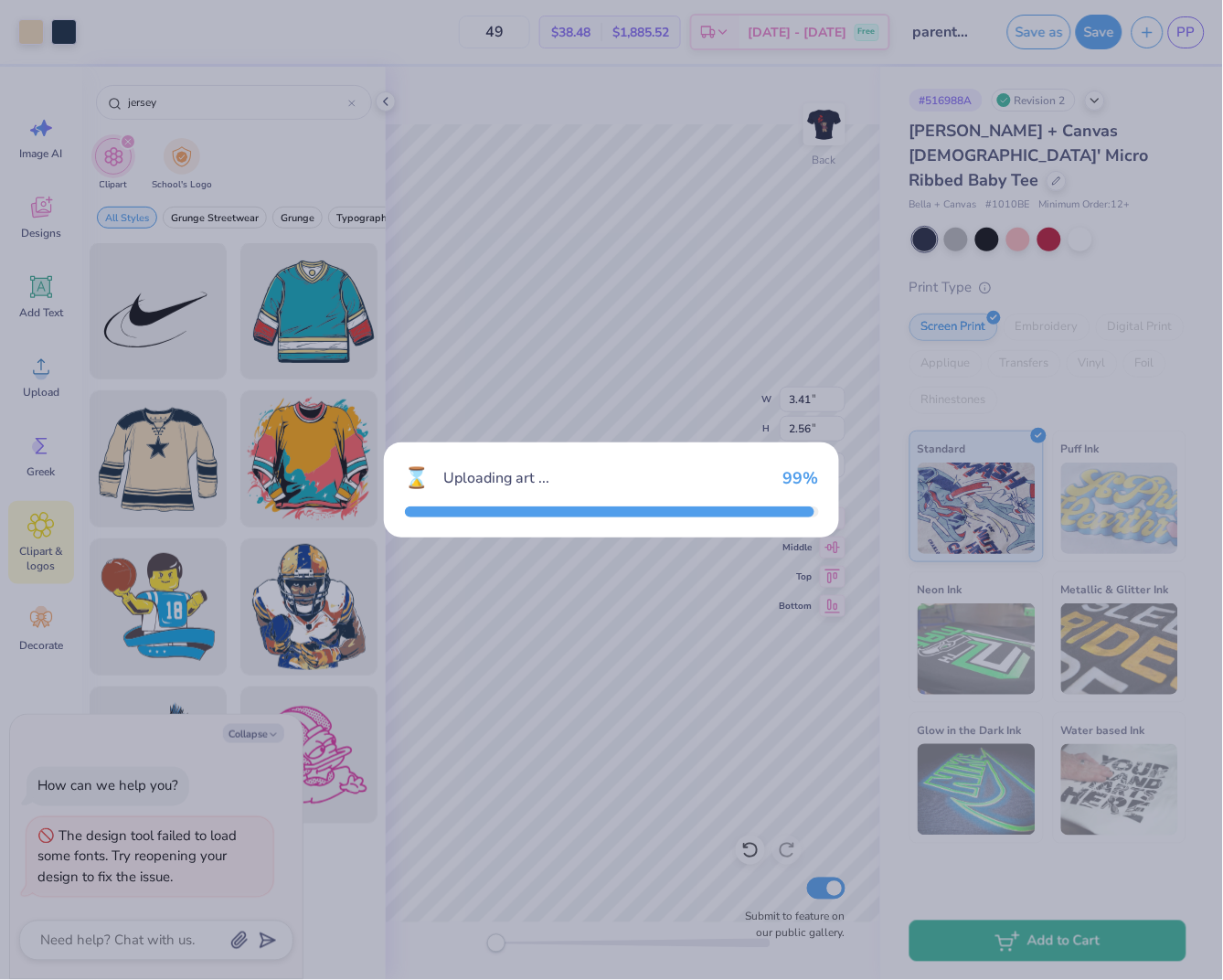
type textarea "x"
type input "11.02"
type input "9.64"
type input "3.00"
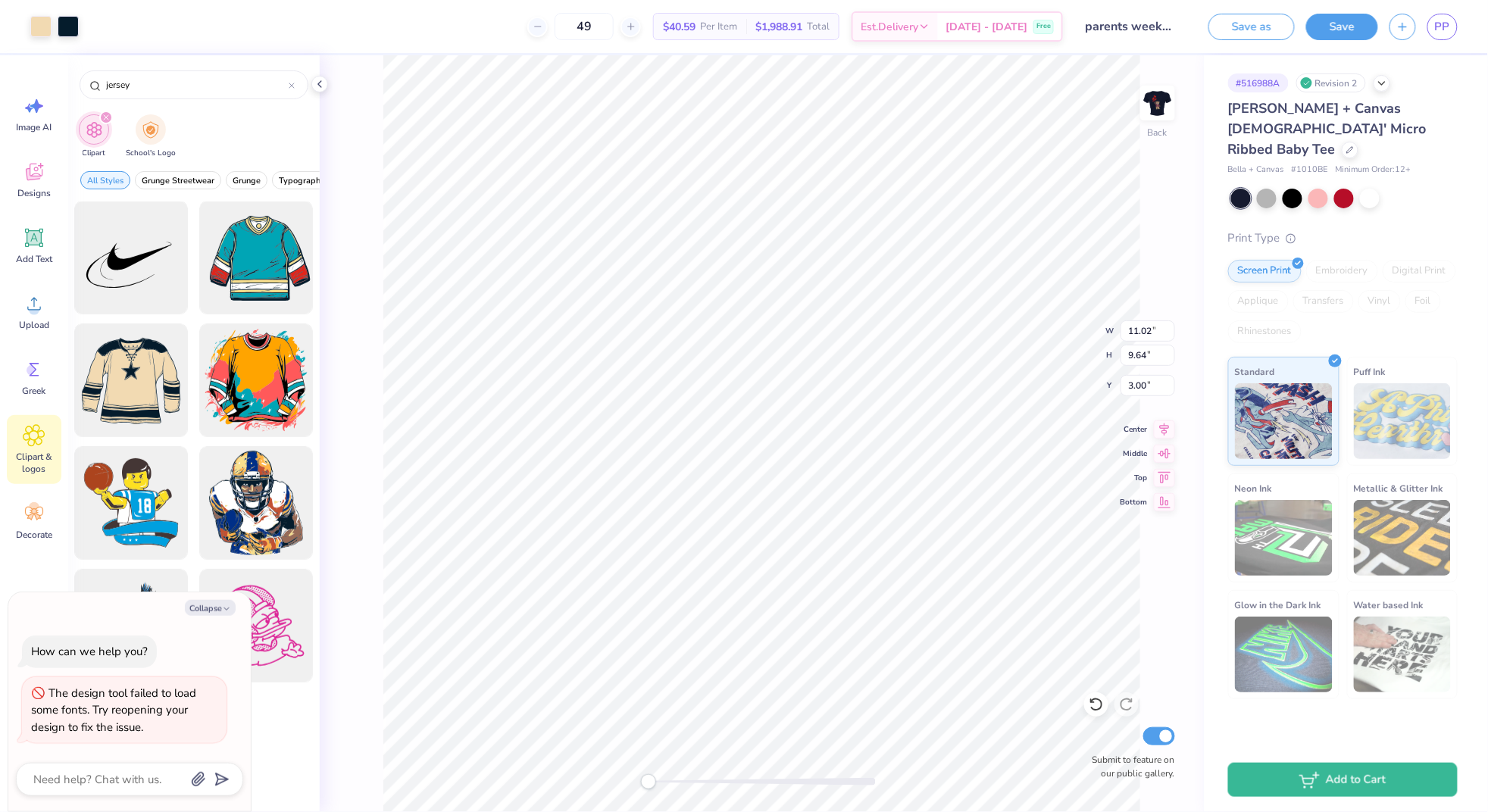
click at [699, 779] on div at bounding box center [762, 781] width 227 height 8
click at [679, 781] on div at bounding box center [762, 781] width 227 height 8
click at [217, 599] on div "Collapse How can we help you? The design tool failed to load some fonts. Try re…" at bounding box center [129, 702] width 242 height 219
drag, startPoint x: 220, startPoint y: 615, endPoint x: 218, endPoint y: 633, distance: 18.1
click at [220, 615] on button "Collapse" at bounding box center [210, 608] width 50 height 16
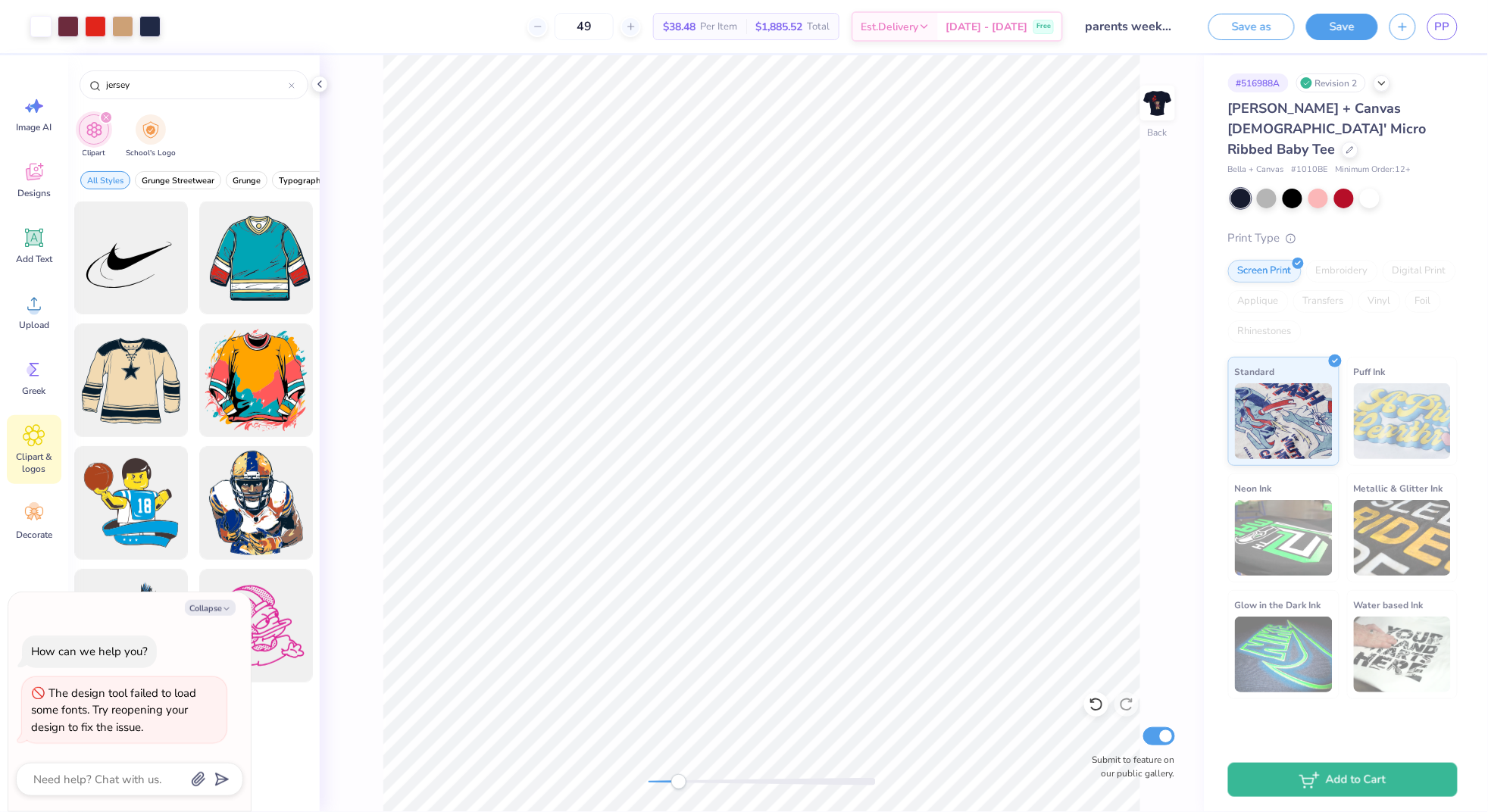
type textarea "x"
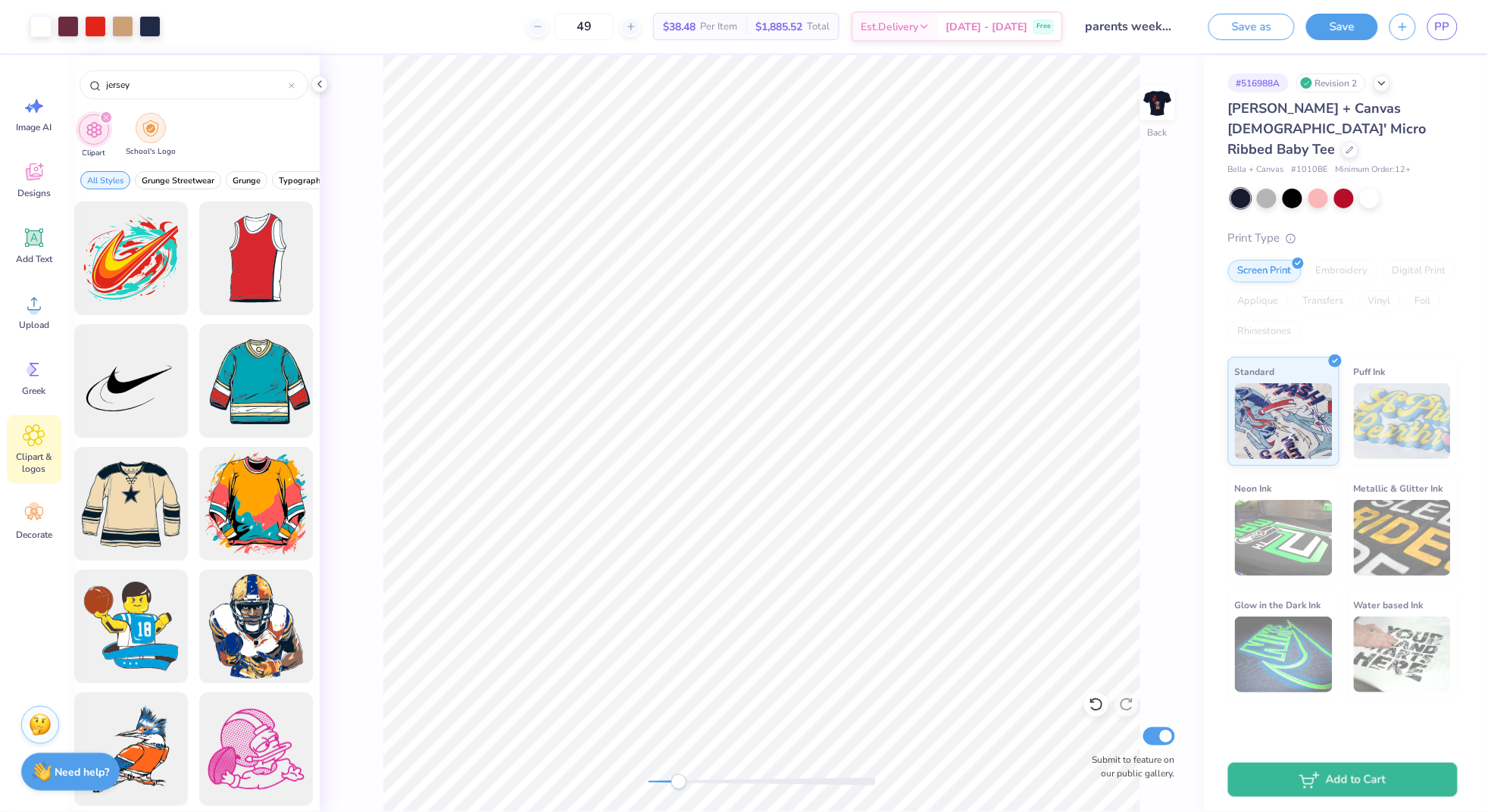
scroll to position [0, 0]
click at [128, 496] on div at bounding box center [131, 504] width 125 height 125
click at [692, 776] on div at bounding box center [762, 781] width 227 height 15
click at [674, 778] on div at bounding box center [762, 781] width 227 height 8
click at [660, 780] on div at bounding box center [762, 781] width 227 height 8
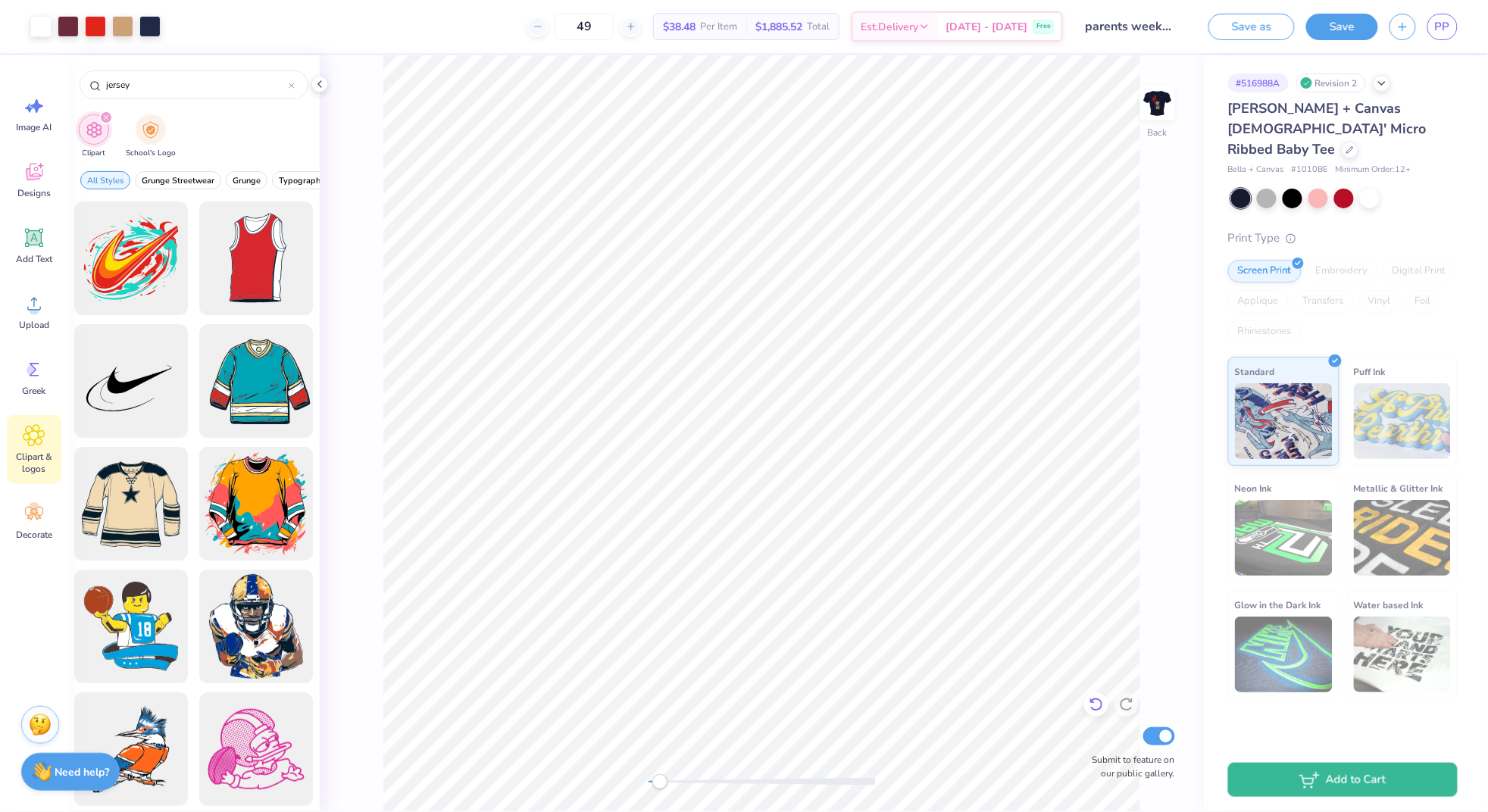
click at [1094, 708] on icon at bounding box center [1097, 704] width 15 height 15
click at [1092, 703] on icon at bounding box center [1097, 704] width 15 height 15
click at [1091, 703] on icon at bounding box center [1093, 701] width 3 height 3
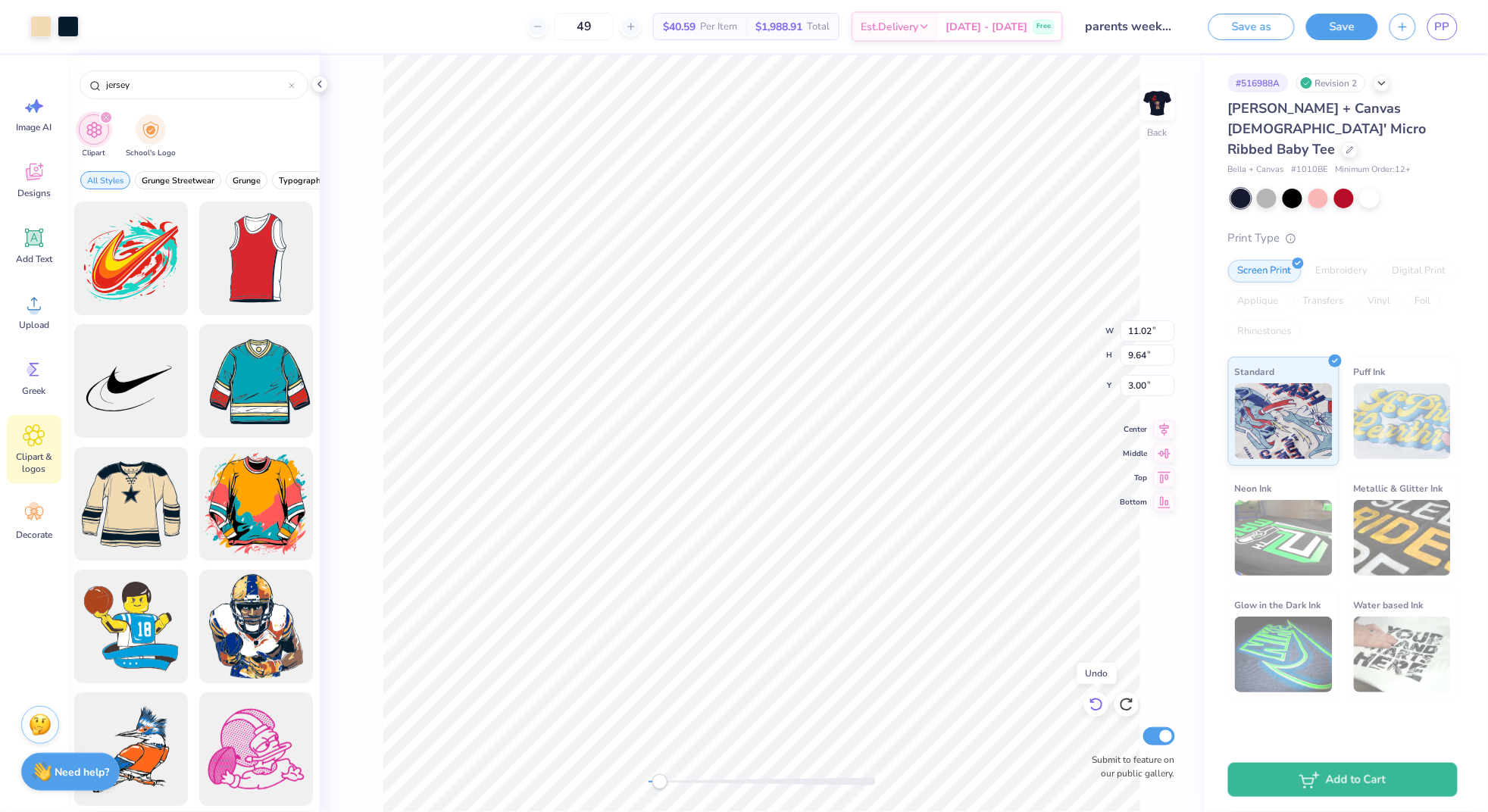
click at [1091, 703] on icon at bounding box center [1093, 701] width 3 height 3
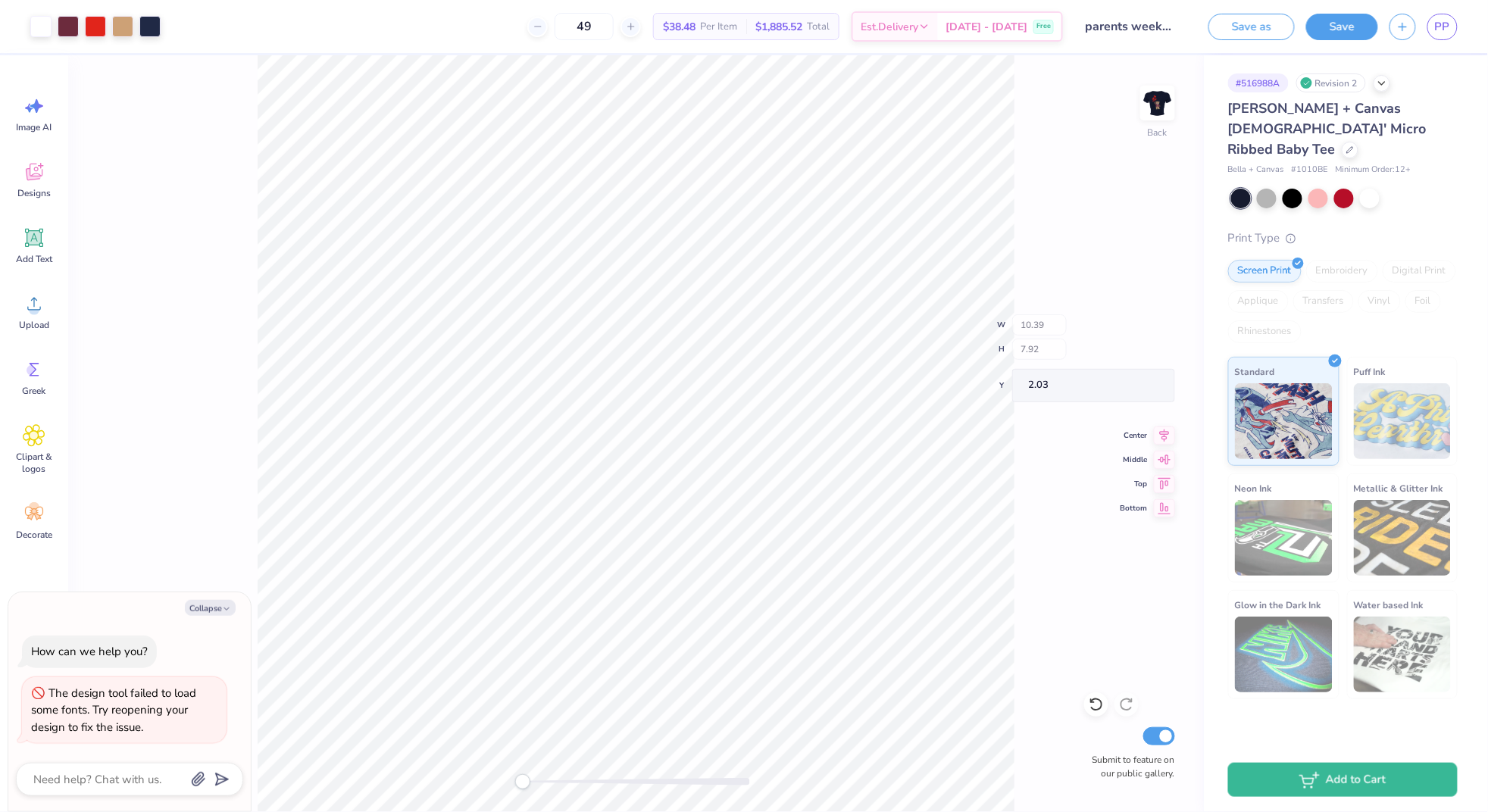
type textarea "x"
type input "5.62"
type input "1.66"
type input "7.77"
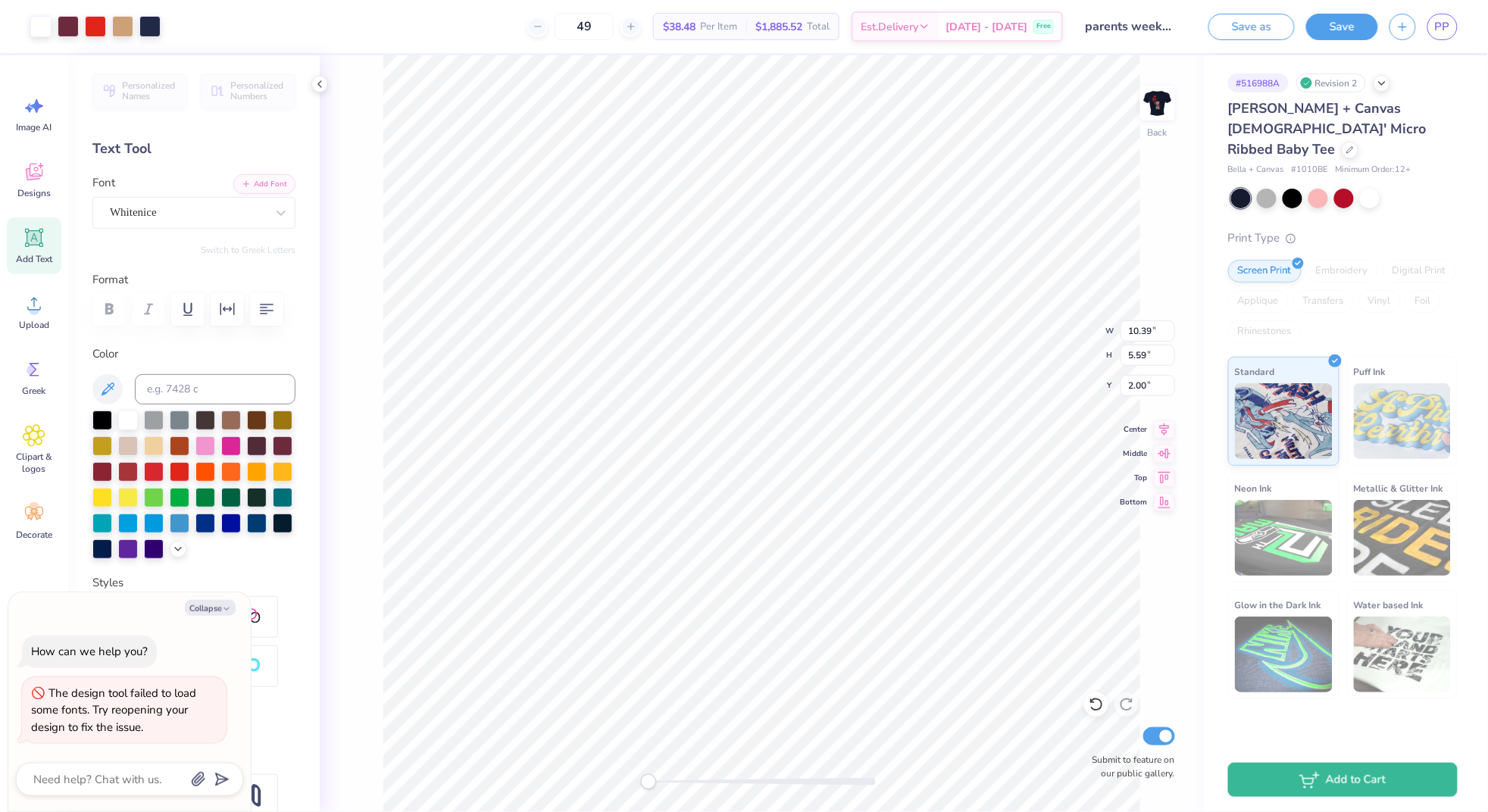
type textarea "x"
type input "3.53"
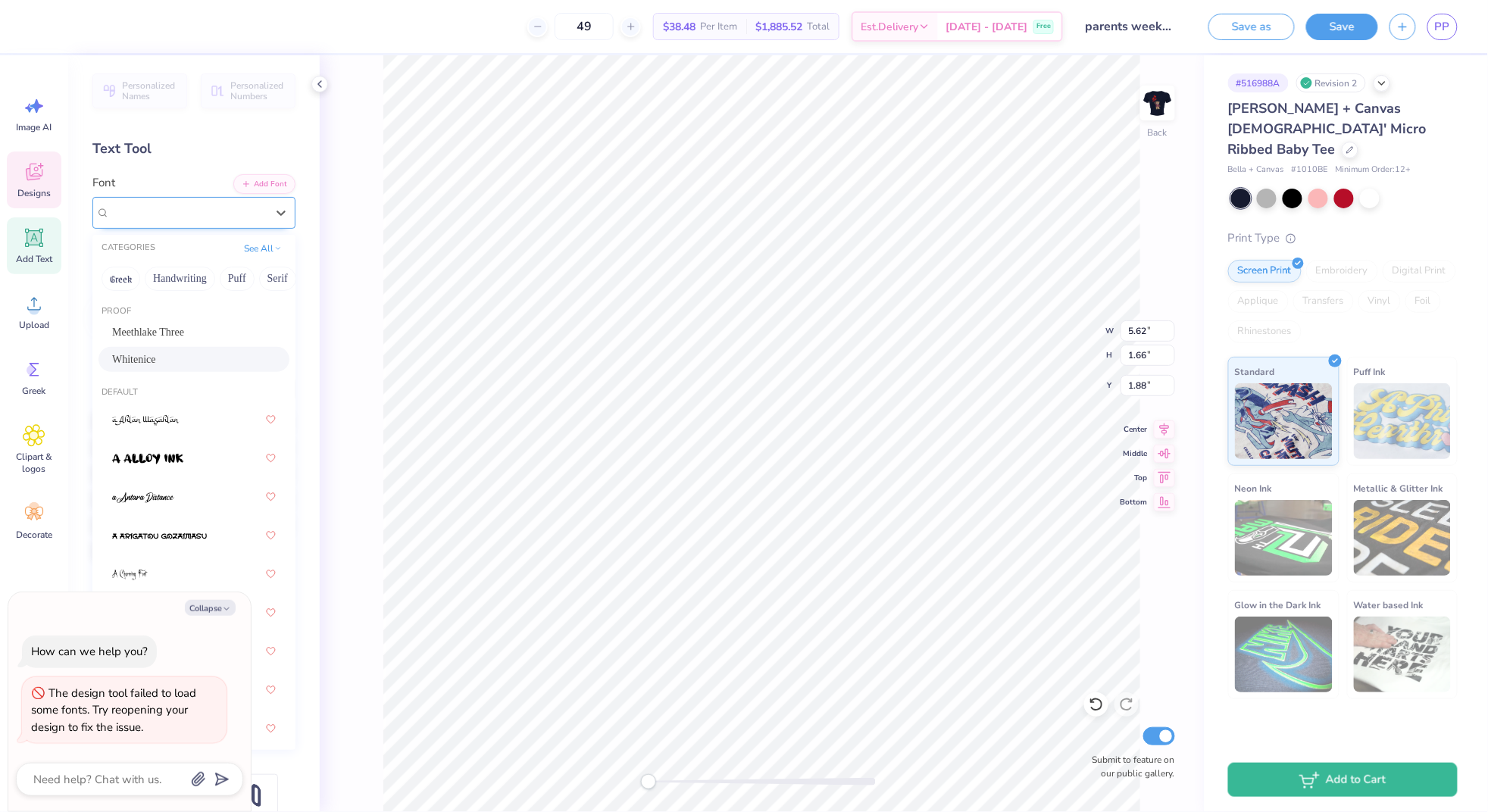
click at [224, 207] on div "Whitenice" at bounding box center [188, 213] width 159 height 24
click at [201, 272] on button "Handwriting" at bounding box center [180, 279] width 70 height 24
click at [184, 280] on button "Handwriting" at bounding box center [180, 279] width 70 height 24
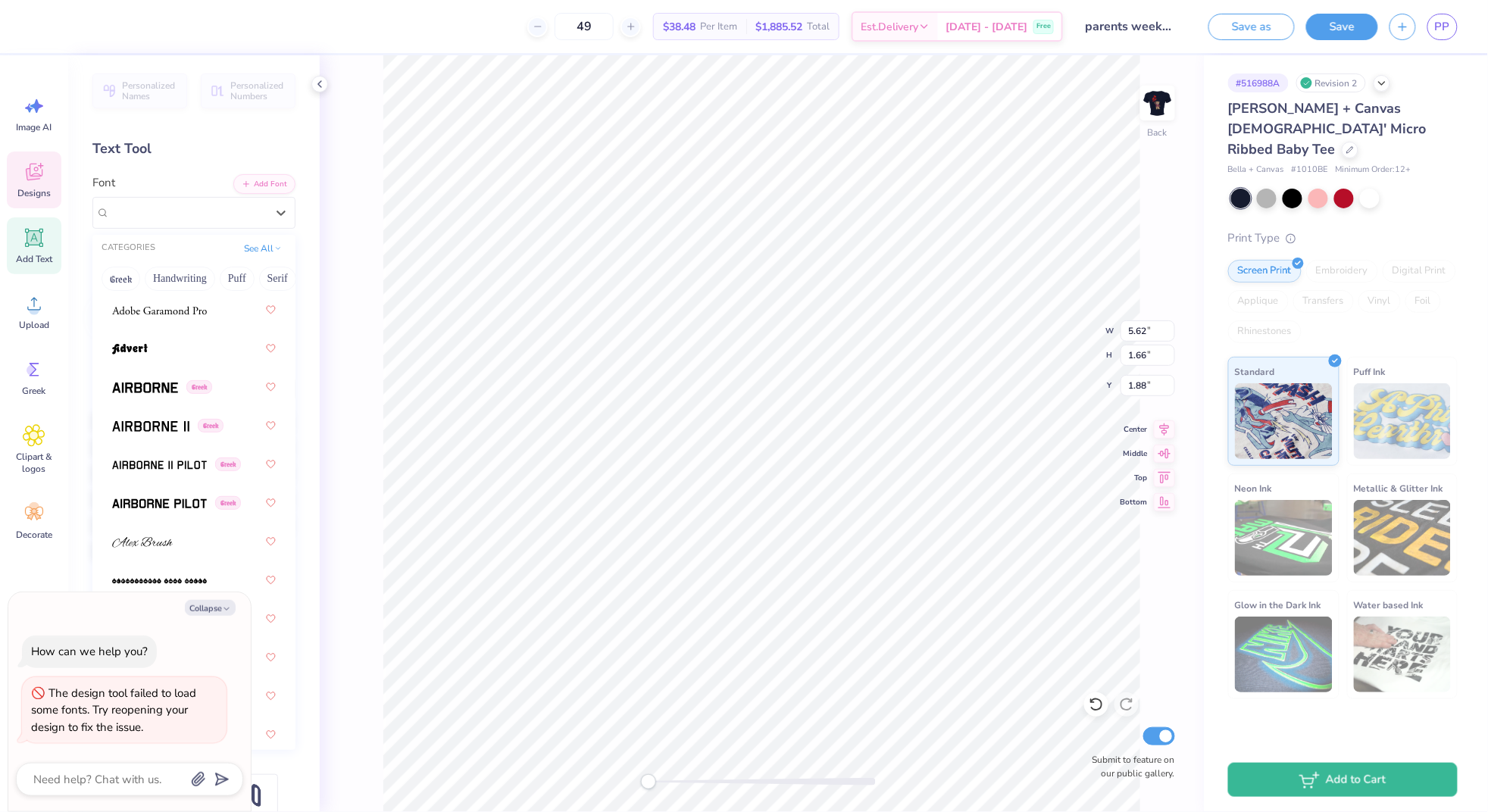
scroll to position [382, 0]
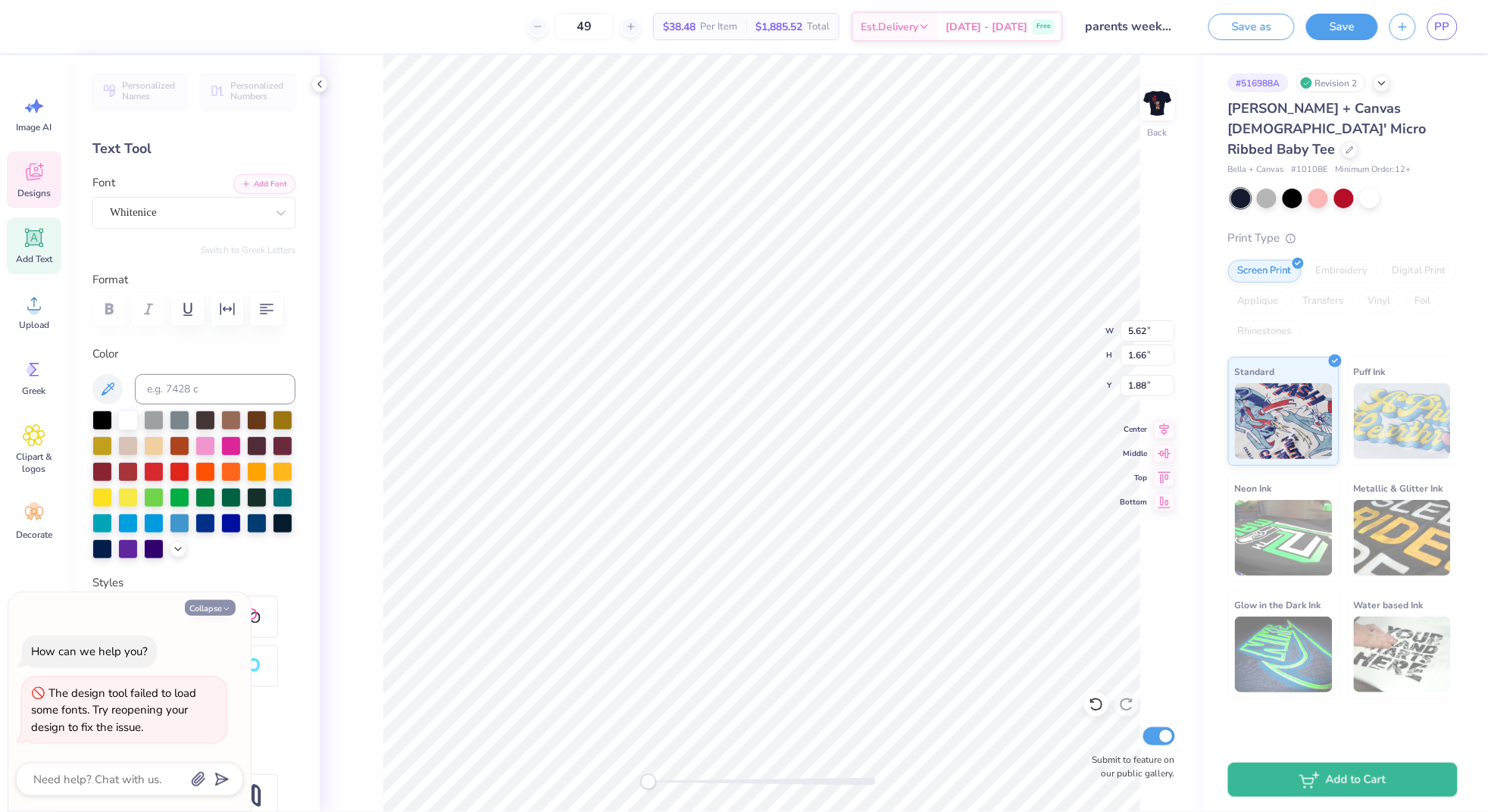
click at [211, 609] on button "Collapse" at bounding box center [210, 608] width 50 height 16
type textarea "x"
type input "6.50"
type input "1.91"
type input "1.75"
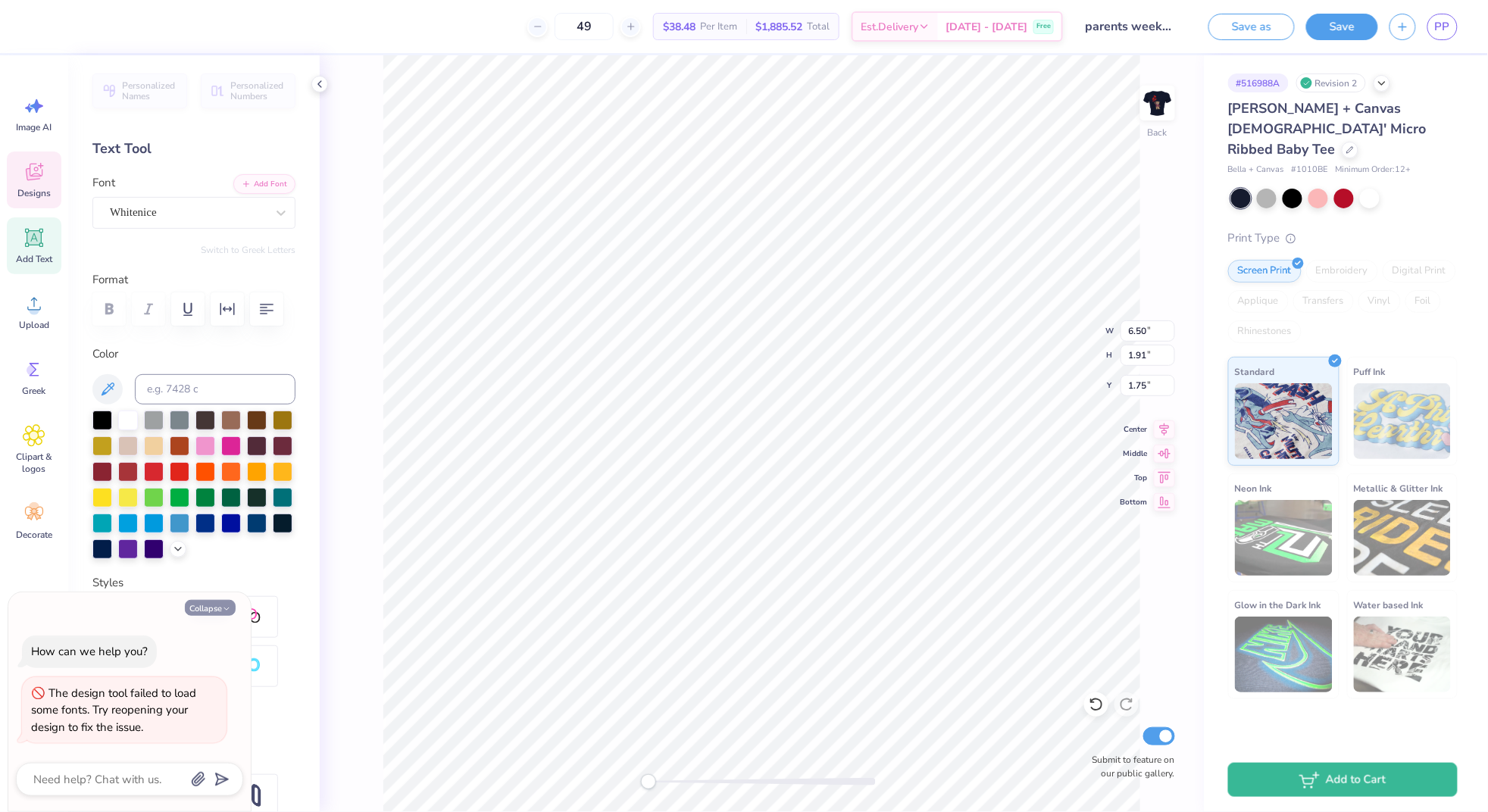
type textarea "x"
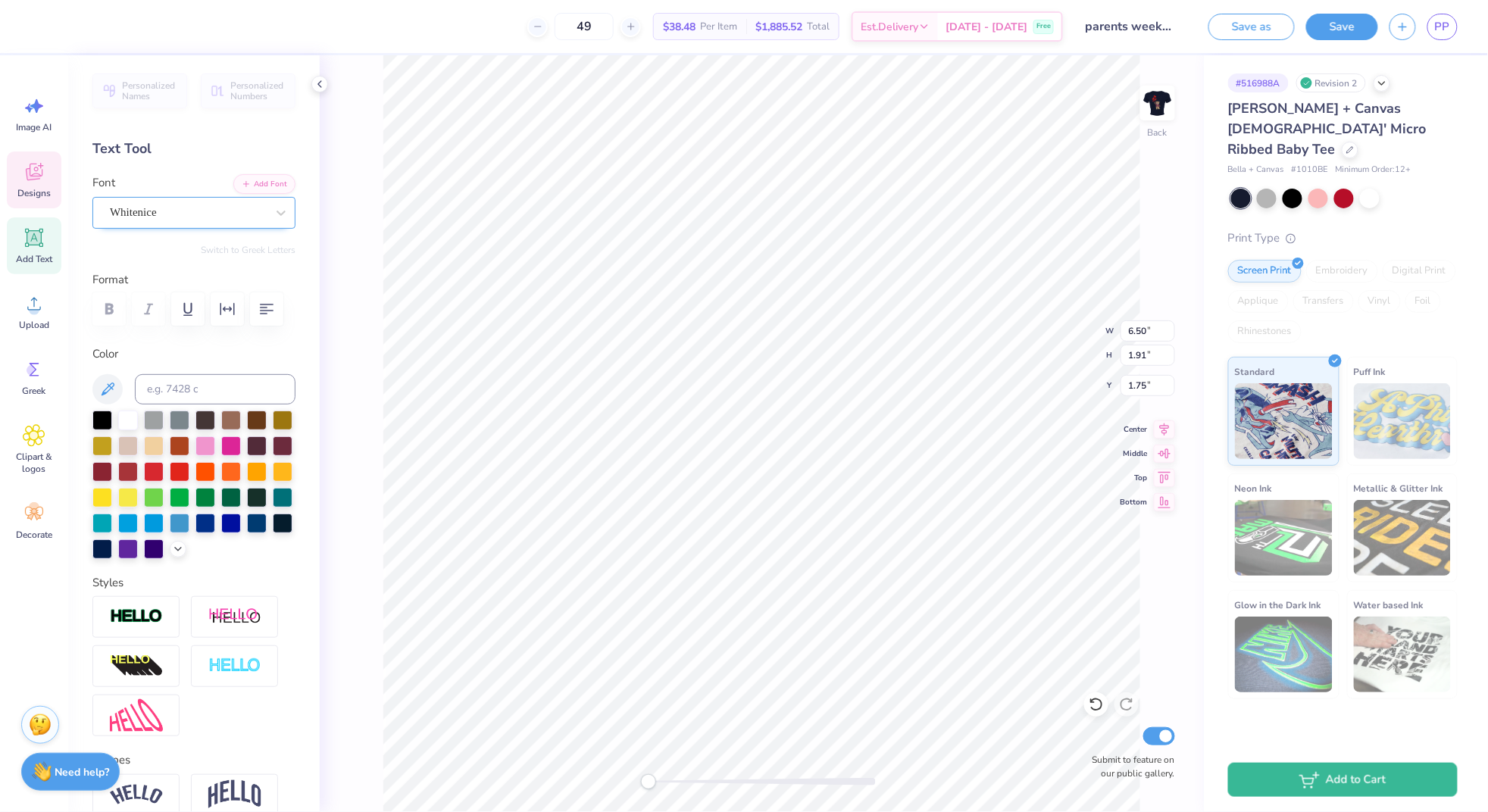
click at [183, 215] on div "Whitenice" at bounding box center [188, 213] width 159 height 24
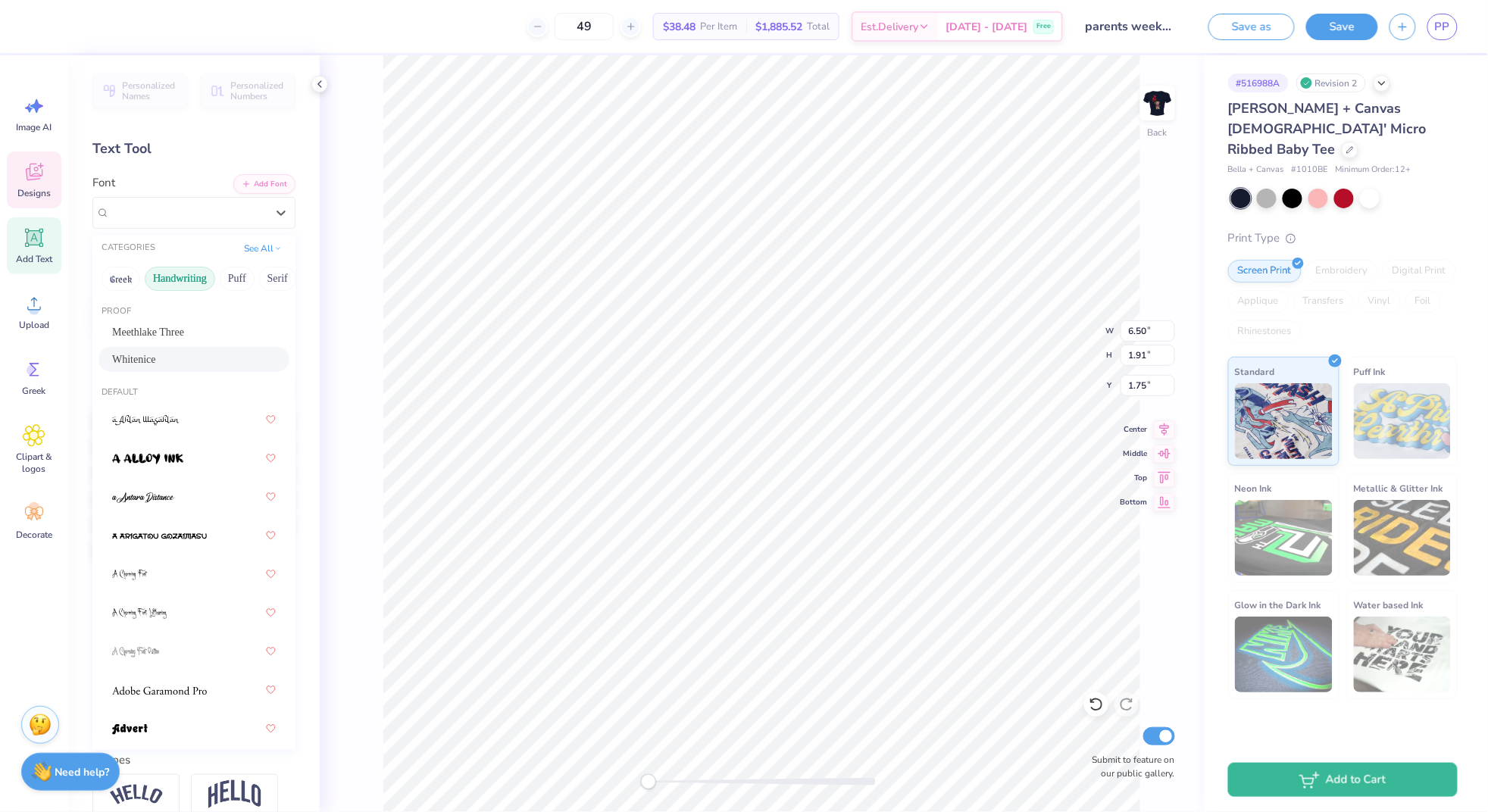
click at [185, 277] on button "Handwriting" at bounding box center [180, 279] width 70 height 24
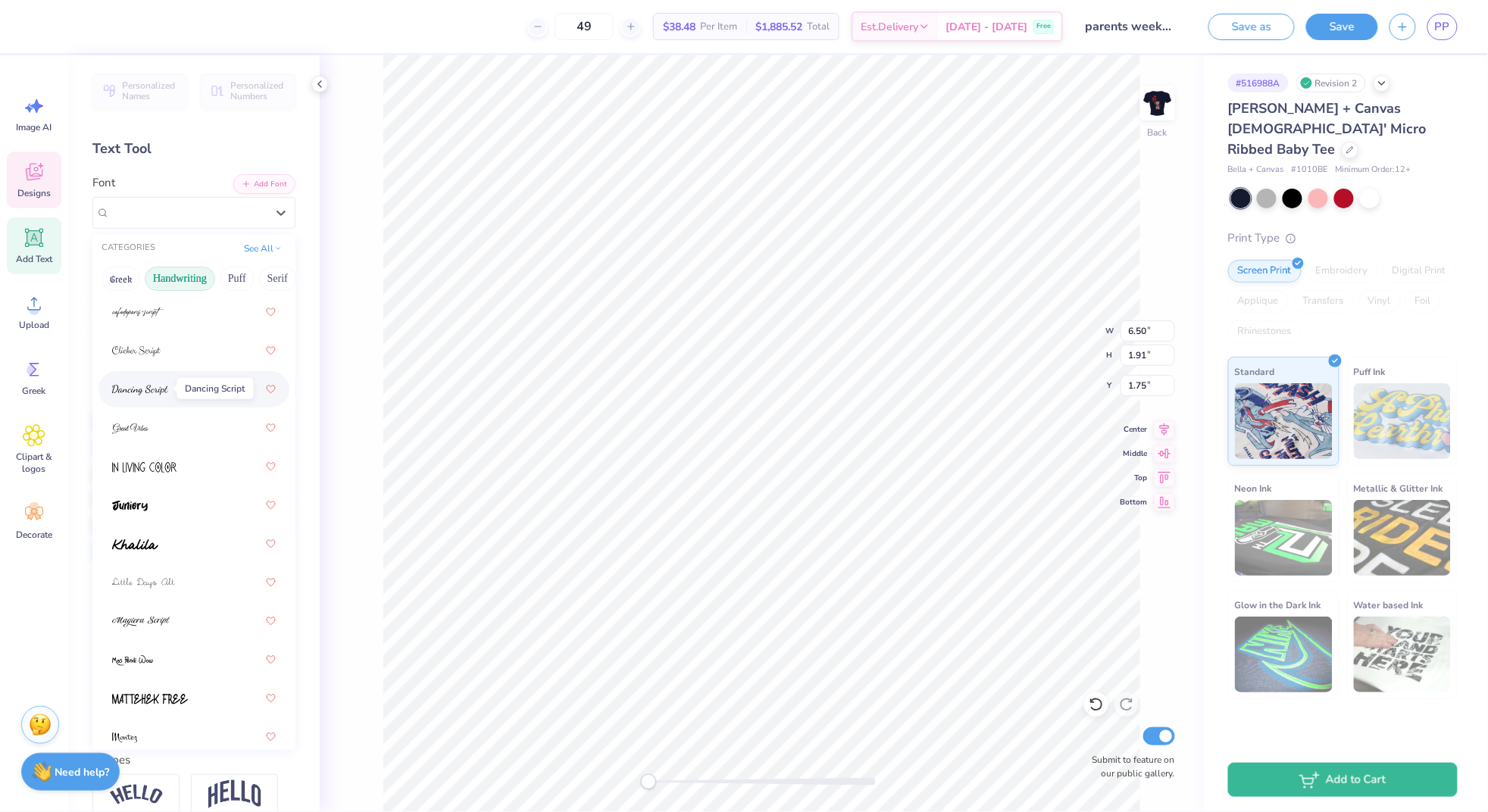
click at [162, 389] on img at bounding box center [140, 390] width 56 height 11
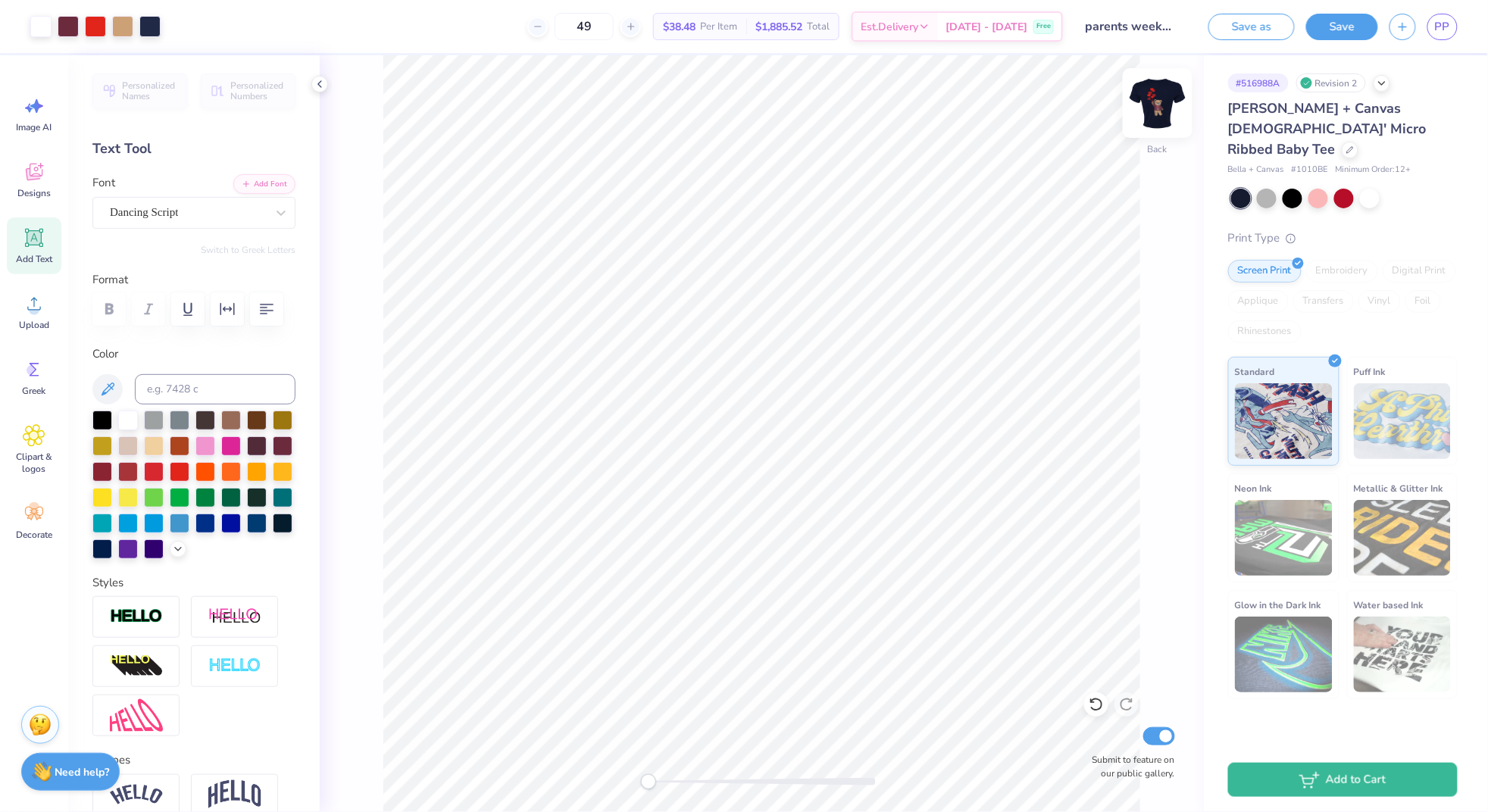
click at [1155, 106] on img at bounding box center [1157, 102] width 60 height 60
click at [1158, 118] on img at bounding box center [1157, 102] width 60 height 60
type input "3.05"
type input "1.90"
type input "5.61"
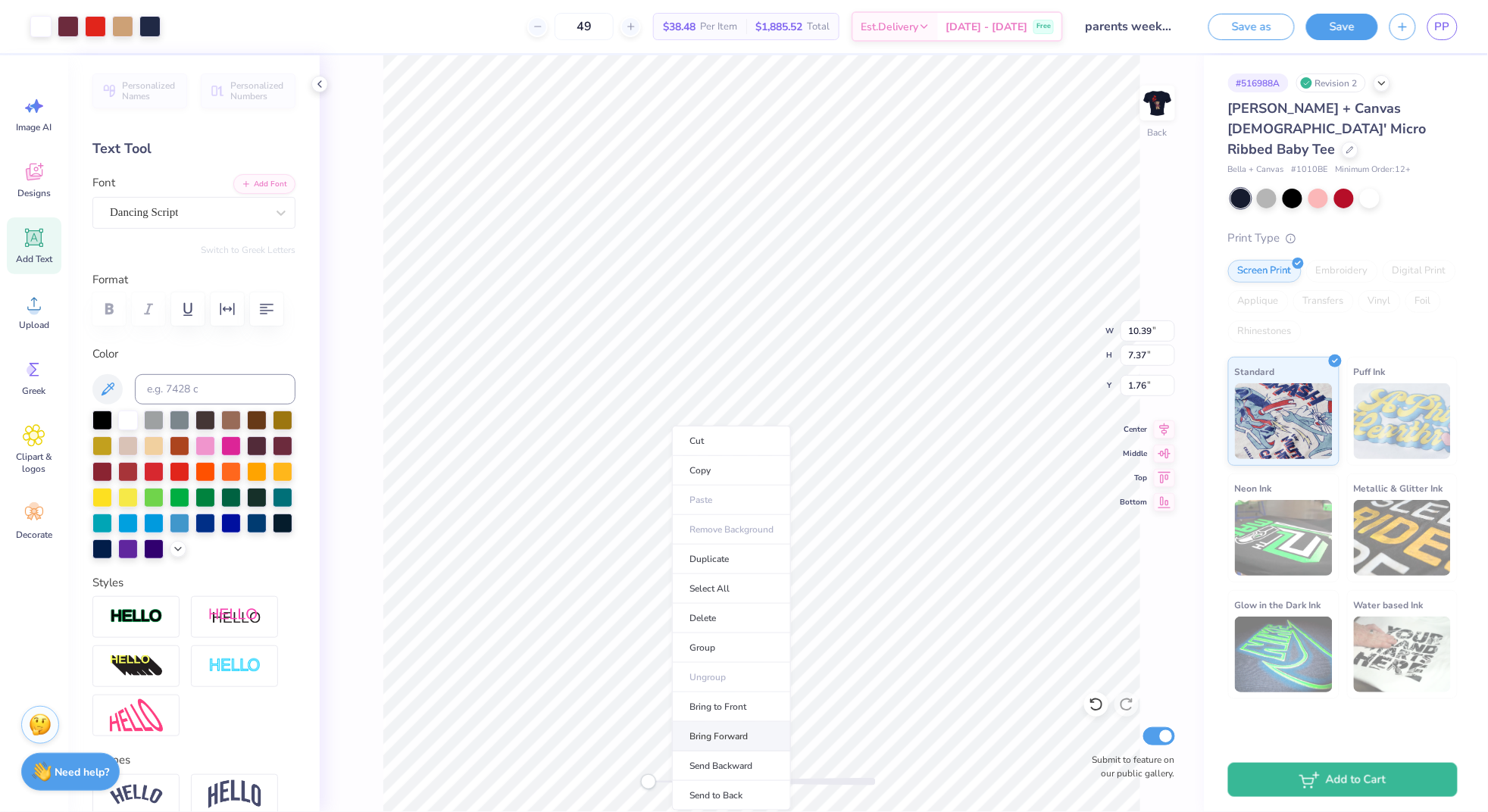
click at [726, 738] on li "Bring Forward" at bounding box center [732, 736] width 119 height 30
type input "3.13"
type input "2.05"
type input "5.15"
type input "3.41"
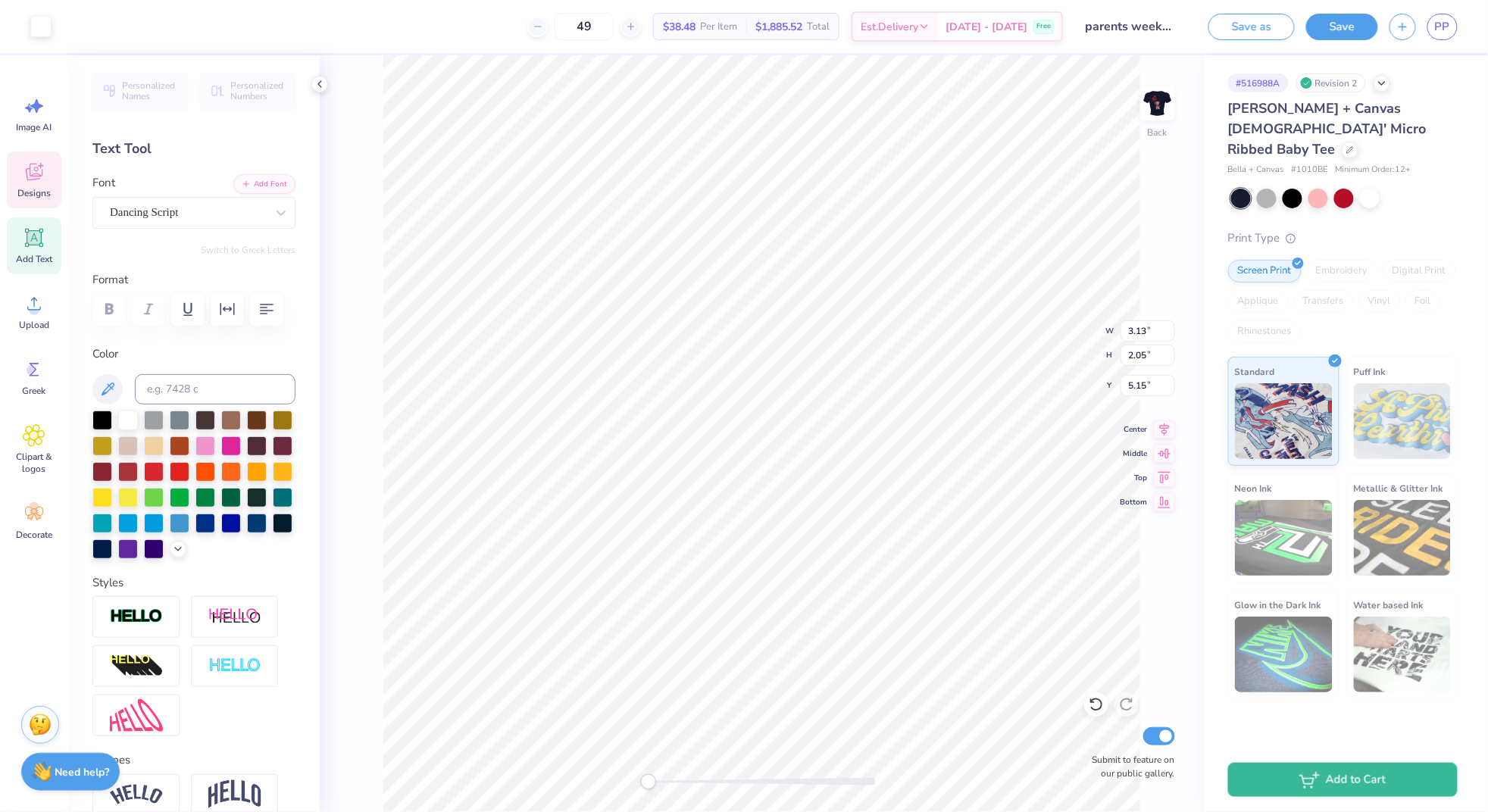
type input "2.56"
type input "4.92"
type input "3.13"
type input "2.05"
type input "5.15"
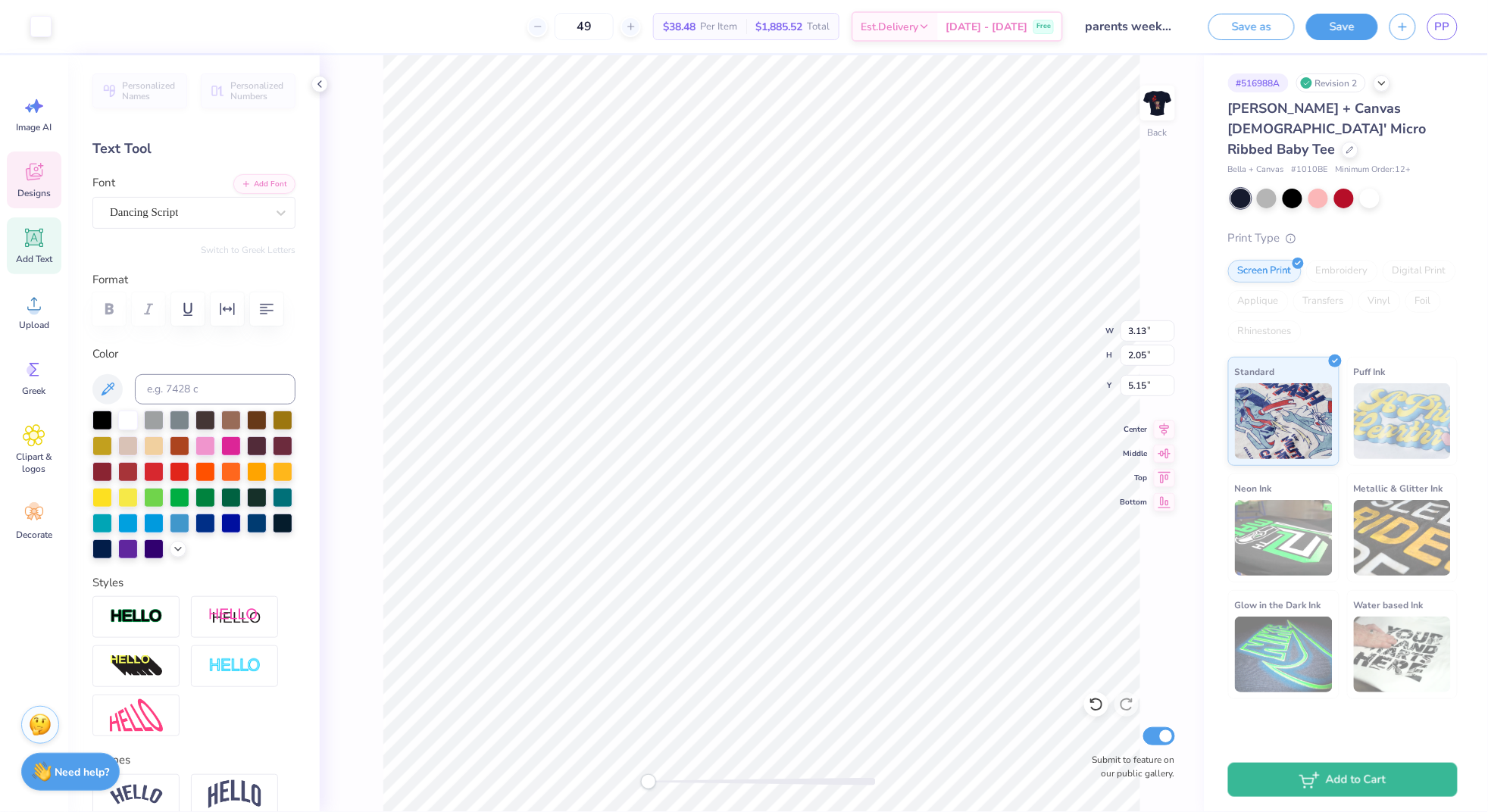
click at [690, 776] on div at bounding box center [762, 781] width 227 height 15
type input "3.41"
type input "2.56"
type input "4.92"
type input "3.13"
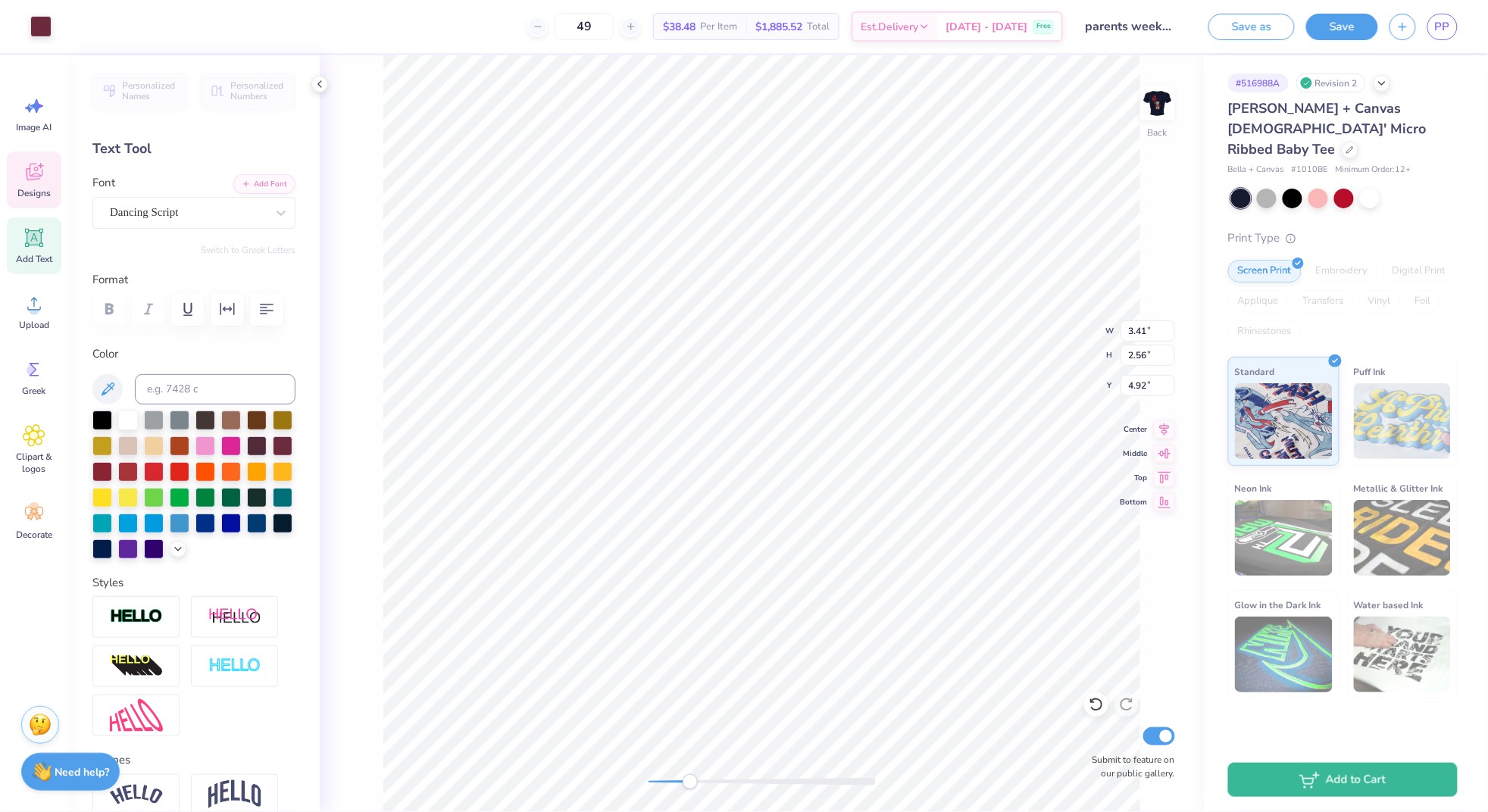
type input "2.05"
type input "5.15"
type input "3.41"
type input "2.56"
type input "4.92"
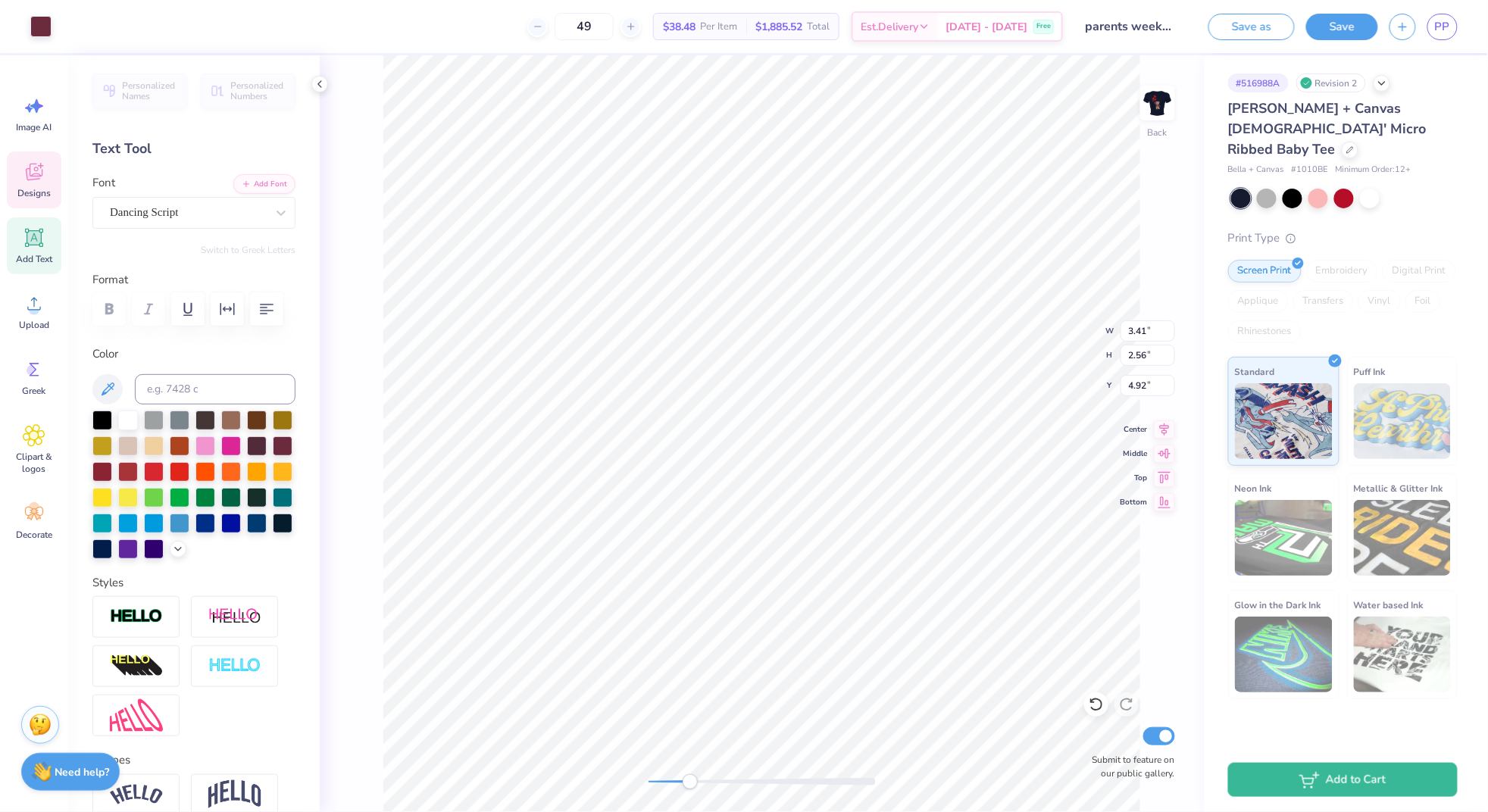
type input "3.05"
type input "1.90"
type input "5.61"
type input "0.66"
type input "0.85"
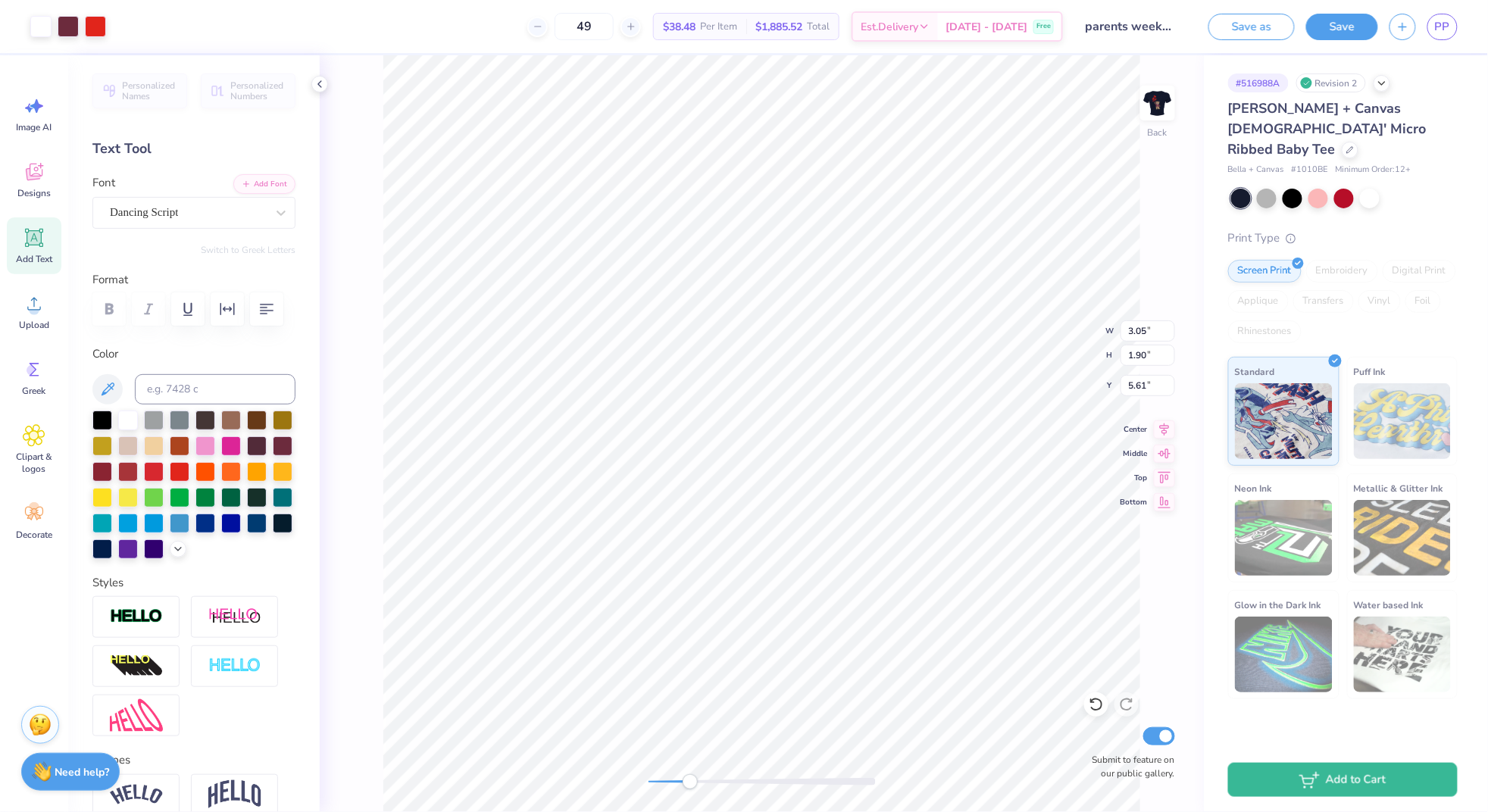
type input "6.42"
type input "3.05"
type input "1.90"
type input "7.08"
click at [1004, 707] on li "Bring to Front" at bounding box center [1015, 706] width 119 height 30
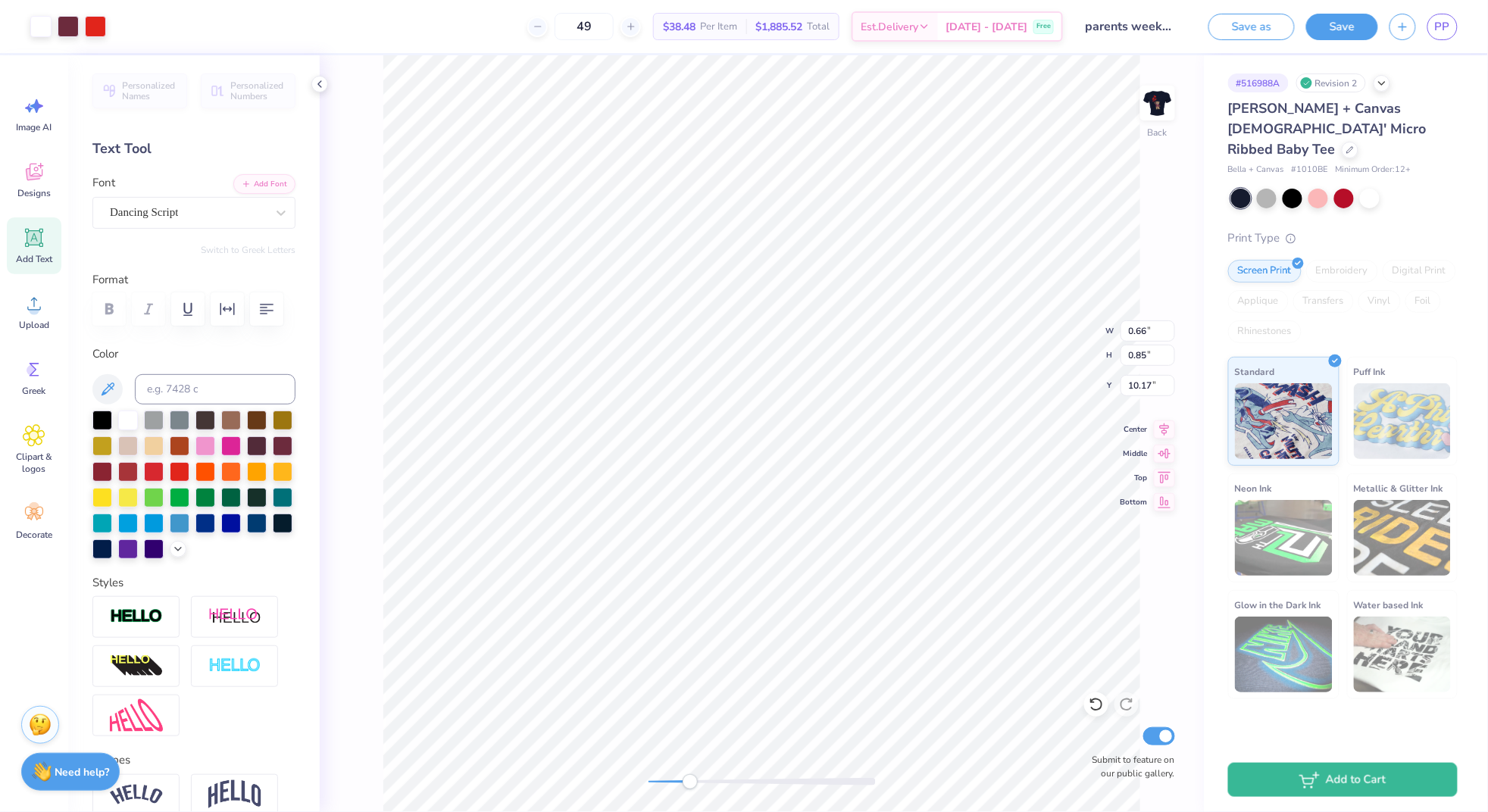
type input "10.25"
type input "2.86"
type input "1.77"
type input "5.41"
type input "3.06"
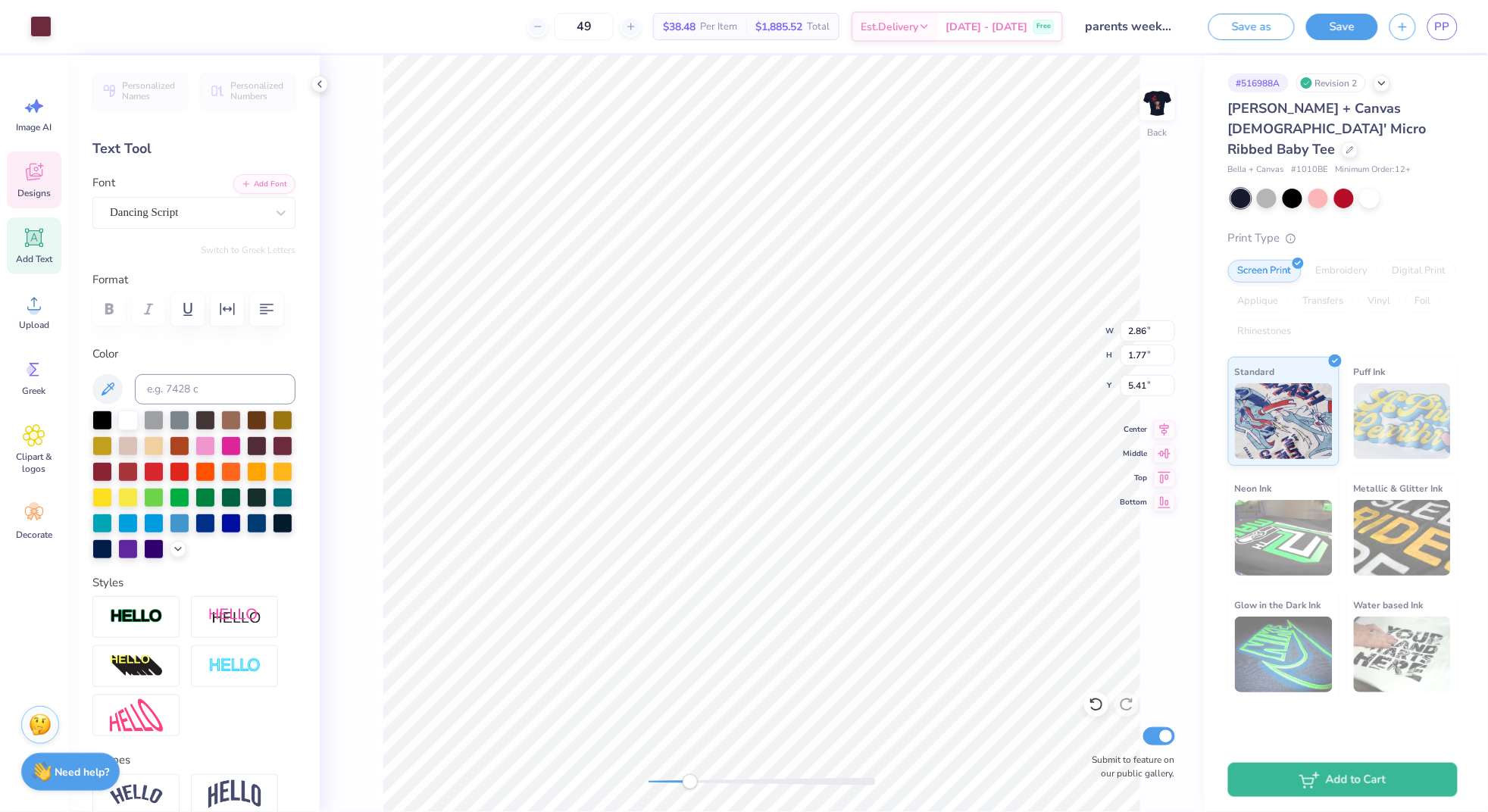
type input "1.84"
type input "5.55"
type input "2.86"
type input "1.77"
type input "5.41"
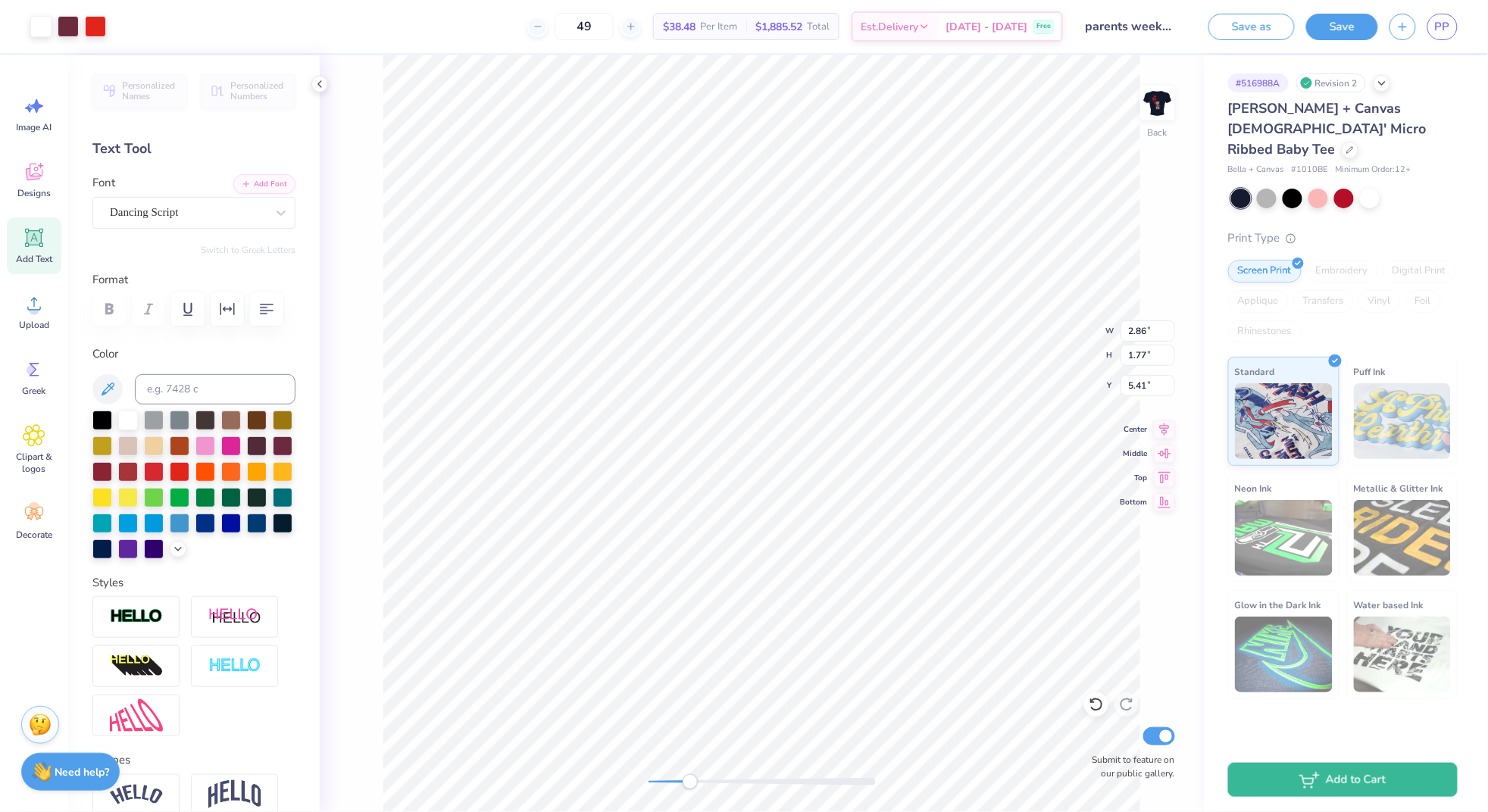
type input "0.66"
type input "0.85"
click at [1119, 703] on li "Bring to Front" at bounding box center [1123, 706] width 119 height 30
type input "6.39"
type input "0.66"
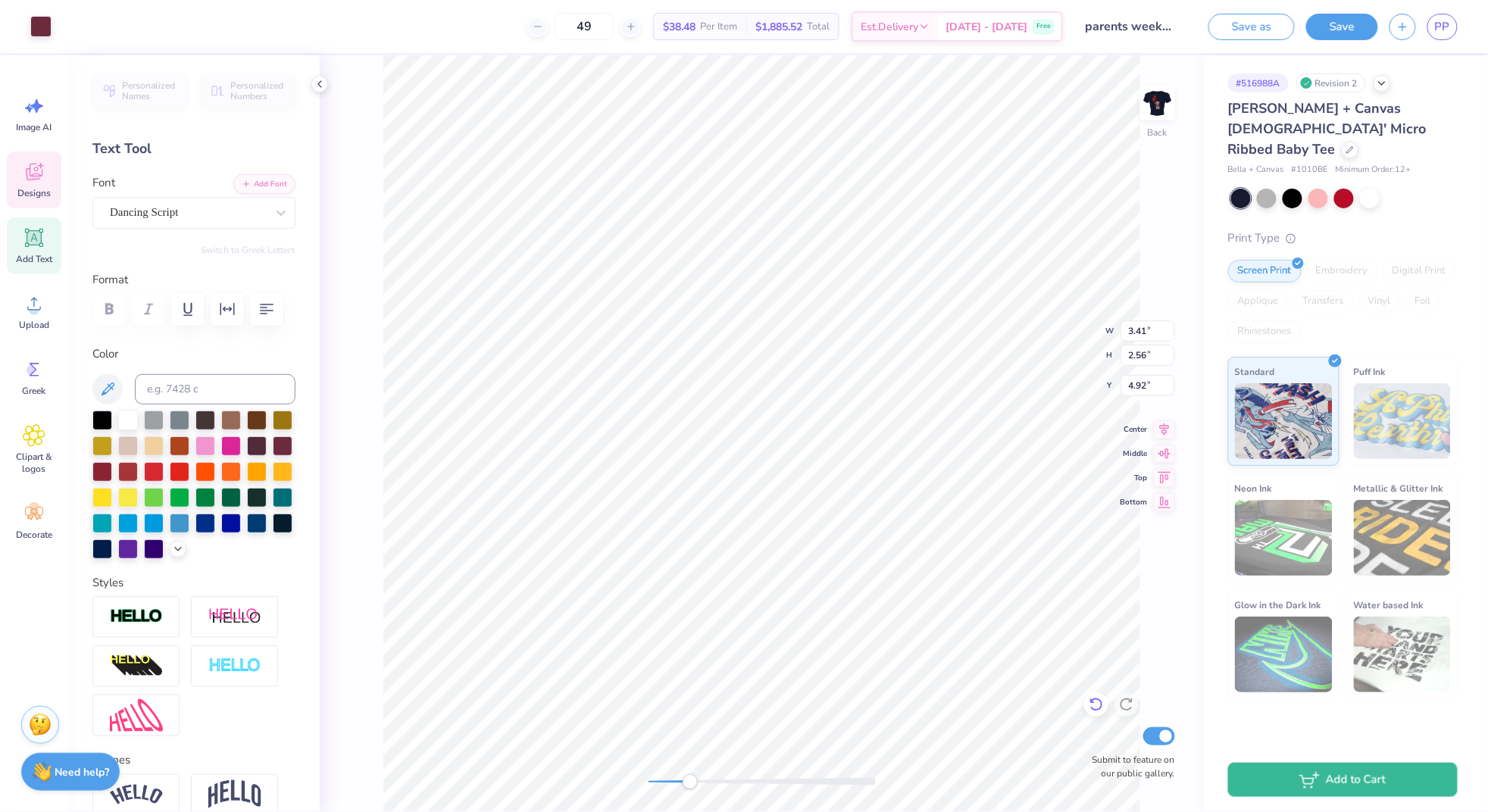
type input "0.85"
type input "6.42"
type input "0.66"
type input "0.85"
type input "10.38"
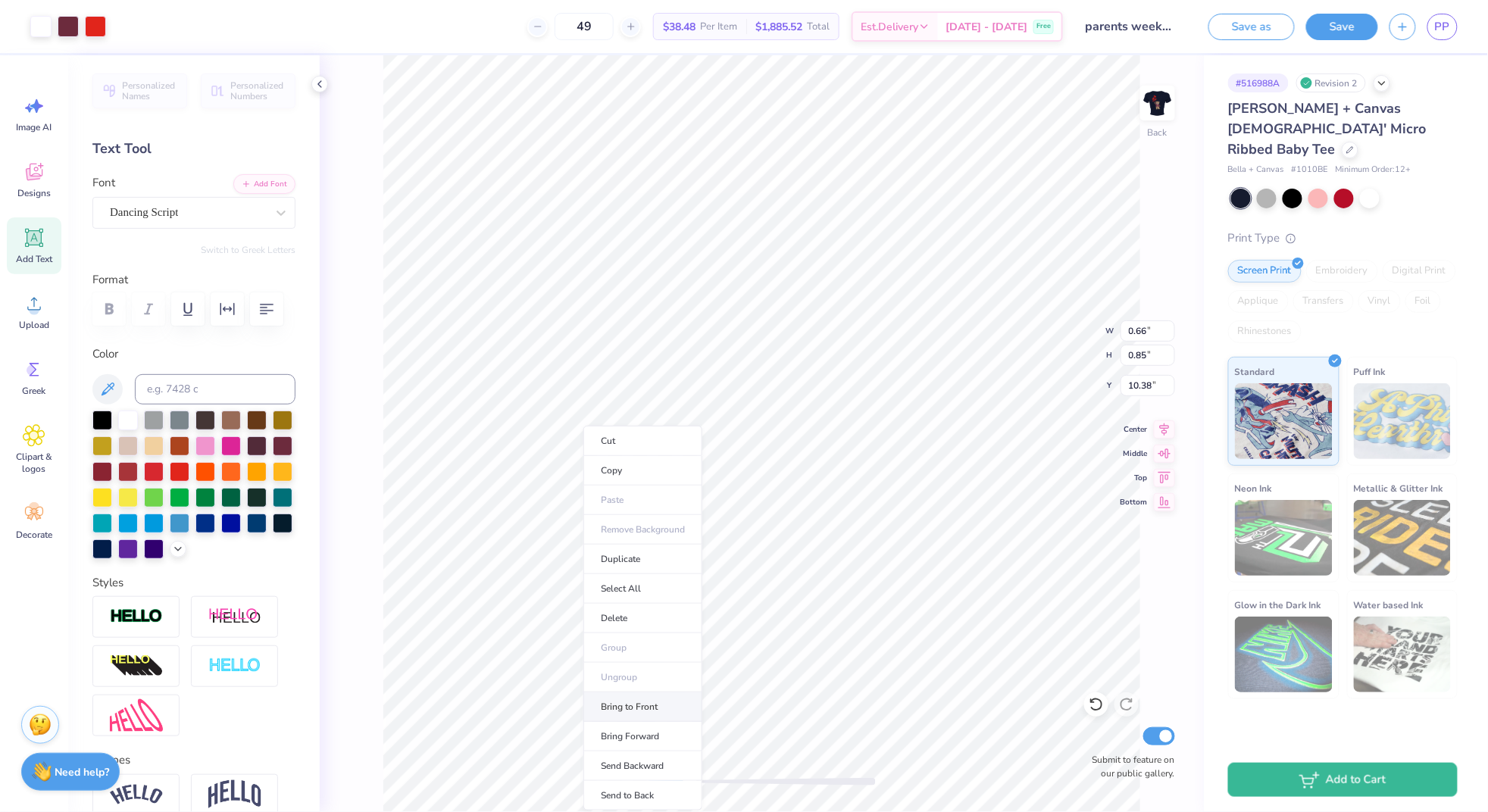
click at [645, 708] on li "Bring to Front" at bounding box center [643, 706] width 119 height 30
click at [637, 784] on div "Back W 0.66 0.66 " H 0.85 0.85 " Y 10.38 10.38 " Center Middle Top Bottom Submi…" at bounding box center [762, 434] width 884 height 757
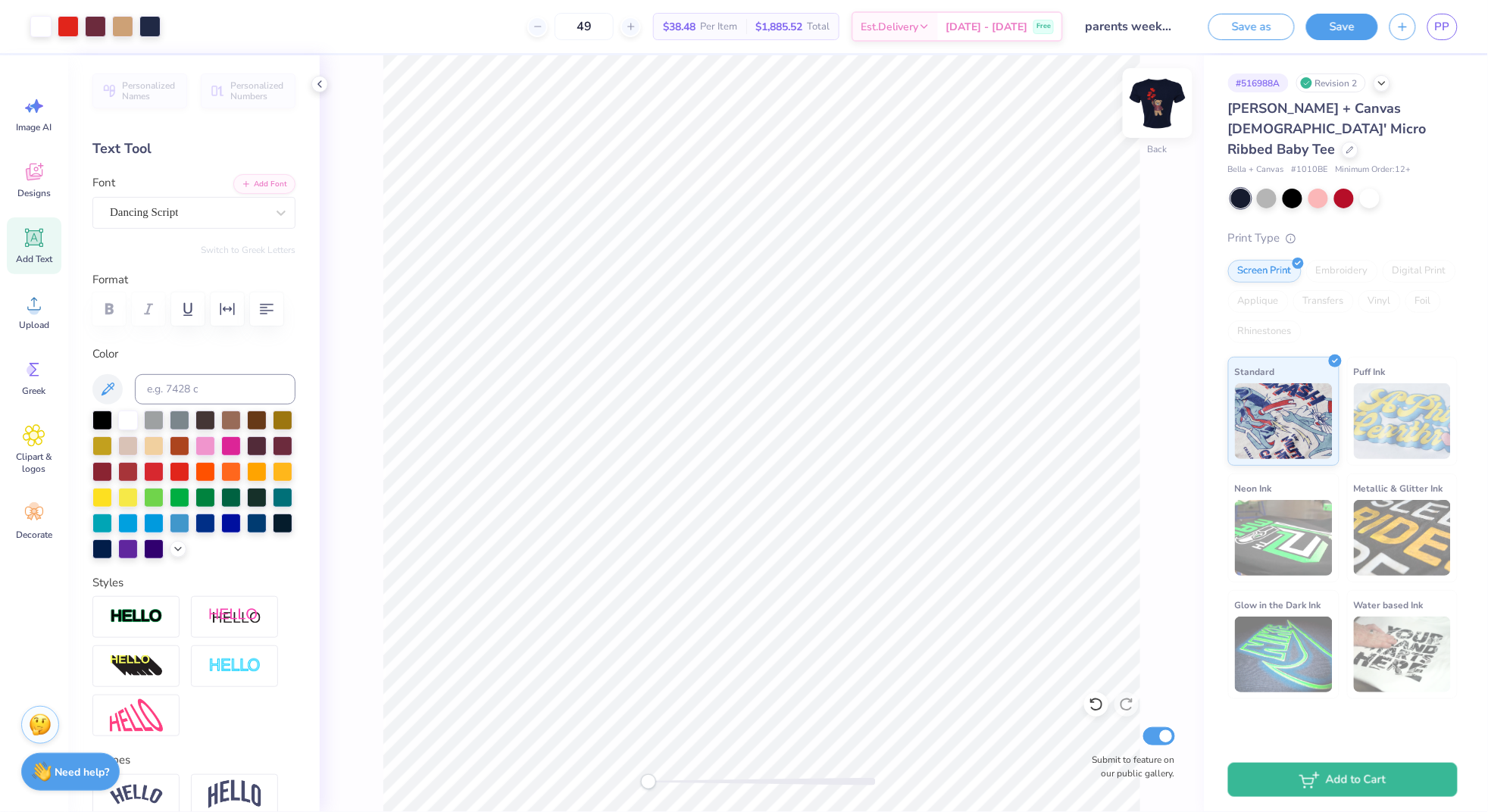
click at [1149, 110] on img at bounding box center [1157, 102] width 60 height 60
click at [1155, 113] on img at bounding box center [1157, 102] width 60 height 60
click at [1155, 113] on img at bounding box center [1158, 103] width 31 height 31
click at [1152, 112] on img at bounding box center [1157, 102] width 60 height 60
click at [1350, 21] on button "Save" at bounding box center [1342, 24] width 72 height 27
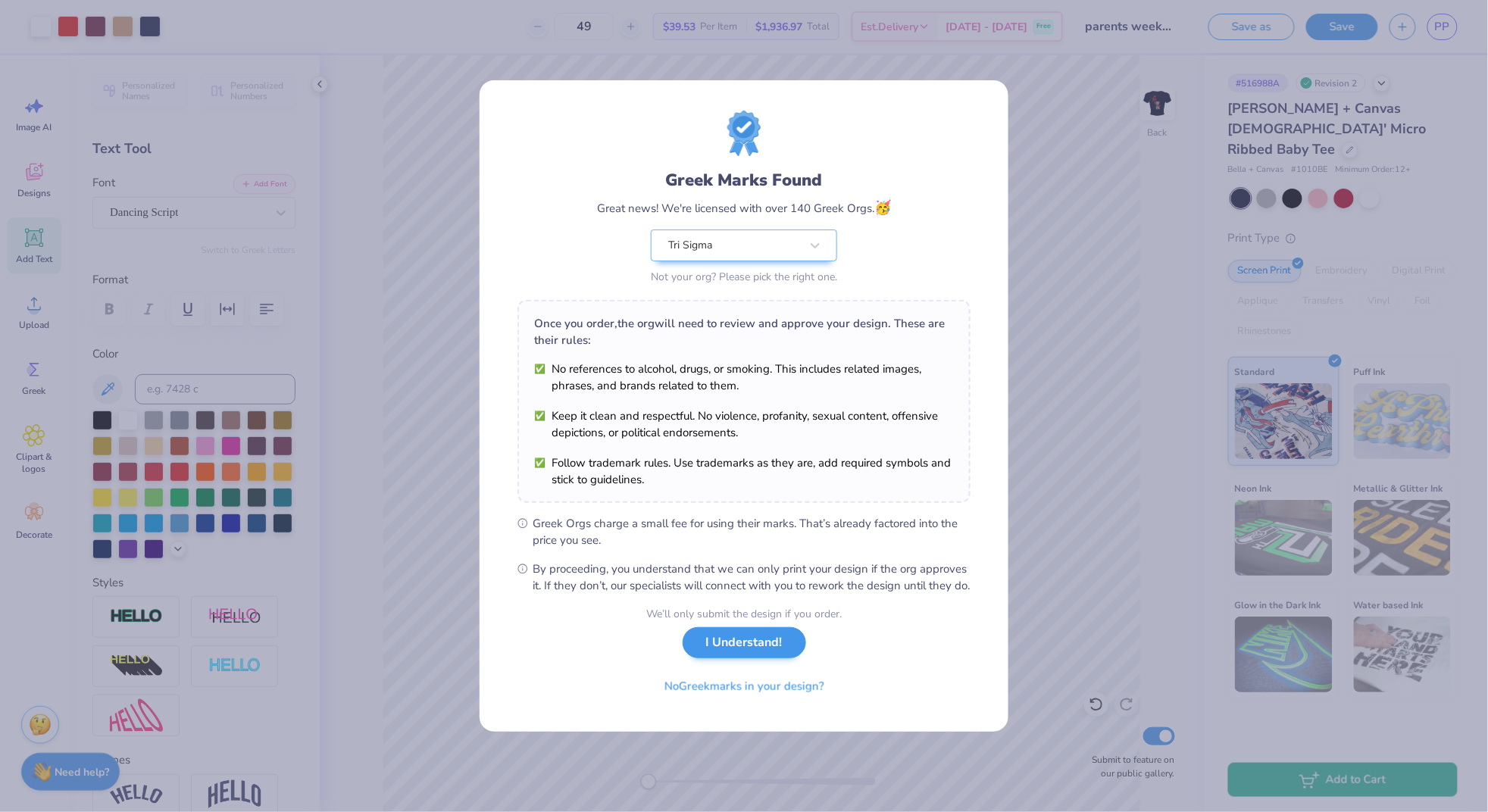
click at [769, 650] on button "I Understand!" at bounding box center [744, 642] width 123 height 31
